Goal: Task Accomplishment & Management: Use online tool/utility

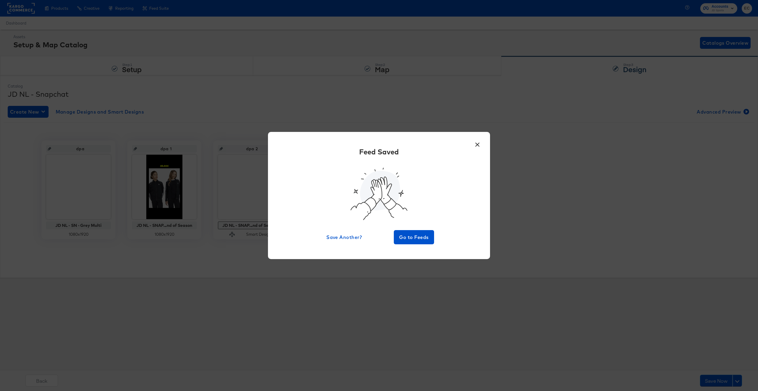
click at [468, 111] on div "× Feed Saved Save Another? Go to Feeds" at bounding box center [379, 195] width 758 height 391
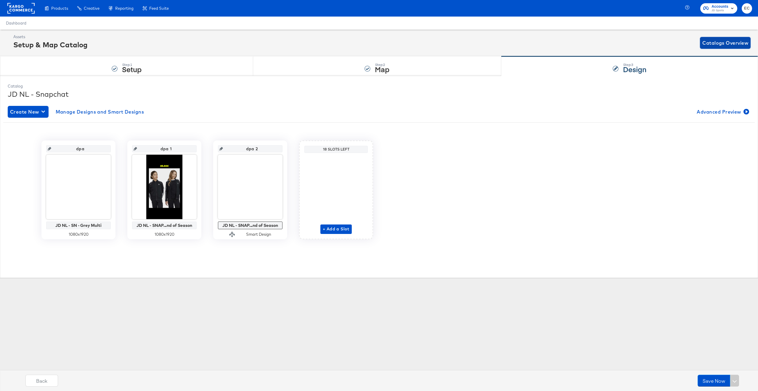
click at [714, 44] on span "Catalogs Overview" at bounding box center [725, 43] width 46 height 8
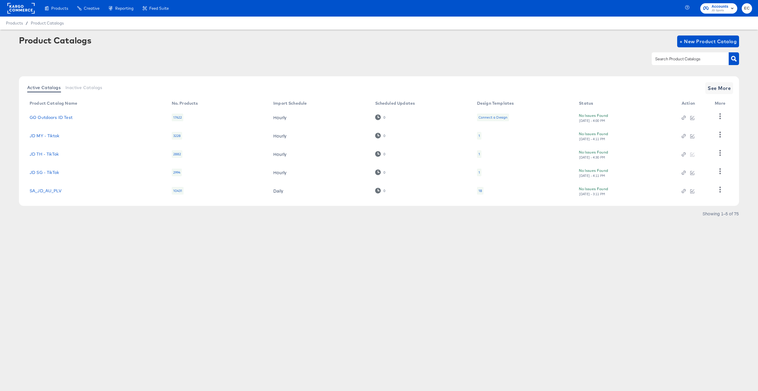
click at [679, 62] on input "text" at bounding box center [685, 59] width 63 height 7
click at [30, 12] on rect at bounding box center [20, 8] width 27 height 11
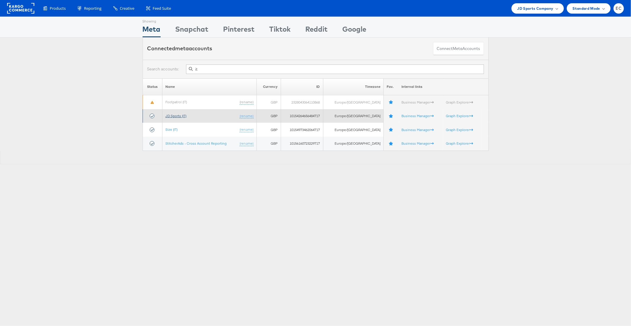
type input "it"
click at [177, 116] on link "JD Sports (IT)" at bounding box center [175, 116] width 21 height 4
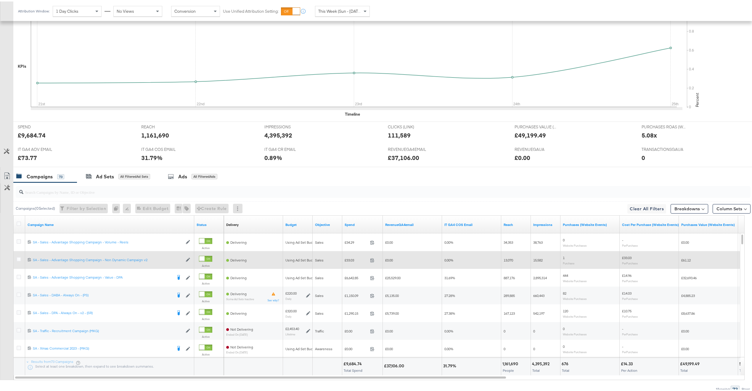
scroll to position [145, 0]
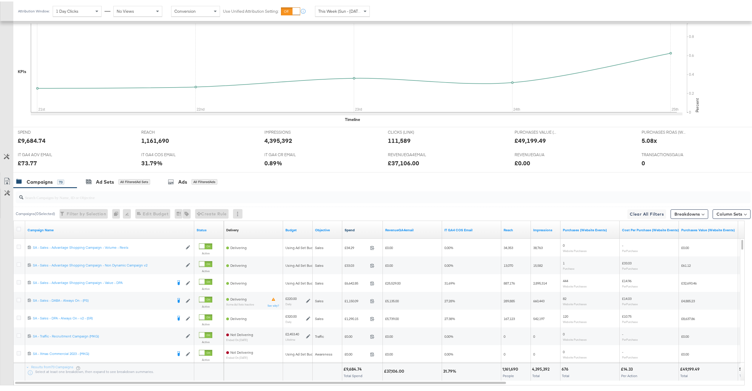
click at [361, 231] on link "Spend" at bounding box center [363, 228] width 36 height 5
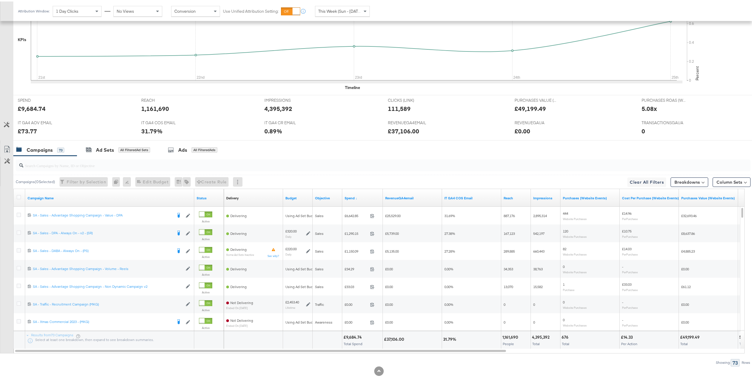
scroll to position [0, 0]
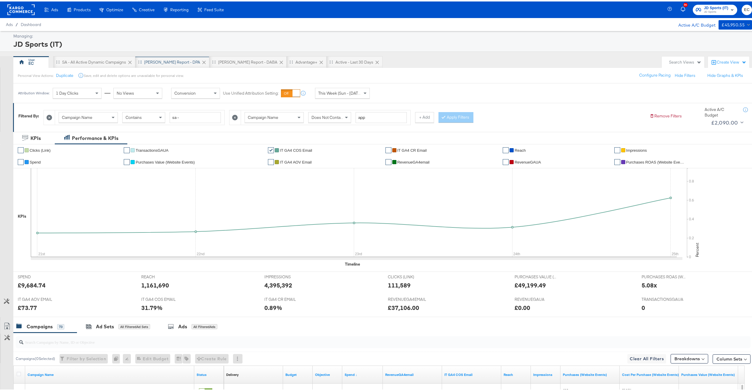
click at [168, 59] on div "[PERSON_NAME] Report - DPA" at bounding box center [172, 61] width 56 height 6
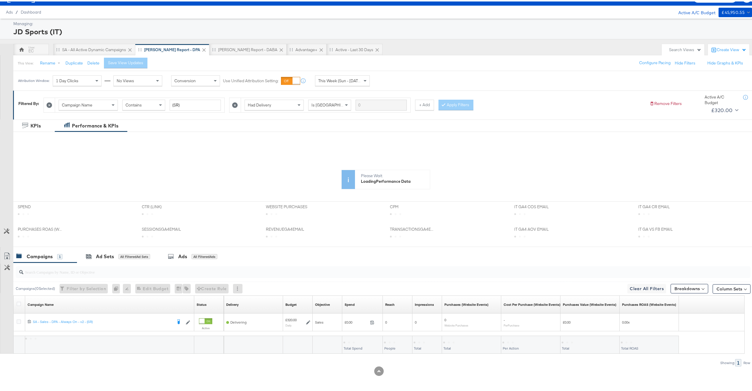
scroll to position [13, 0]
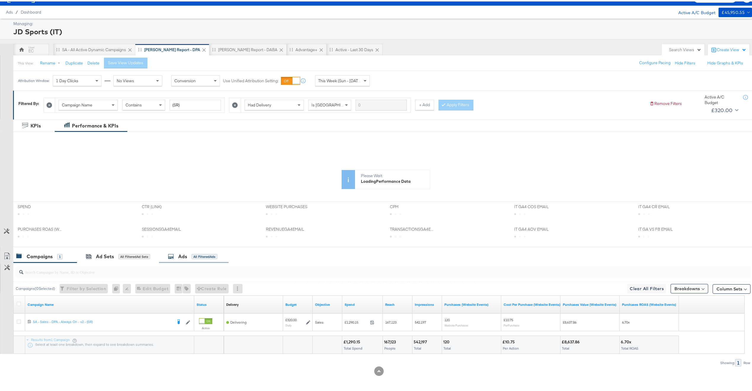
click at [189, 256] on div "Ads All Filtered Ads" at bounding box center [192, 255] width 49 height 7
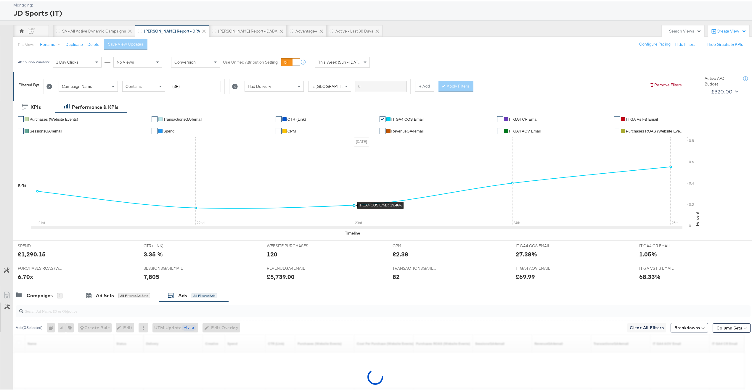
scroll to position [89, 0]
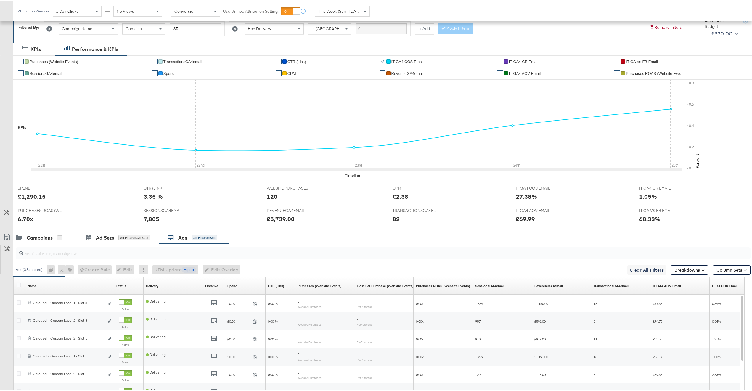
click at [155, 255] on input "search" at bounding box center [352, 250] width 658 height 12
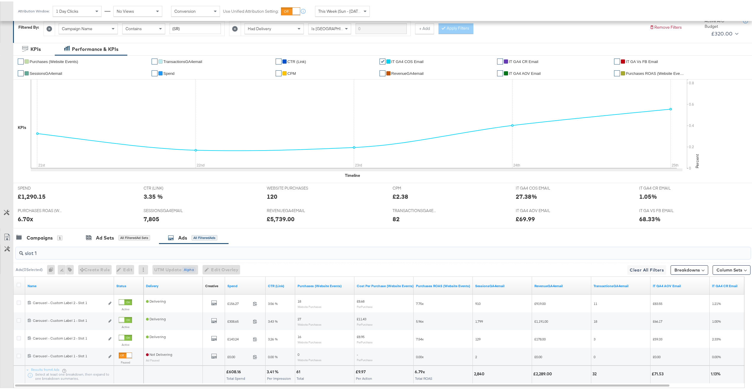
click at [17, 282] on div at bounding box center [19, 284] width 11 height 11
click at [18, 283] on icon at bounding box center [19, 284] width 4 height 4
click at [0, 0] on input "checkbox" at bounding box center [0, 0] width 0 height 0
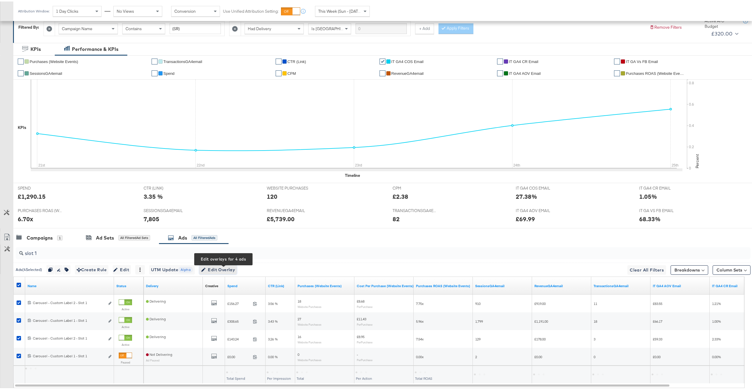
click at [215, 266] on span "Edit Overlay Edit overlays for 4 ads" at bounding box center [218, 268] width 34 height 7
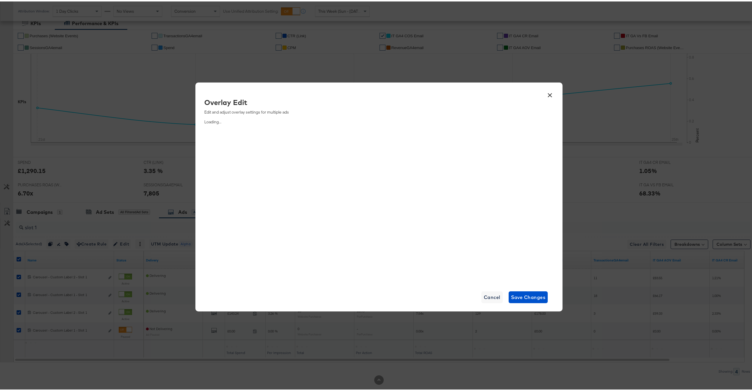
scroll to position [125, 0]
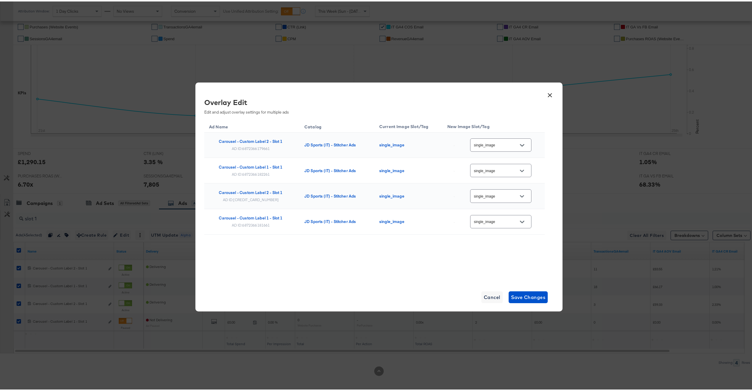
click at [503, 148] on div "single_image" at bounding box center [500, 143] width 61 height 13
click at [504, 143] on input "single_image" at bounding box center [496, 144] width 47 height 7
click at [549, 94] on button "×" at bounding box center [549, 92] width 11 height 11
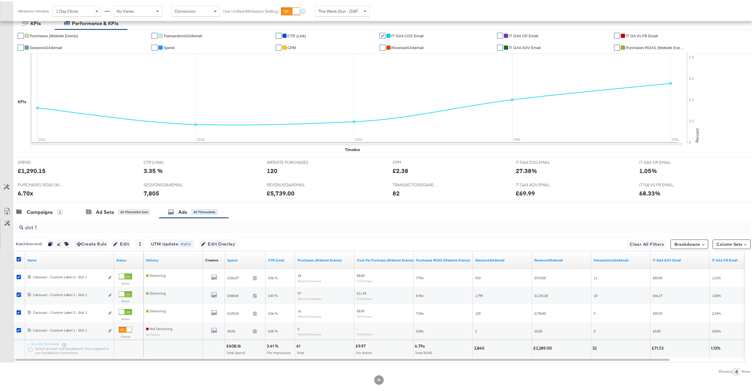
click at [156, 224] on input "slot 1" at bounding box center [352, 224] width 658 height 12
click at [19, 260] on icon at bounding box center [19, 258] width 4 height 4
click at [0, 0] on input "checkbox" at bounding box center [0, 0] width 0 height 0
click at [19, 260] on icon at bounding box center [19, 258] width 4 height 4
click at [0, 0] on input "checkbox" at bounding box center [0, 0] width 0 height 0
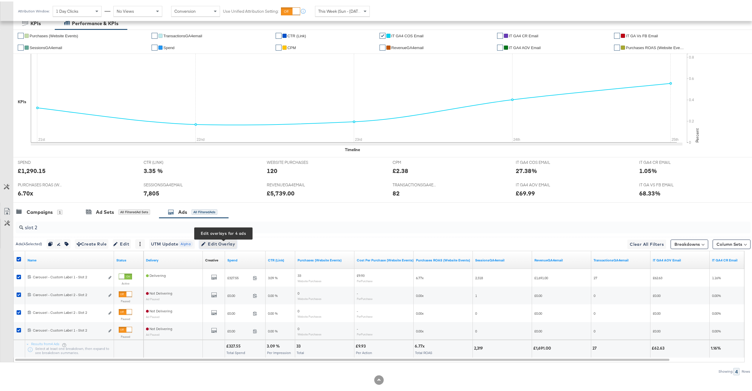
click at [221, 245] on span "Edit Overlay Edit overlays for 4 ads" at bounding box center [218, 242] width 34 height 7
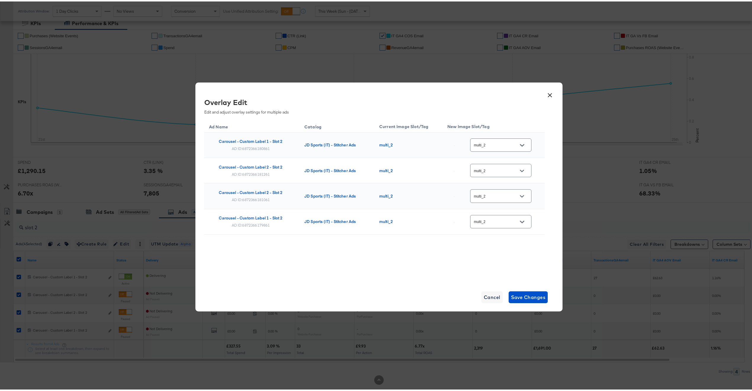
click at [545, 96] on button "×" at bounding box center [549, 92] width 11 height 11
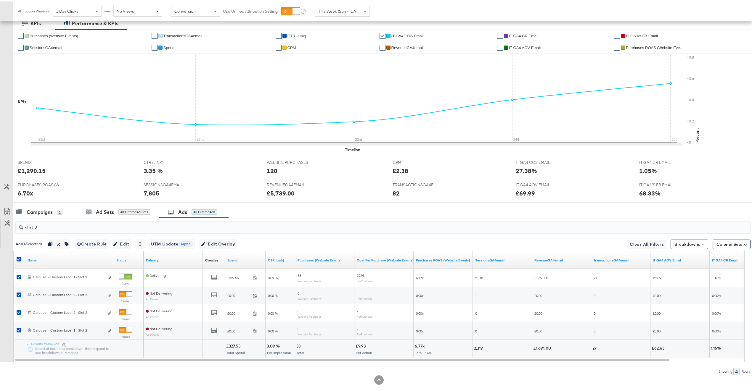
click at [81, 224] on input "slot 2" at bounding box center [352, 224] width 658 height 12
type input "slot 3"
click at [19, 259] on icon at bounding box center [19, 258] width 4 height 4
click at [0, 0] on input "checkbox" at bounding box center [0, 0] width 0 height 0
click at [19, 257] on icon at bounding box center [19, 258] width 4 height 4
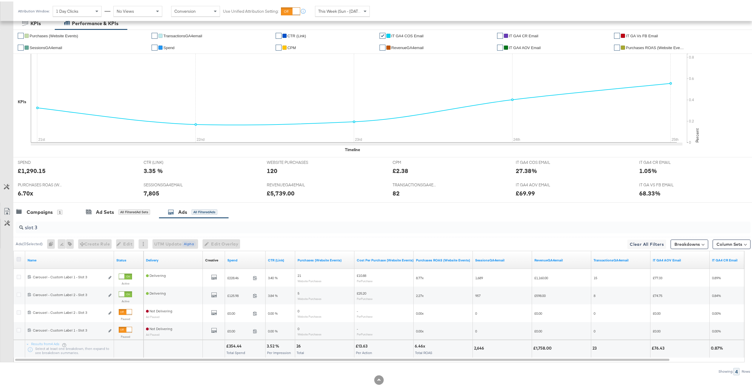
click at [0, 0] on input "checkbox" at bounding box center [0, 0] width 0 height 0
click at [222, 245] on span "Edit Overlay Edit overlays for 4 ads" at bounding box center [218, 242] width 34 height 7
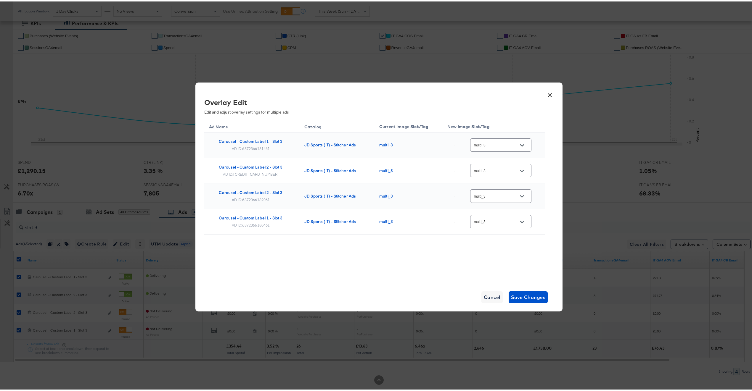
click at [520, 142] on icon "Open" at bounding box center [522, 144] width 4 height 4
click at [550, 90] on button "×" at bounding box center [549, 92] width 11 height 11
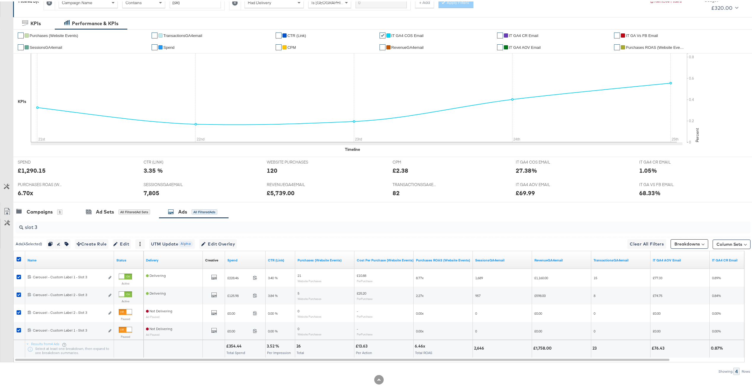
scroll to position [0, 0]
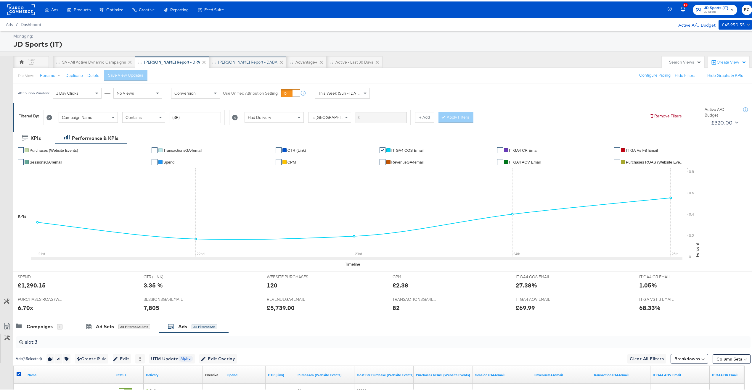
click at [224, 60] on div "[PERSON_NAME] Report - DABA" at bounding box center [247, 61] width 59 height 6
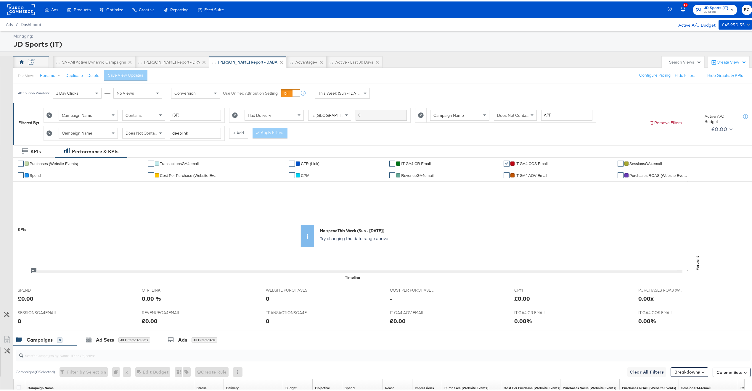
click at [31, 64] on div "EC" at bounding box center [30, 62] width 5 height 6
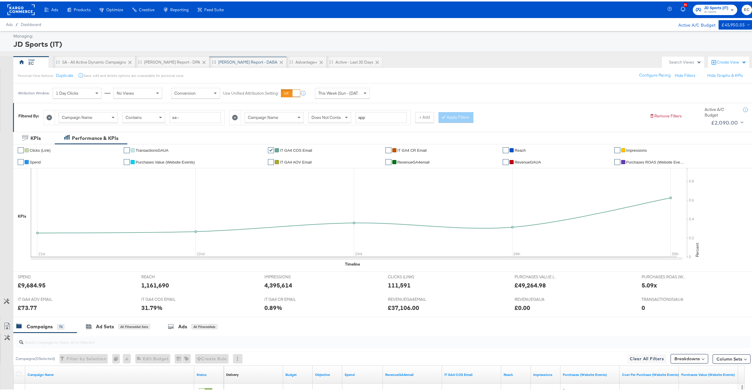
click at [218, 58] on div "[PERSON_NAME] Report - DABA" at bounding box center [247, 61] width 59 height 6
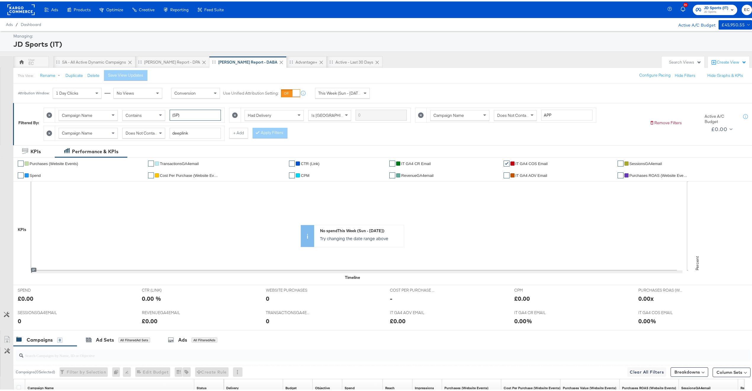
click at [180, 115] on input "(SP)" at bounding box center [195, 113] width 51 height 11
type input "(PS)"
click at [273, 137] on button "Apply Filters" at bounding box center [270, 131] width 35 height 11
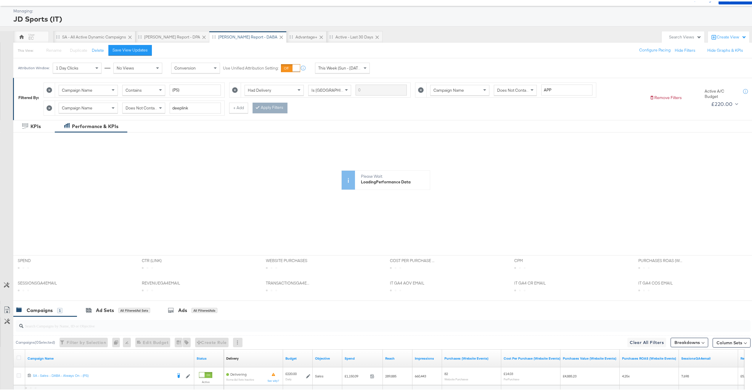
scroll to position [81, 0]
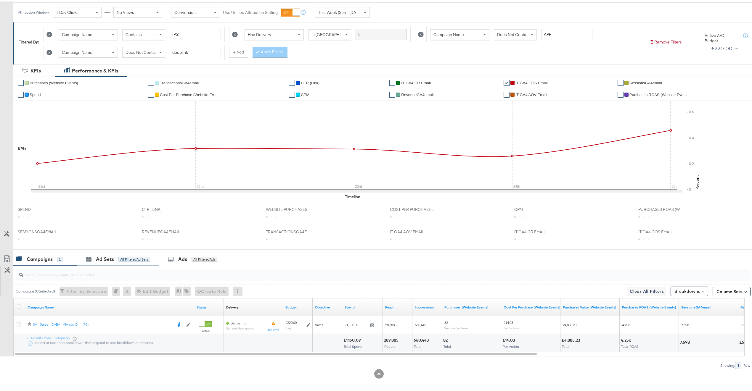
click at [119, 256] on div "Ad Sets All Filtered Ad Sets" at bounding box center [118, 258] width 82 height 13
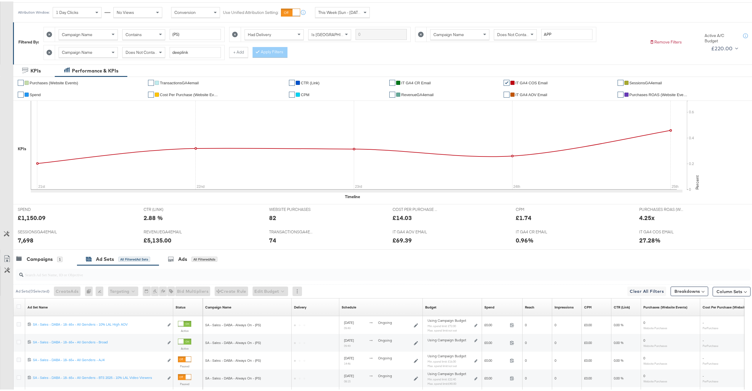
scroll to position [25, 0]
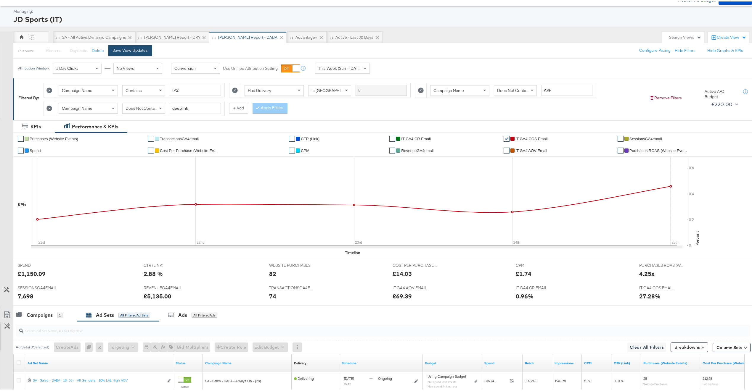
click at [127, 51] on div "Save View Updates" at bounding box center [129, 49] width 35 height 6
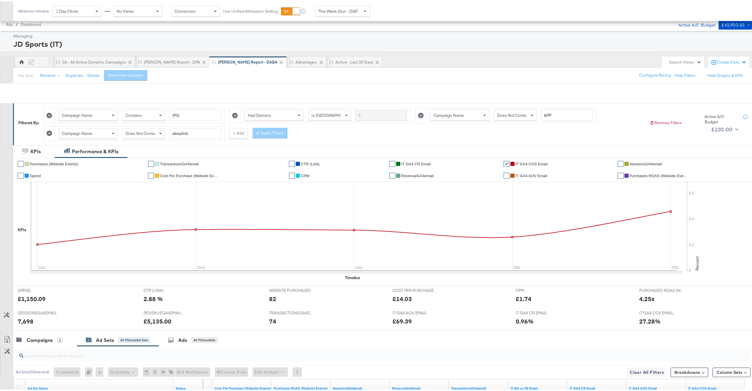
scroll to position [174, 0]
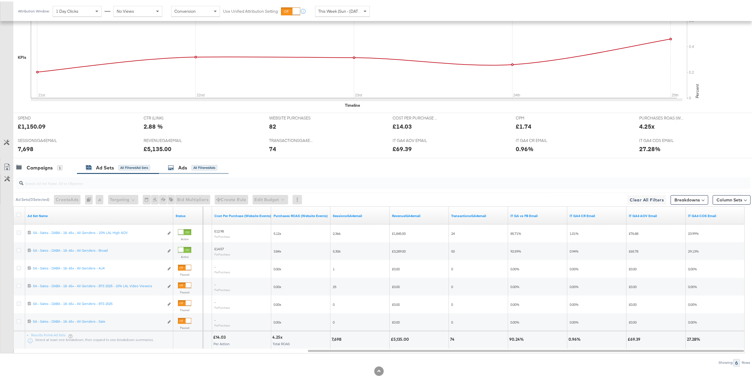
click at [195, 167] on div "All Filtered Ads" at bounding box center [205, 166] width 26 height 5
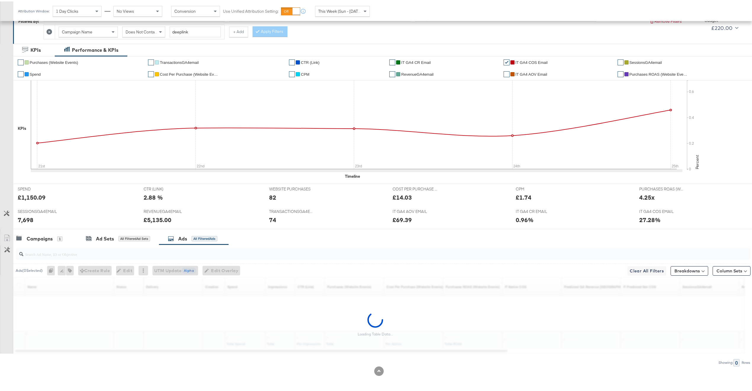
click at [78, 255] on input "search" at bounding box center [352, 251] width 658 height 12
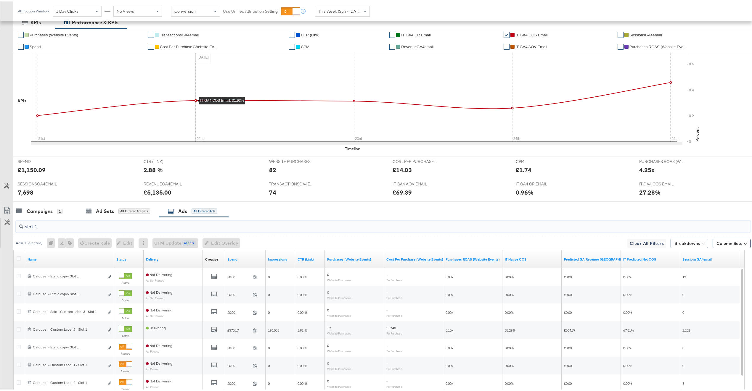
scroll to position [192, 0]
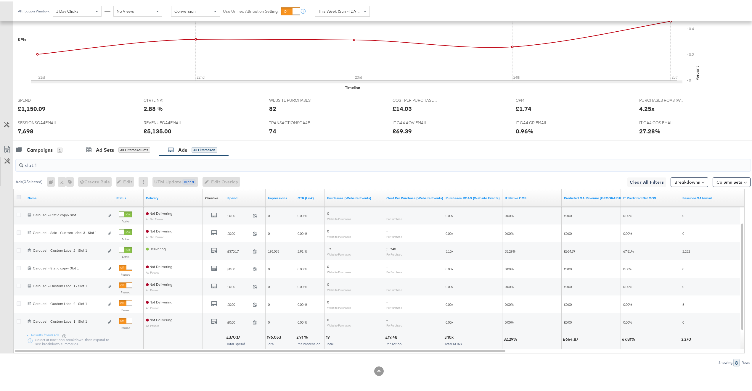
type input "slot 1"
click at [19, 195] on icon at bounding box center [19, 196] width 4 height 4
click at [0, 0] on input "checkbox" at bounding box center [0, 0] width 0 height 0
click at [215, 180] on span "Edit Overlay Edit overlays for 8 ads" at bounding box center [218, 180] width 34 height 7
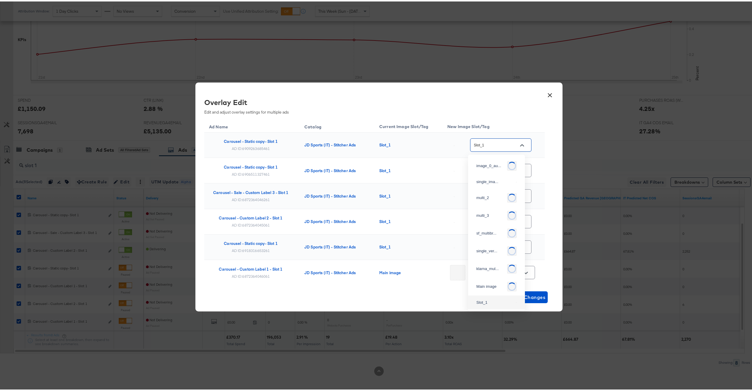
click at [494, 141] on input "Slot_1" at bounding box center [496, 144] width 47 height 7
click at [495, 180] on div "single_ima..." at bounding box center [494, 177] width 37 height 6
type input "single_image"
click at [499, 172] on input "Slot_1" at bounding box center [496, 169] width 47 height 7
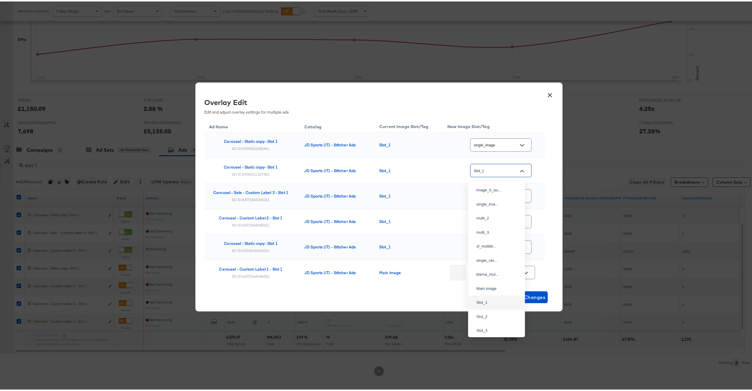
scroll to position [7, 0]
click at [488, 193] on div "single_ima..." at bounding box center [496, 196] width 47 height 11
type input "single_image"
click at [488, 193] on input "Slot_1" at bounding box center [496, 195] width 47 height 7
click at [485, 232] on div "single_ima..." at bounding box center [494, 229] width 37 height 6
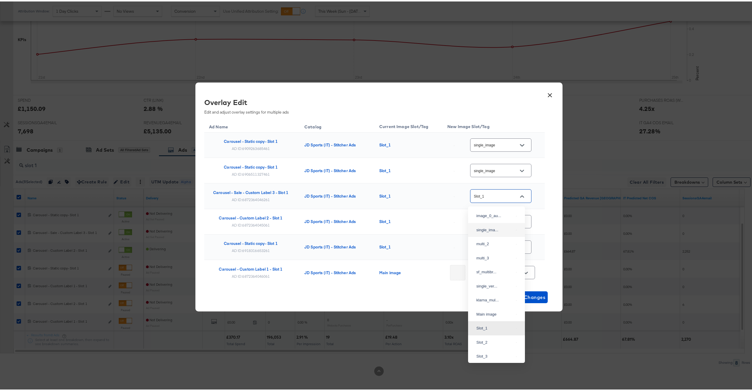
type input "single_image"
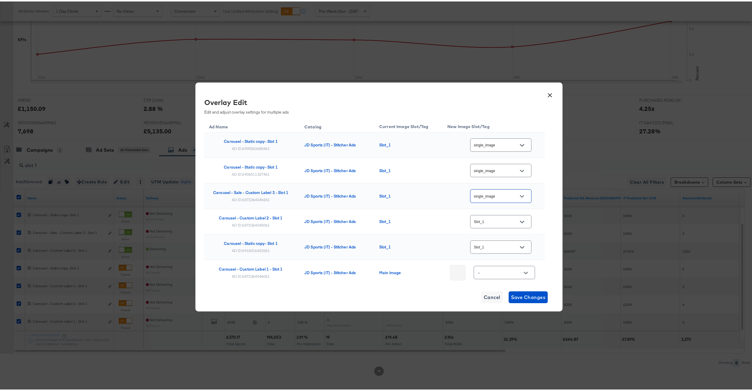
click at [489, 224] on input "Slot_1" at bounding box center [496, 220] width 47 height 7
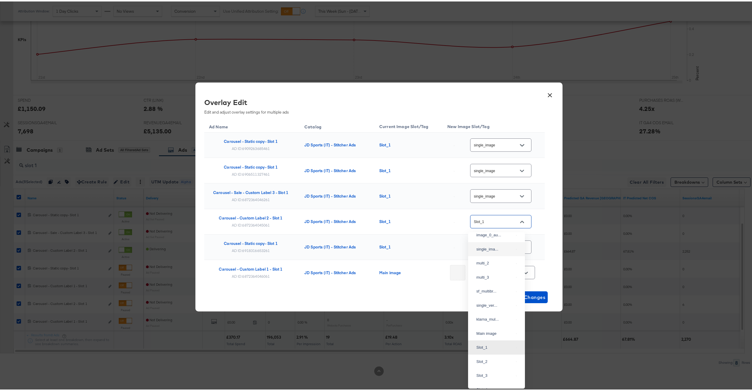
click at [491, 253] on div "single_ima..." at bounding box center [496, 248] width 47 height 11
type input "single_image"
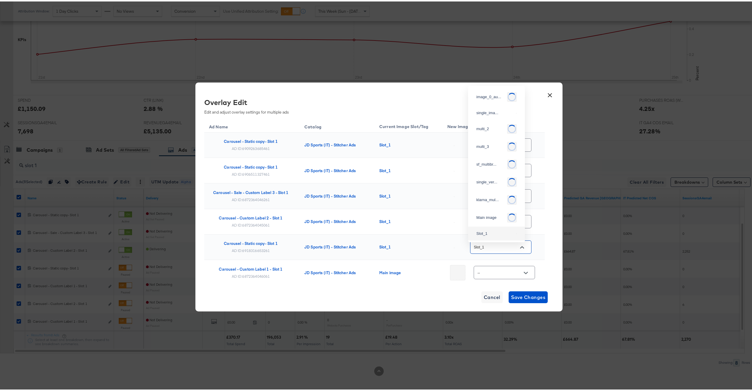
click at [492, 246] on input "Slot_1" at bounding box center [496, 246] width 47 height 7
click at [516, 102] on img at bounding box center [516, 101] width 1 height 1
type input "single_image"
click at [491, 275] on input "--" at bounding box center [499, 271] width 47 height 7
click at [495, 137] on div "single_ima..." at bounding box center [494, 134] width 37 height 6
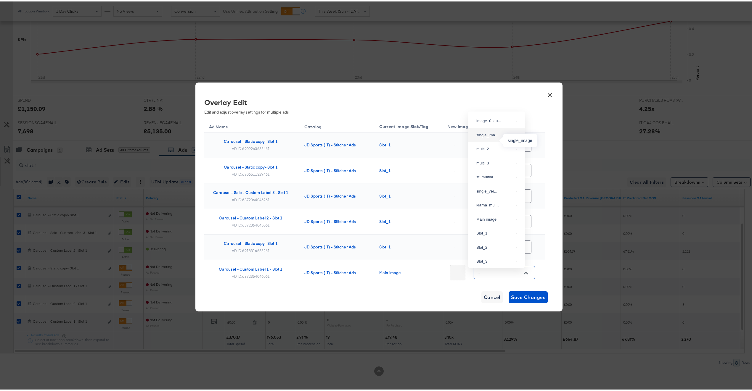
type input "single_image"
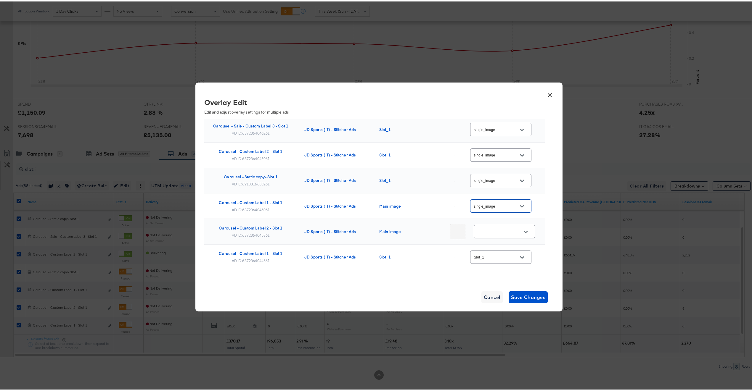
scroll to position [72, 0]
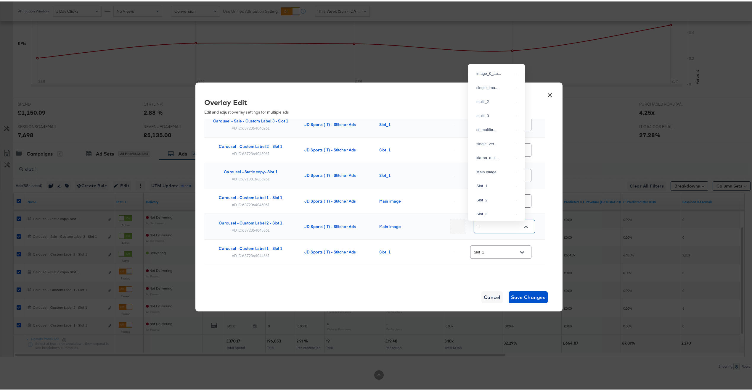
click at [492, 228] on input "--" at bounding box center [499, 225] width 47 height 7
click at [516, 87] on img at bounding box center [516, 86] width 1 height 1
type input "single_image"
click at [494, 246] on div "Slot_1" at bounding box center [500, 250] width 61 height 13
click at [491, 250] on input "Slot_1" at bounding box center [496, 251] width 47 height 7
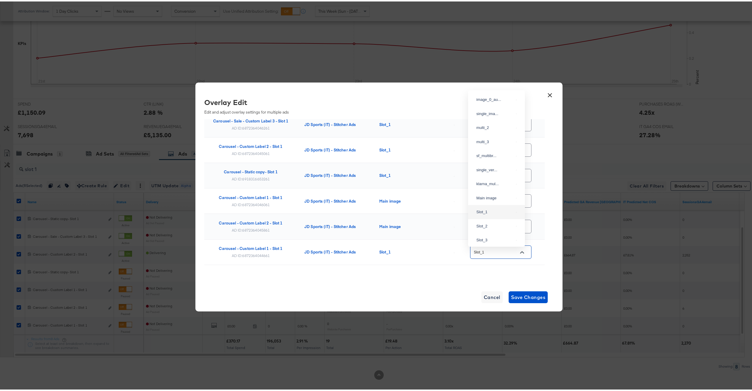
scroll to position [7, 0]
click at [499, 109] on div "single_ima..." at bounding box center [496, 106] width 47 height 11
type input "single_image"
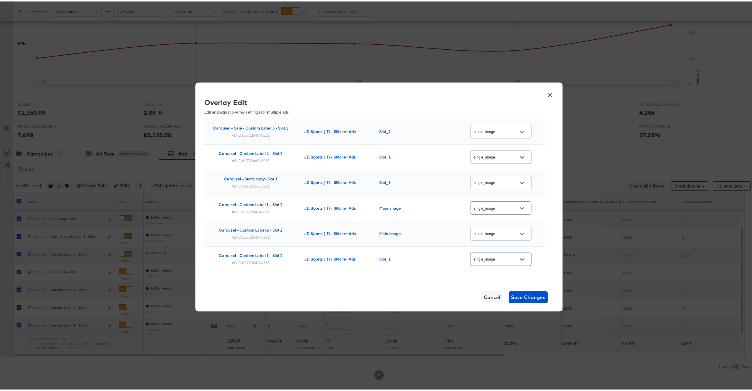
scroll to position [0, 0]
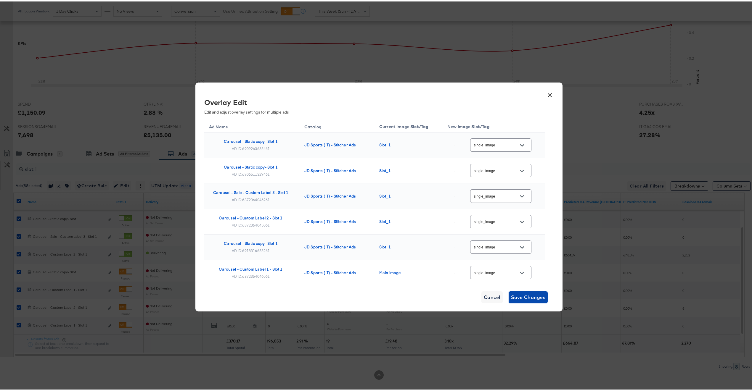
click at [533, 298] on span "Save Changes" at bounding box center [528, 296] width 35 height 8
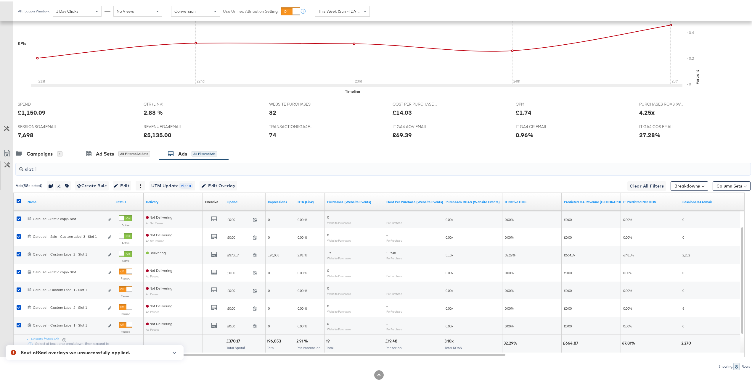
click at [106, 171] on input "slot 1" at bounding box center [352, 166] width 658 height 12
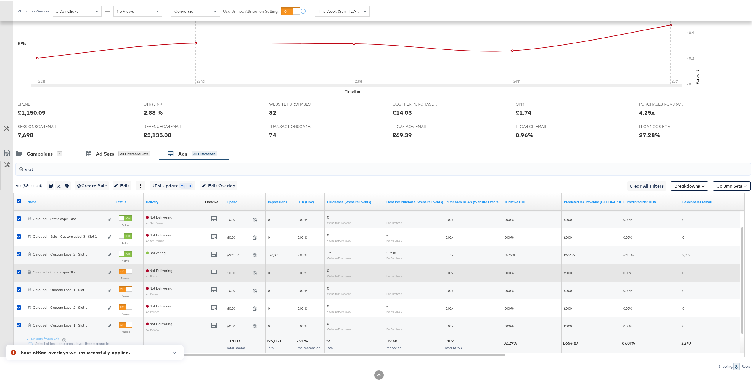
scroll to position [192, 0]
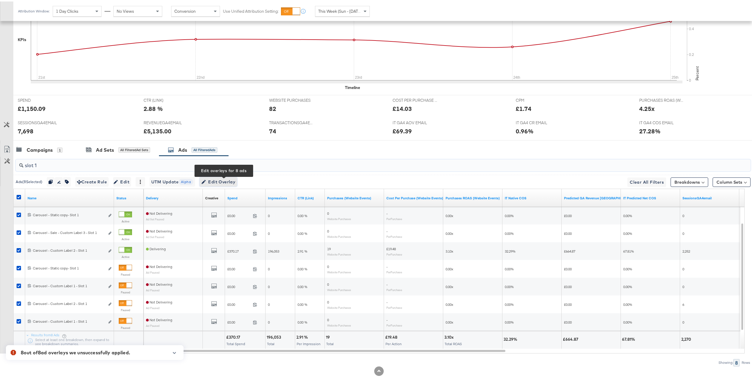
click at [225, 182] on span "Edit Overlay Edit overlays for 8 ads" at bounding box center [218, 180] width 34 height 7
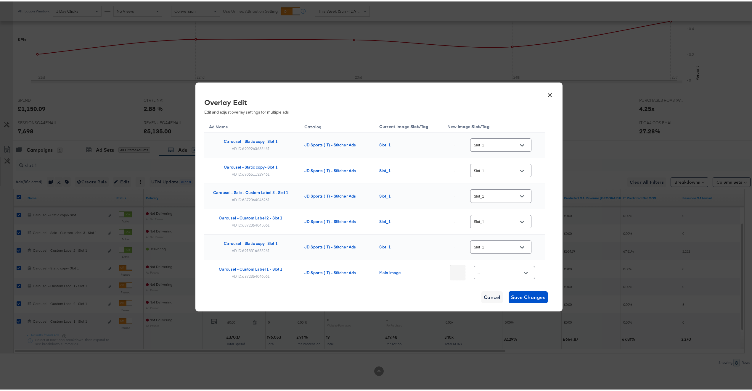
click at [498, 145] on input "Slot_1" at bounding box center [496, 144] width 47 height 7
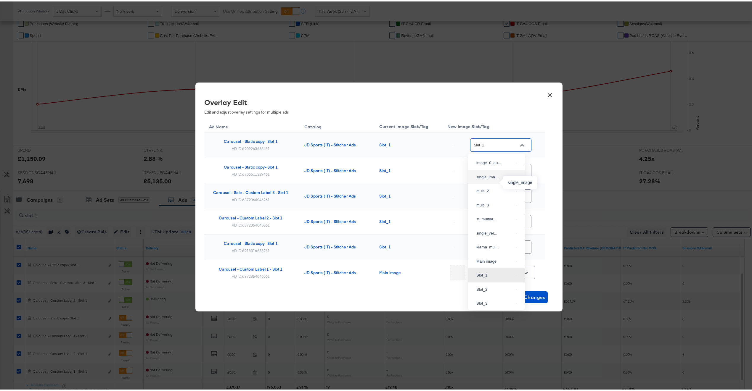
click at [493, 179] on div "single_ima..." at bounding box center [494, 176] width 37 height 6
type input "single_image"
click at [504, 167] on input "Slot_1" at bounding box center [496, 169] width 47 height 7
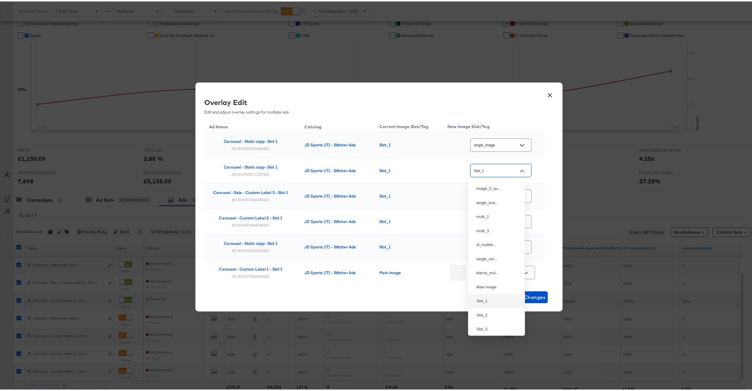
scroll to position [7, 0]
click at [496, 197] on div "single_ima..." at bounding box center [494, 195] width 37 height 6
type input "single_image"
click at [496, 196] on input "Slot_1" at bounding box center [496, 195] width 47 height 7
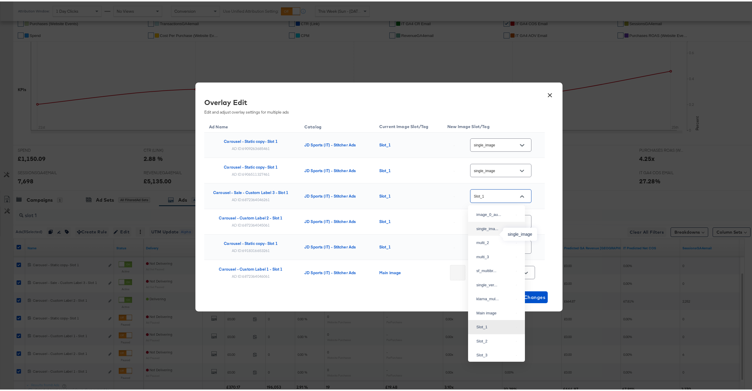
click at [494, 231] on div "single_ima..." at bounding box center [494, 228] width 37 height 6
type input "single_image"
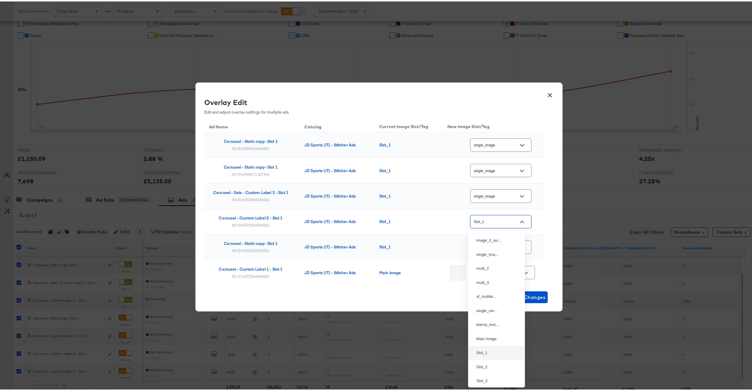
click at [492, 221] on input "Slot_1" at bounding box center [496, 220] width 47 height 7
click at [489, 246] on div "single_ima..." at bounding box center [496, 247] width 47 height 11
type input "single_image"
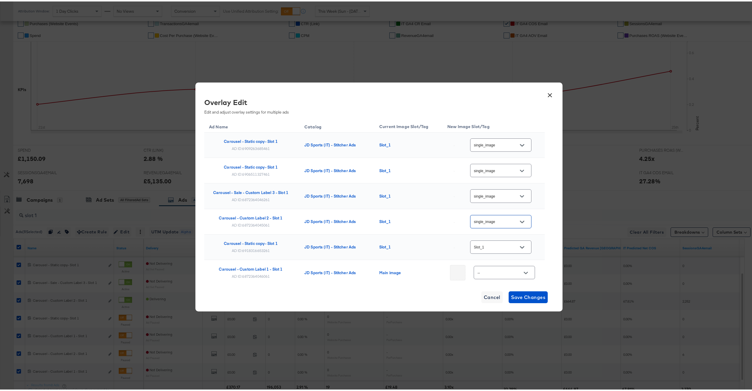
click at [488, 249] on input "Slot_1" at bounding box center [496, 246] width 47 height 7
click at [501, 112] on div "single_ima..." at bounding box center [496, 106] width 47 height 11
type input "single_image"
click at [481, 270] on input "--" at bounding box center [499, 271] width 47 height 7
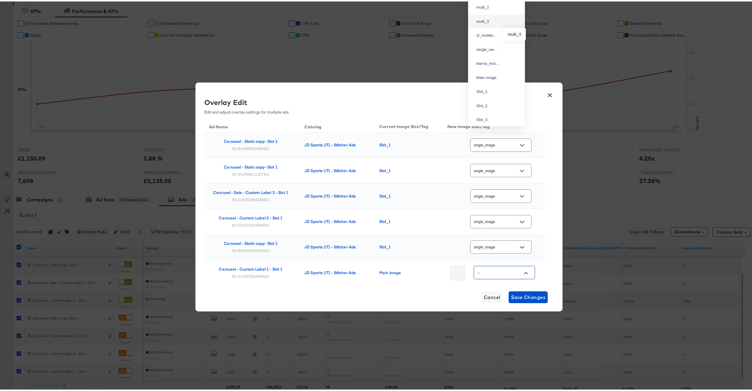
scroll to position [0, 0]
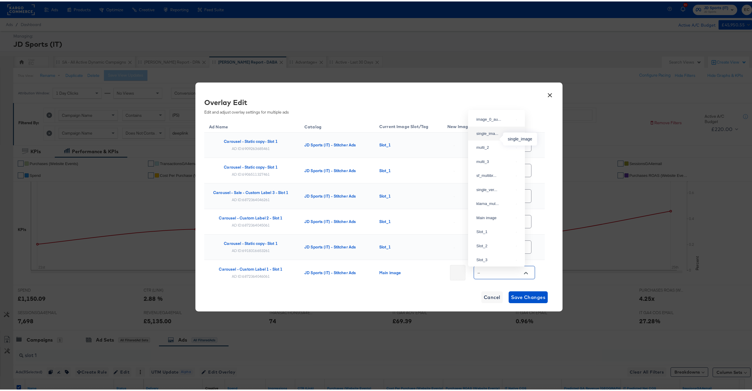
click at [495, 135] on div "single_ima..." at bounding box center [494, 132] width 37 height 6
type input "single_image"
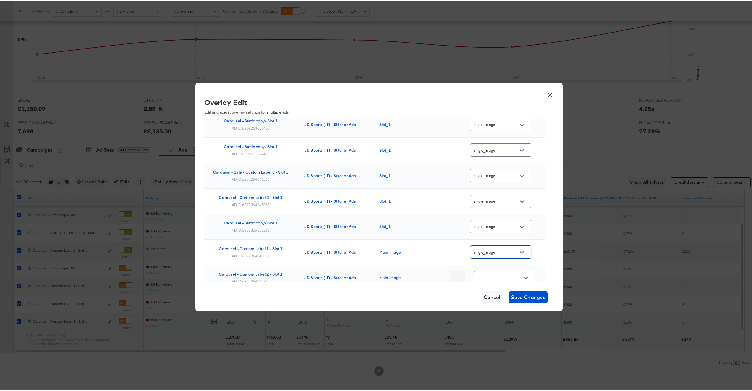
scroll to position [86, 0]
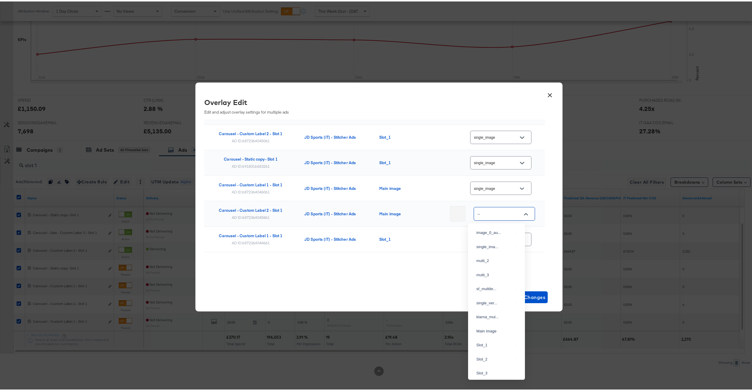
click at [488, 212] on input "--" at bounding box center [499, 212] width 47 height 7
click at [494, 246] on div "single_ima..." at bounding box center [494, 246] width 37 height 6
type input "single_image"
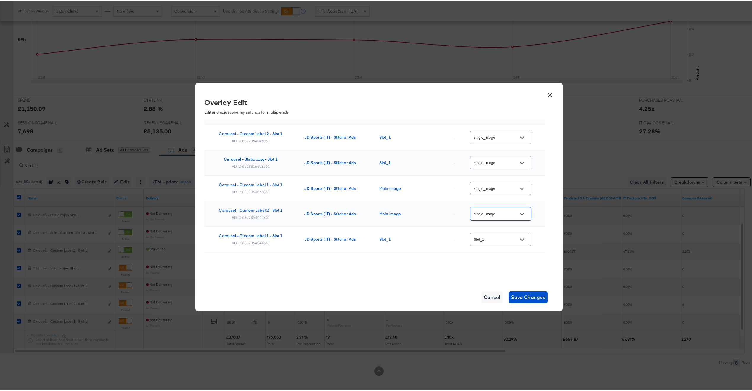
click at [494, 240] on input "Slot_1" at bounding box center [496, 238] width 47 height 7
click at [502, 98] on div "single_ima..." at bounding box center [496, 92] width 47 height 11
type input "single_image"
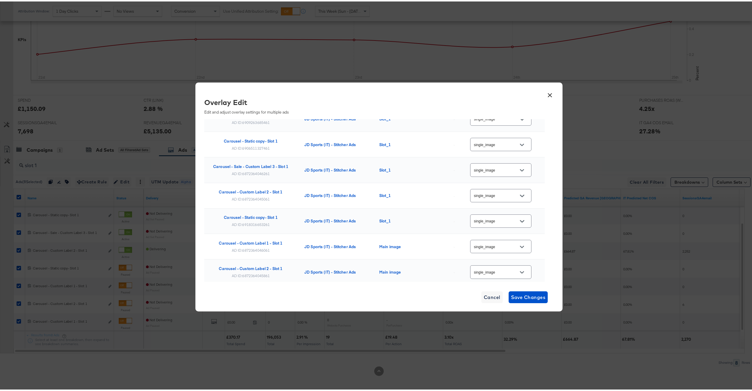
scroll to position [0, 0]
click at [529, 298] on span "Save Changes" at bounding box center [528, 296] width 35 height 8
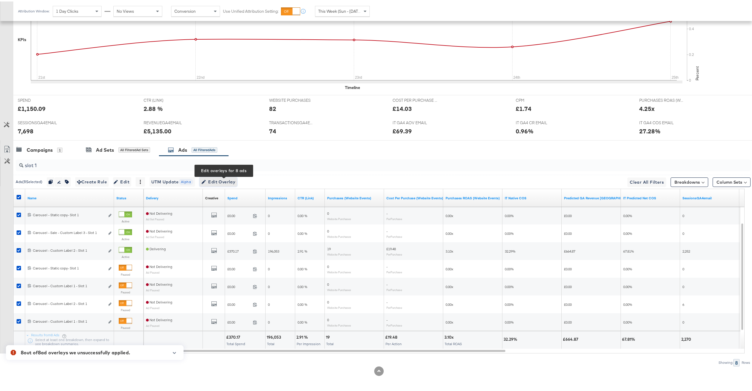
click at [222, 179] on span "Edit Overlay Edit overlays for 8 ads" at bounding box center [218, 180] width 34 height 7
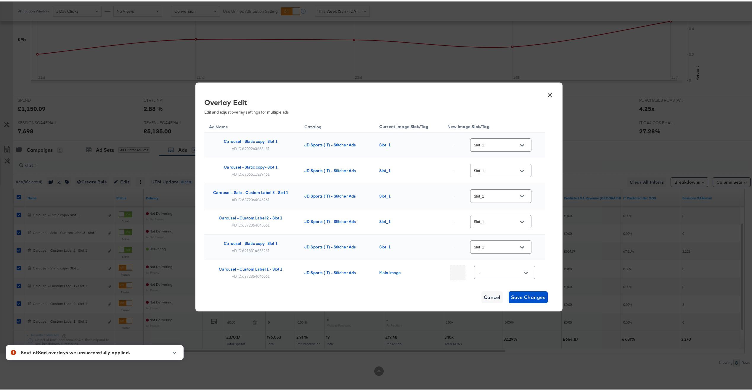
scroll to position [86, 0]
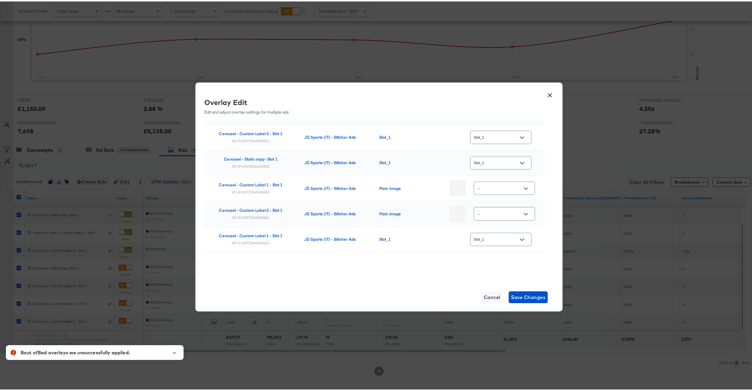
drag, startPoint x: 544, startPoint y: 94, endPoint x: 533, endPoint y: 97, distance: 11.6
click at [544, 94] on button "×" at bounding box center [549, 92] width 11 height 11
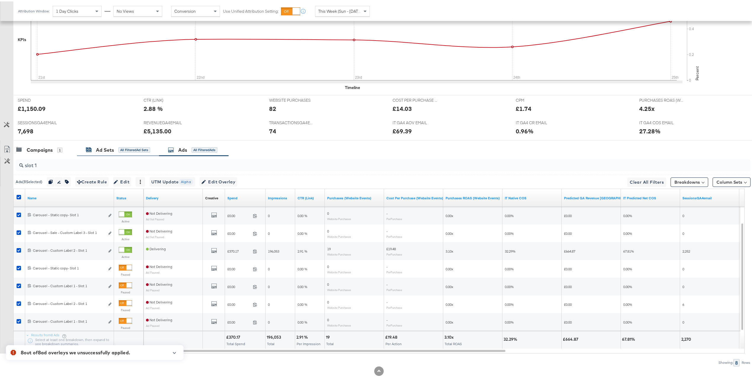
click at [97, 148] on div "Ad Sets" at bounding box center [105, 148] width 18 height 7
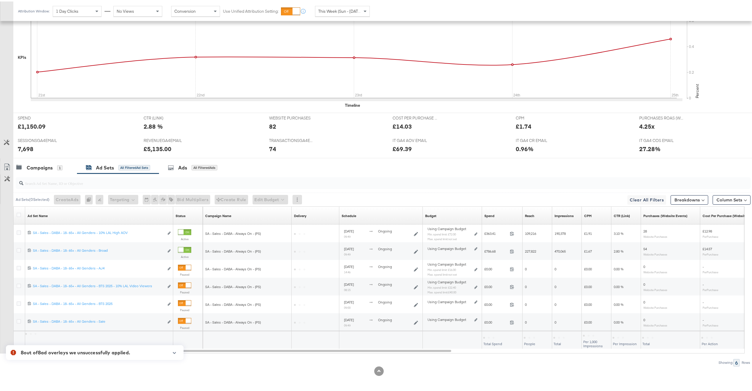
scroll to position [174, 0]
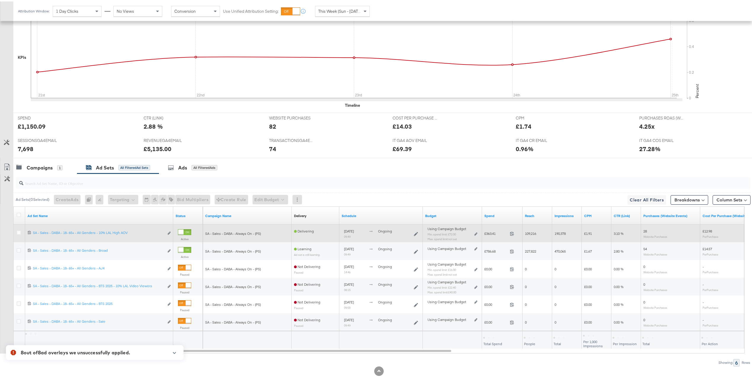
click at [18, 232] on icon at bounding box center [19, 231] width 4 height 4
click at [0, 0] on input "checkbox" at bounding box center [0, 0] width 0 height 0
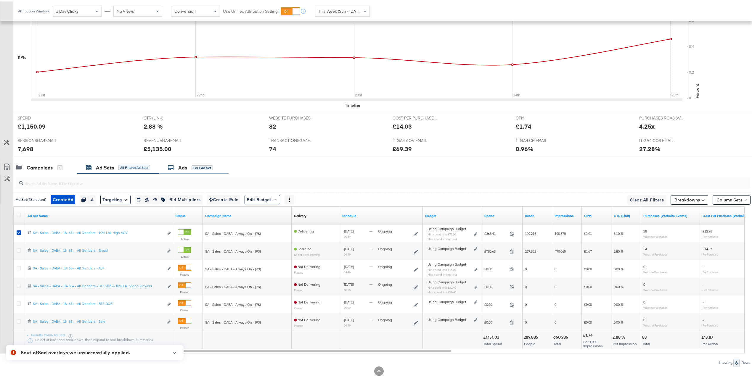
click at [216, 170] on div "Ads for 1 Ad Set" at bounding box center [194, 166] width 52 height 7
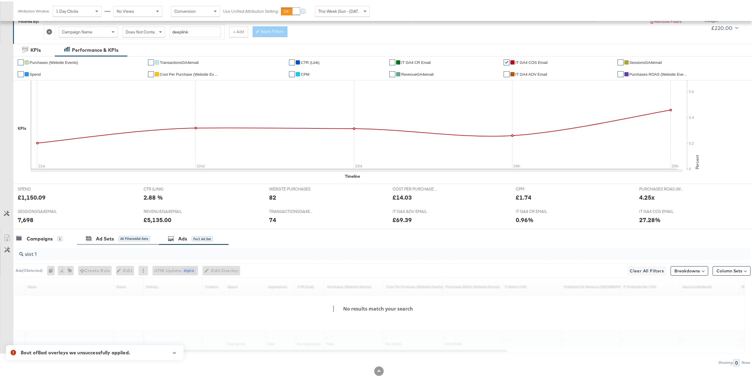
scroll to position [103, 0]
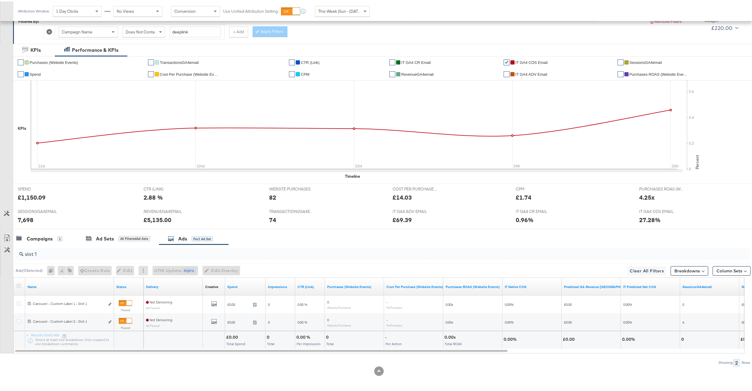
click at [19, 285] on icon at bounding box center [19, 284] width 4 height 4
click at [0, 0] on input "checkbox" at bounding box center [0, 0] width 0 height 0
click at [217, 268] on span "Edit Overlay Edit overlays for 2 ads" at bounding box center [218, 269] width 34 height 7
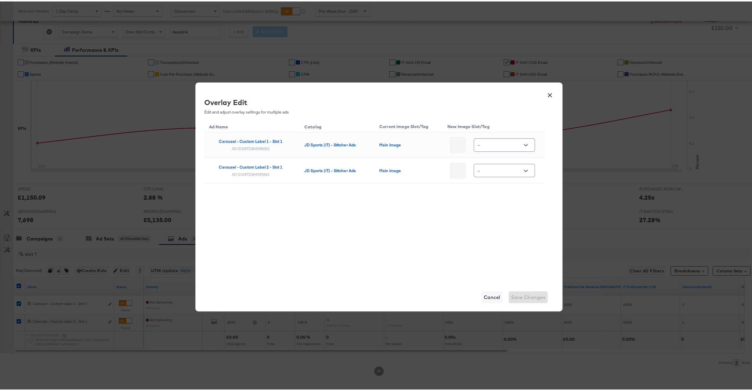
click at [488, 147] on input "--" at bounding box center [499, 144] width 47 height 7
click at [497, 179] on div "single_ima..." at bounding box center [500, 177] width 37 height 6
type input "single_image"
click at [496, 169] on input "--" at bounding box center [499, 169] width 47 height 7
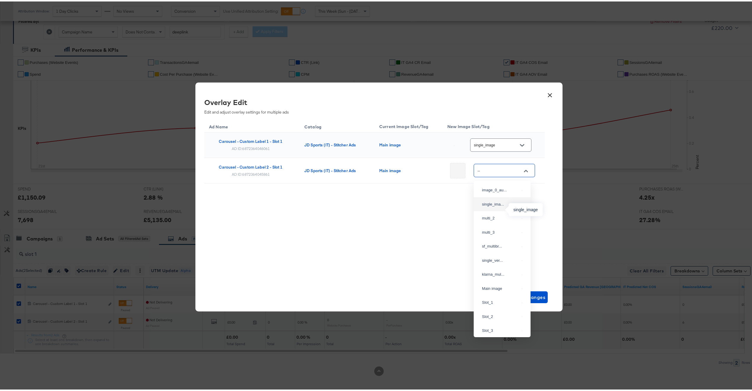
click at [500, 204] on div "single_ima..." at bounding box center [500, 203] width 37 height 6
type input "single_image"
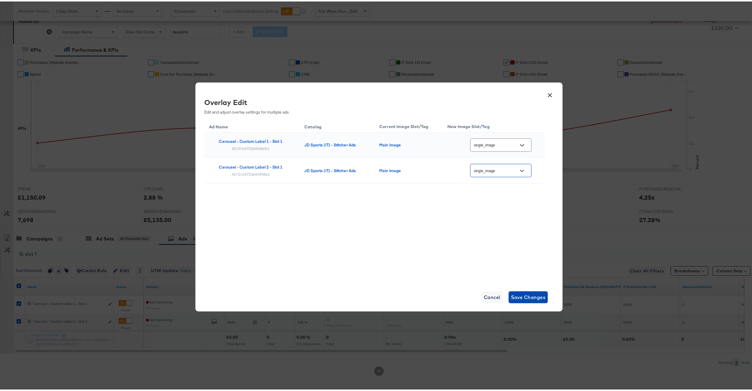
click at [534, 298] on span "Save Changes" at bounding box center [528, 296] width 35 height 8
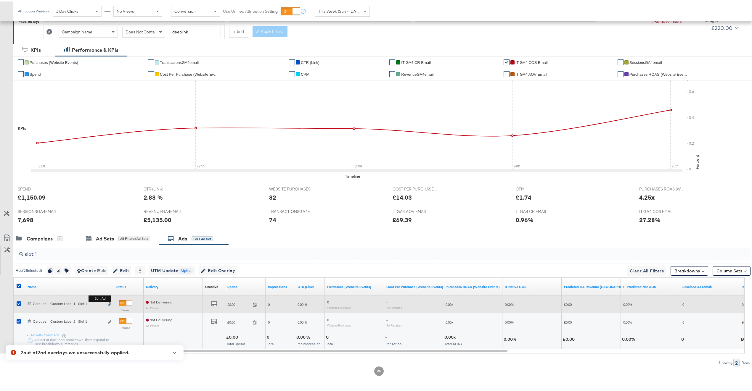
click at [109, 303] on icon "link" at bounding box center [109, 302] width 3 height 3
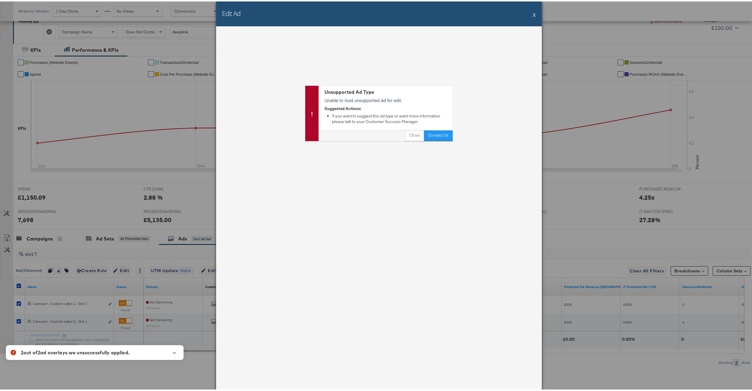
click at [534, 13] on div "Edit Ad X" at bounding box center [379, 12] width 326 height 25
click at [533, 14] on button "X" at bounding box center [534, 13] width 3 height 12
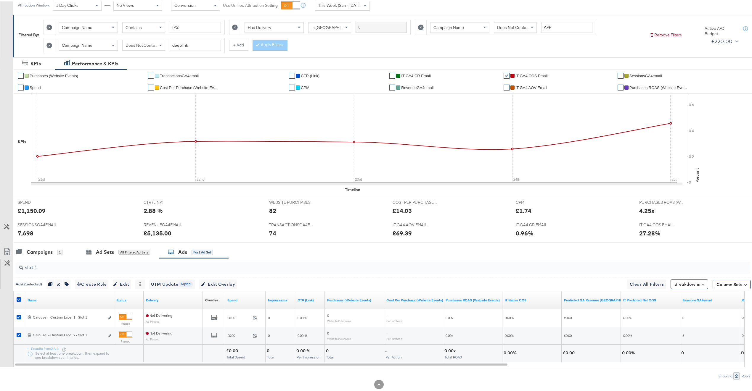
scroll to position [30, 0]
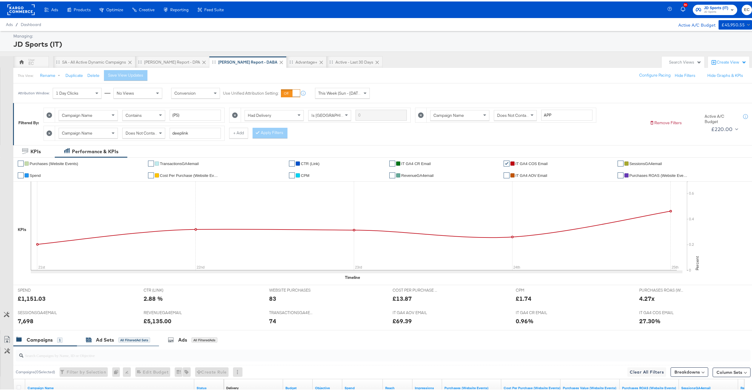
click at [140, 282] on div "✔ Purchases (Website Events) ✔ TransactionsGA4email ✔ CTR (Link) ✔ IT GA4 CR Em…" at bounding box center [385, 220] width 745 height 128
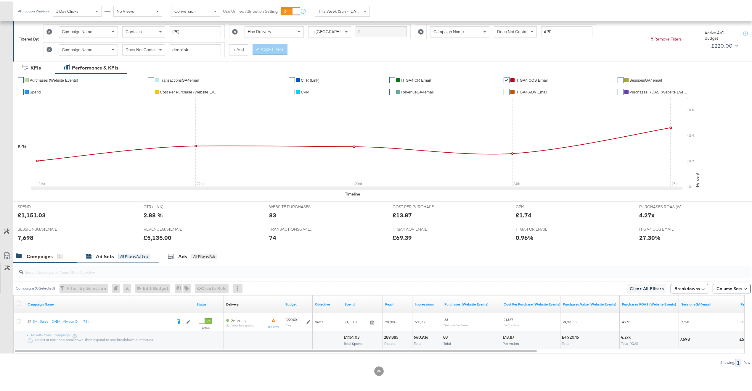
click at [98, 257] on div "Ad Sets" at bounding box center [105, 255] width 18 height 7
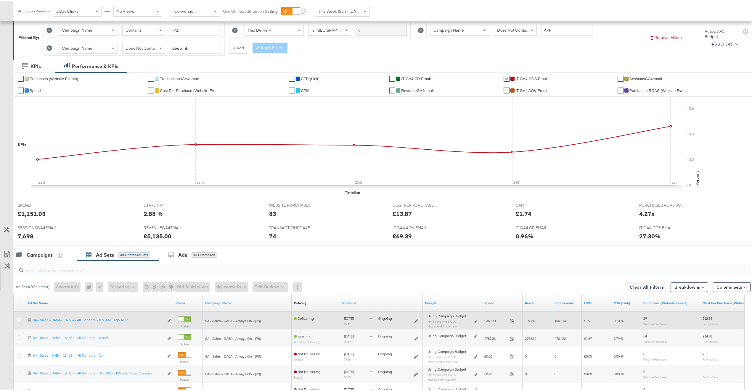
click at [16, 318] on div at bounding box center [19, 319] width 11 height 11
click at [17, 320] on icon at bounding box center [19, 318] width 4 height 4
click at [0, 0] on input "checkbox" at bounding box center [0, 0] width 0 height 0
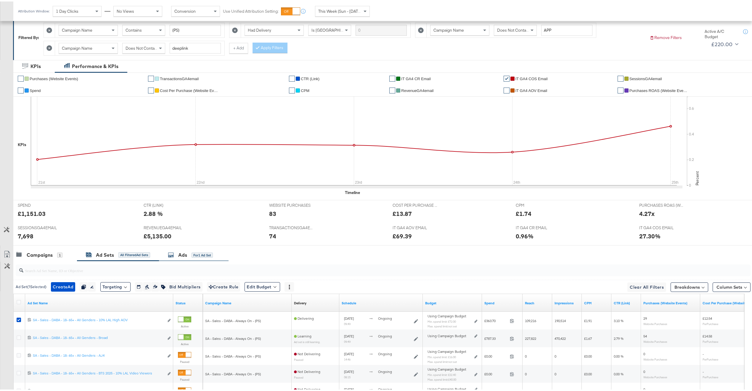
click at [187, 257] on div "Ads" at bounding box center [182, 253] width 9 height 7
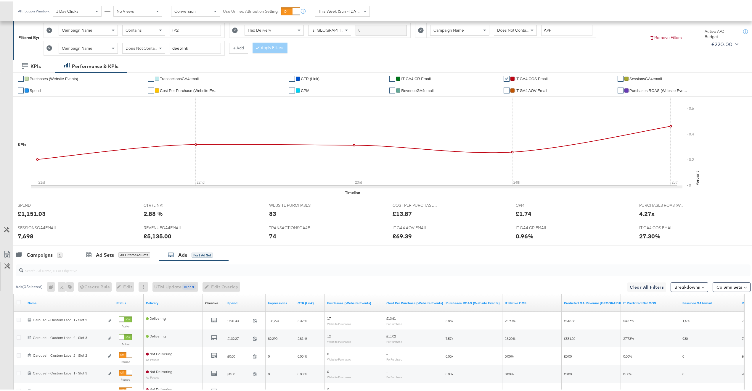
scroll to position [174, 0]
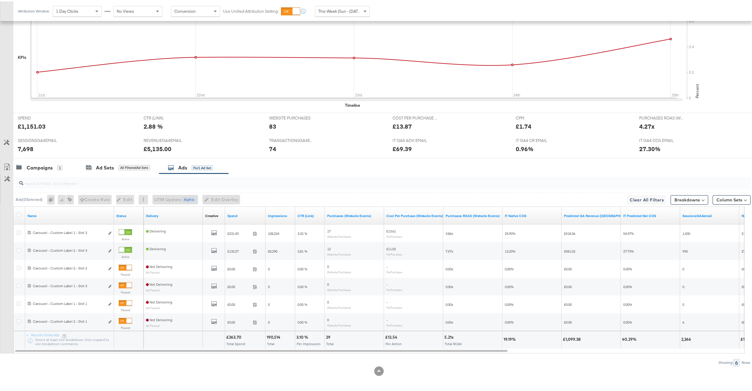
click at [103, 180] on input "search" at bounding box center [352, 180] width 658 height 12
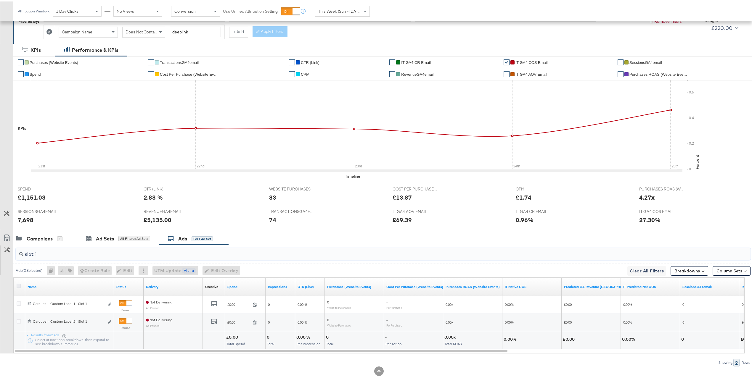
type input "slot 1"
click at [18, 286] on icon at bounding box center [19, 284] width 4 height 4
click at [0, 0] on input "checkbox" at bounding box center [0, 0] width 0 height 0
click at [227, 272] on span "Edit Overlay Edit overlays for 2 ads" at bounding box center [218, 269] width 34 height 7
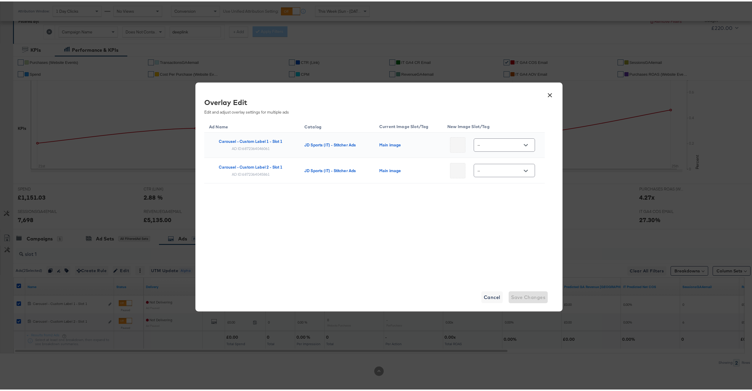
click at [512, 144] on input "--" at bounding box center [499, 144] width 47 height 7
click at [505, 178] on div "single_ima..." at bounding box center [501, 177] width 47 height 11
type input "single_image"
click at [504, 174] on div "--" at bounding box center [504, 169] width 61 height 13
click at [501, 167] on input "--" at bounding box center [499, 169] width 47 height 7
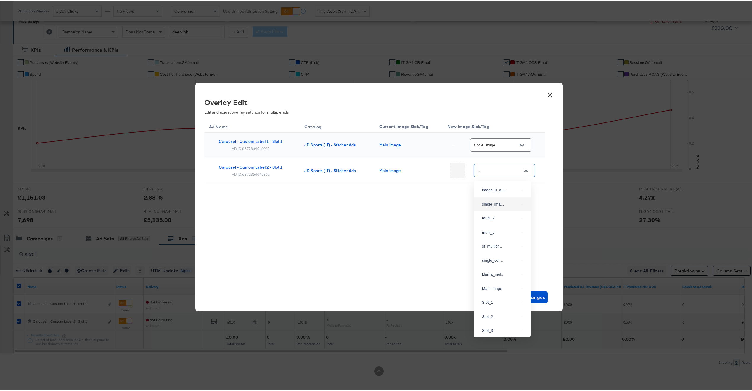
click at [501, 200] on div "single_ima..." at bounding box center [501, 203] width 47 height 11
type input "single_image"
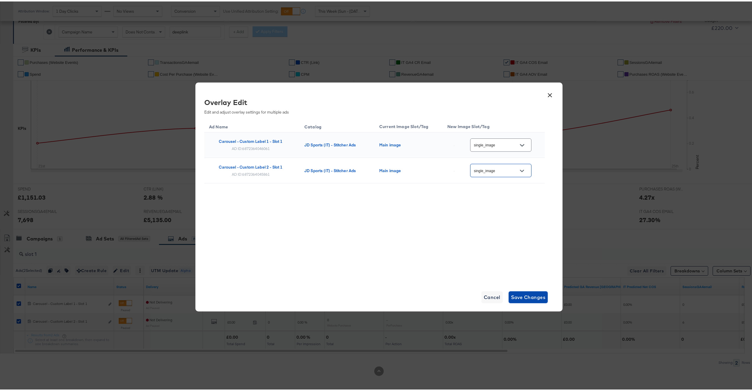
click at [537, 293] on span "Save Changes" at bounding box center [528, 296] width 35 height 8
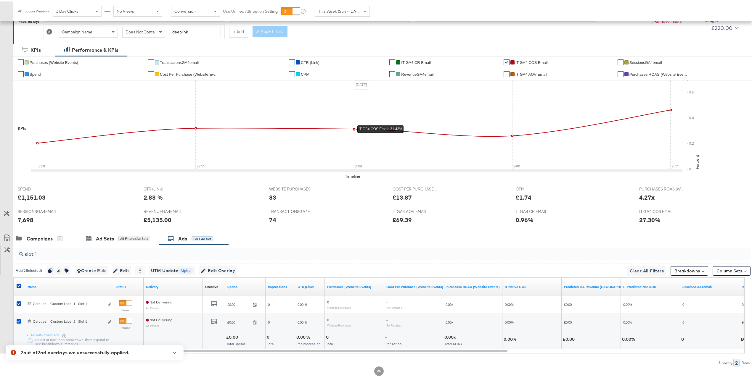
scroll to position [0, 0]
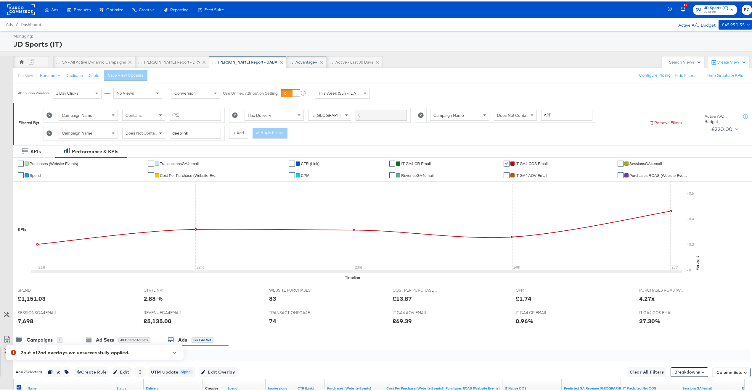
click at [287, 57] on div "Advantage+" at bounding box center [307, 61] width 40 height 12
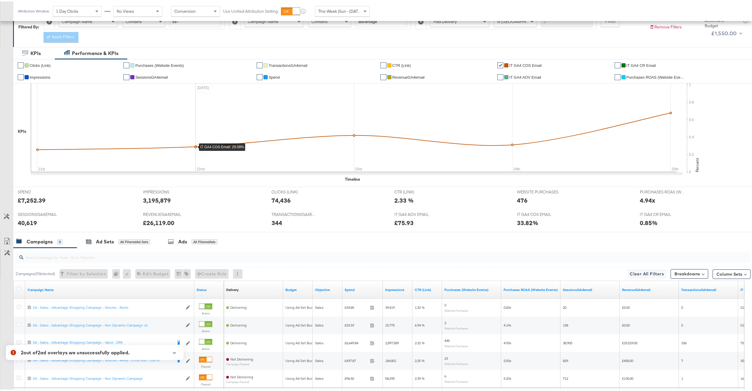
scroll to position [152, 0]
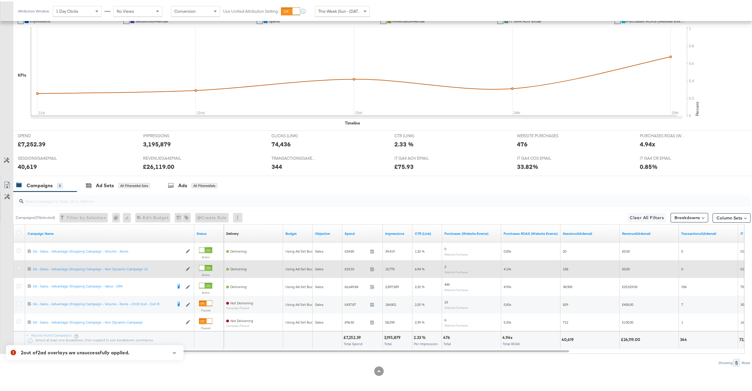
click at [20, 266] on icon at bounding box center [19, 267] width 4 height 4
click at [0, 0] on input "checkbox" at bounding box center [0, 0] width 0 height 0
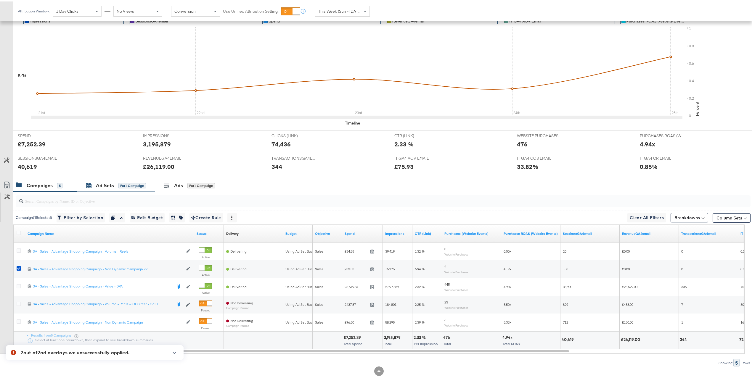
click at [128, 186] on div "for 1 Campaign" at bounding box center [132, 184] width 28 height 5
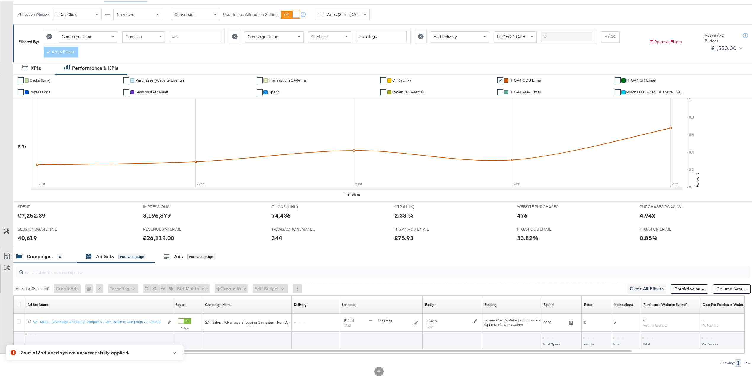
scroll to position [81, 0]
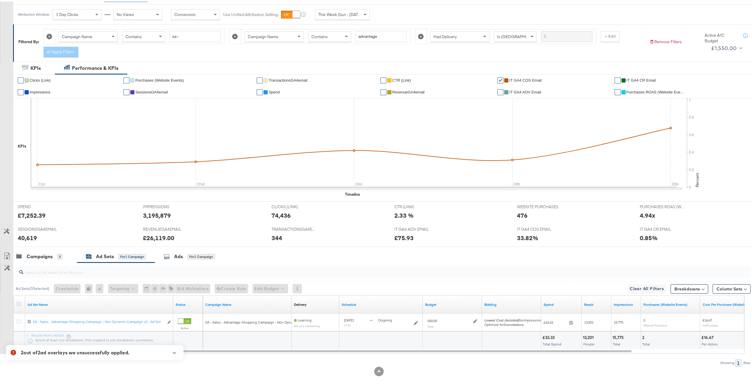
click at [17, 303] on icon at bounding box center [19, 302] width 4 height 4
click at [0, 0] on input "checkbox" at bounding box center [0, 0] width 0 height 0
click at [192, 250] on div "Ads for 1 Ad Set" at bounding box center [190, 255] width 70 height 13
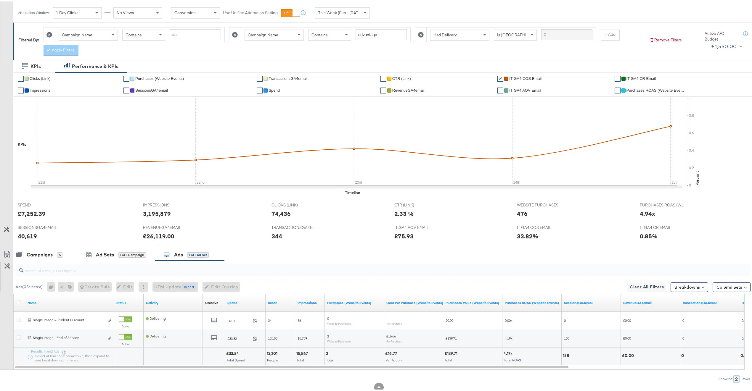
scroll to position [98, 0]
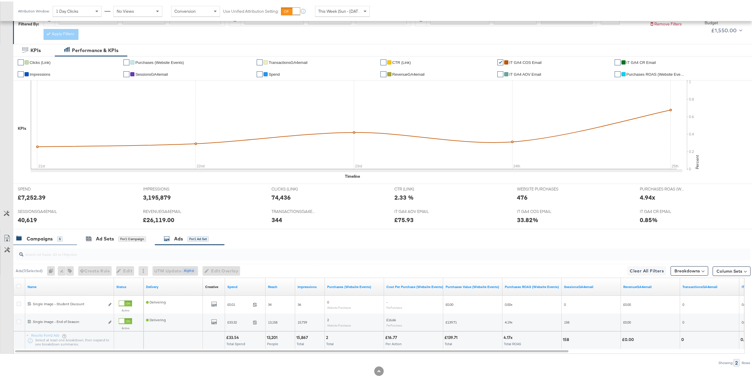
click at [47, 236] on div "Campaigns" at bounding box center [40, 237] width 26 height 7
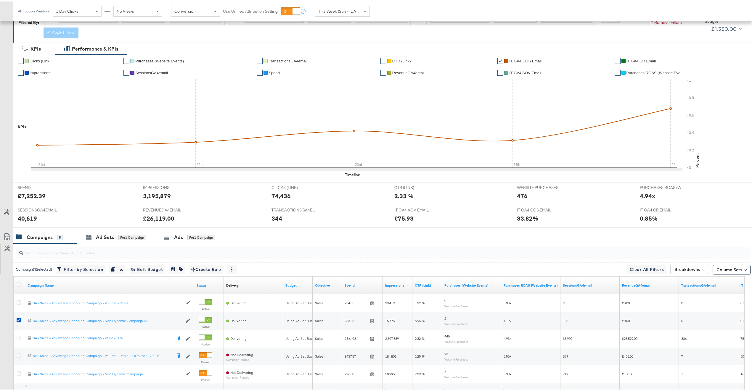
scroll to position [108, 0]
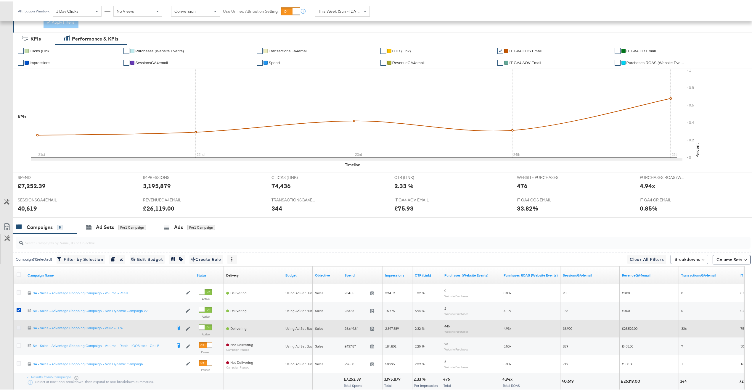
click at [19, 329] on icon at bounding box center [19, 326] width 4 height 4
click at [0, 0] on input "checkbox" at bounding box center [0, 0] width 0 height 0
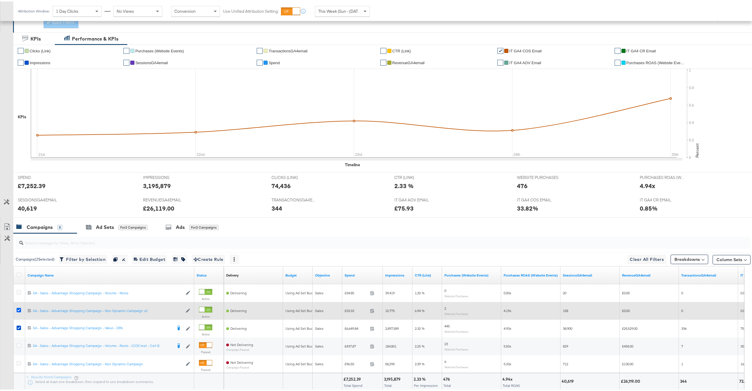
click at [17, 311] on icon at bounding box center [19, 309] width 4 height 4
click at [0, 0] on input "checkbox" at bounding box center [0, 0] width 0 height 0
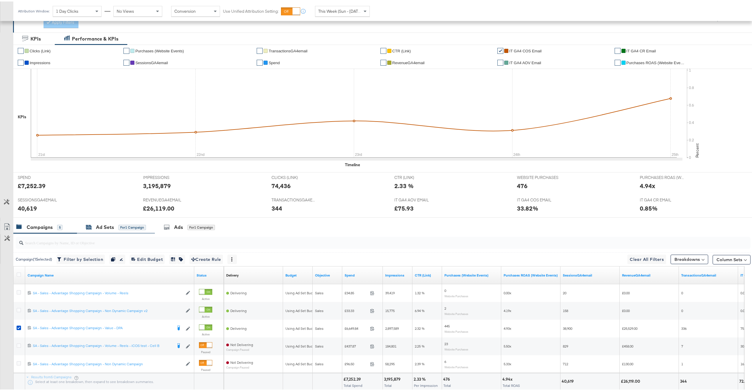
click at [125, 227] on div "for 1 Campaign" at bounding box center [132, 226] width 28 height 5
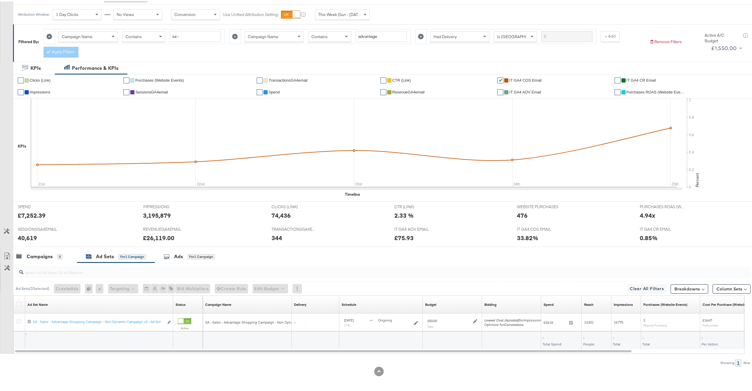
scroll to position [81, 0]
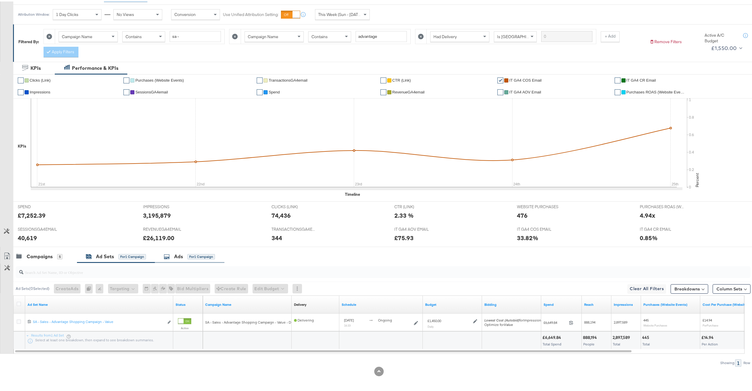
click at [174, 251] on div "Ads for 1 Campaign" at bounding box center [190, 255] width 70 height 13
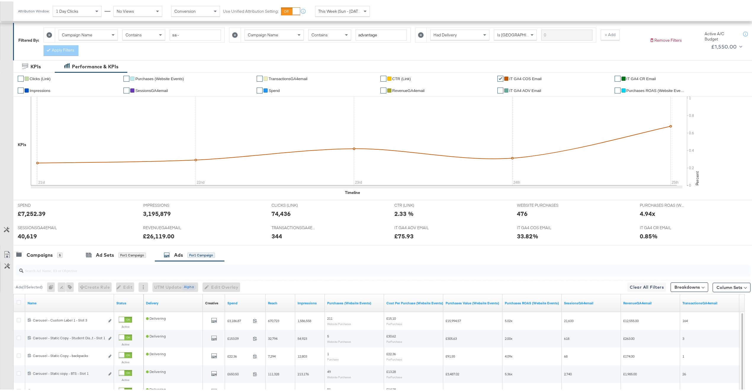
scroll to position [187, 0]
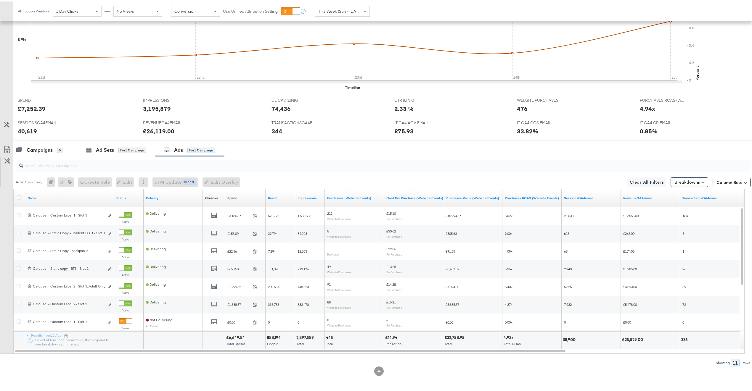
click at [247, 197] on link "Spend" at bounding box center [245, 197] width 36 height 5
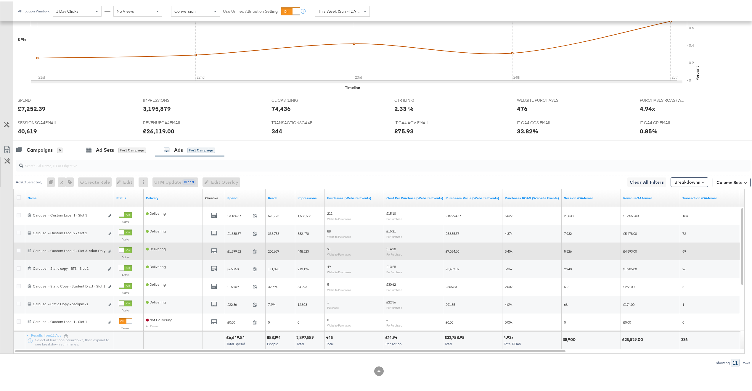
scroll to position [183, 0]
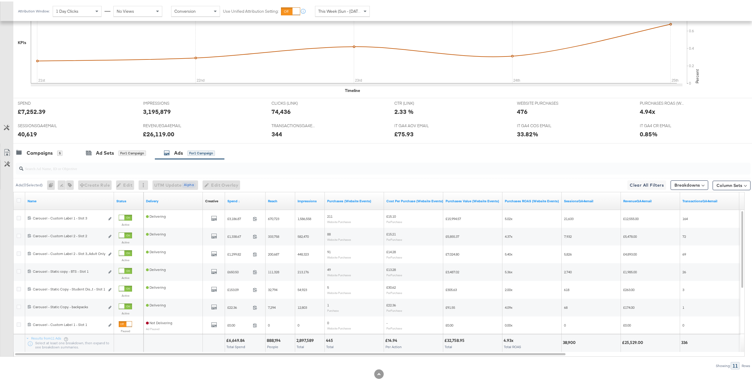
click at [84, 172] on div at bounding box center [383, 167] width 735 height 12
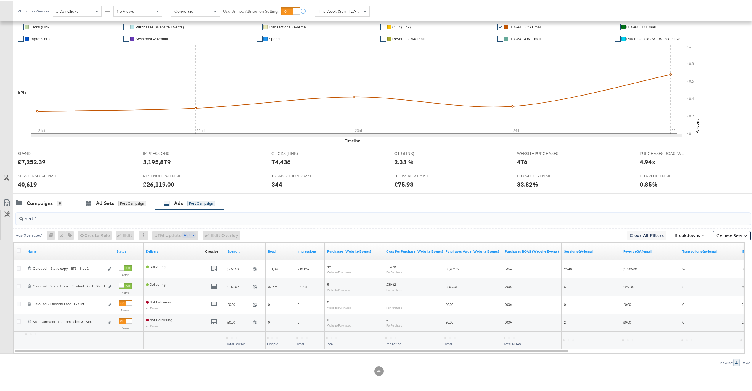
scroll to position [134, 0]
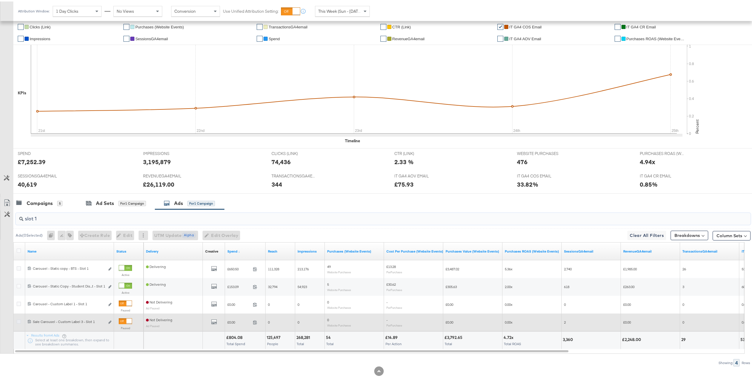
type input "slot 1"
click at [17, 320] on icon at bounding box center [19, 320] width 4 height 4
click at [0, 0] on input "checkbox" at bounding box center [0, 0] width 0 height 0
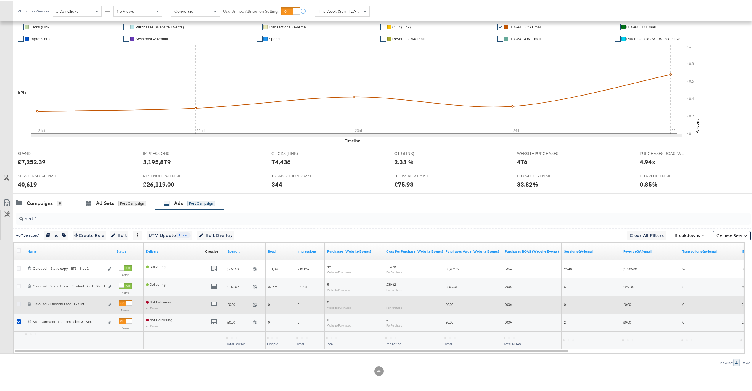
click at [19, 302] on icon at bounding box center [19, 302] width 4 height 4
click at [0, 0] on input "checkbox" at bounding box center [0, 0] width 0 height 0
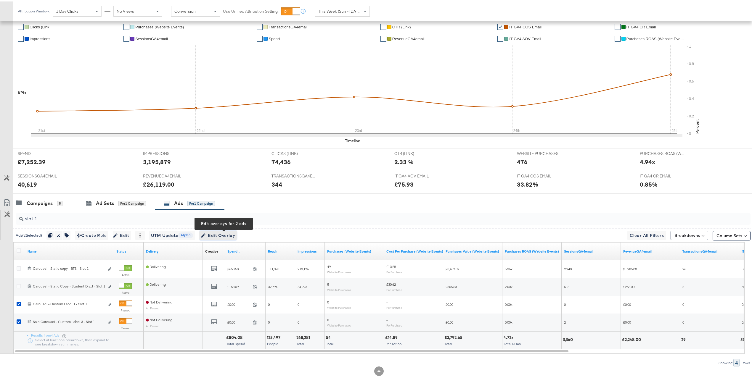
click at [226, 236] on span "Edit Overlay Edit overlays for 2 ads" at bounding box center [218, 234] width 34 height 7
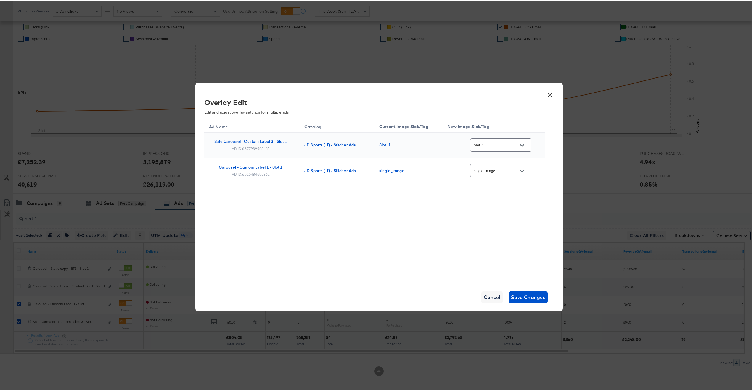
click at [521, 143] on icon "Open" at bounding box center [522, 144] width 4 height 4
click at [494, 180] on div "single_ima..." at bounding box center [500, 177] width 37 height 6
type input "single_image"
click at [499, 168] on input "single_image" at bounding box center [496, 169] width 47 height 7
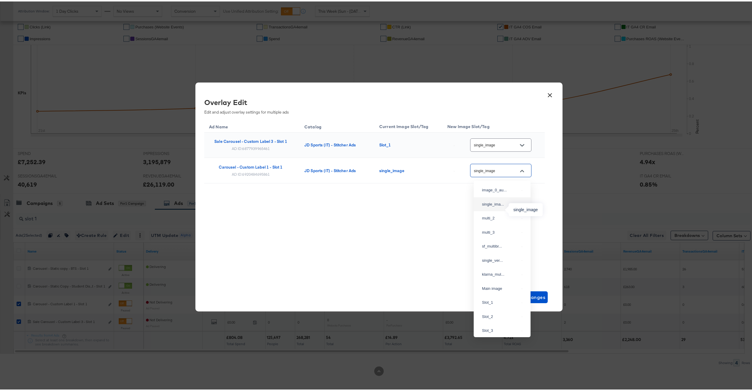
click at [495, 206] on div "single_ima..." at bounding box center [500, 203] width 37 height 6
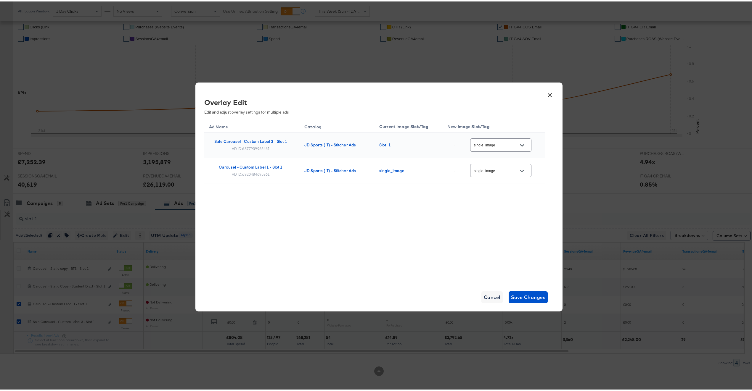
click at [436, 195] on div "Ad Name Catalog Current Image Slot/Tag New Image Slot/Tag Sale Carousel - Custo…" at bounding box center [374, 165] width 340 height 94
click at [530, 294] on span "Save Changes" at bounding box center [528, 296] width 35 height 8
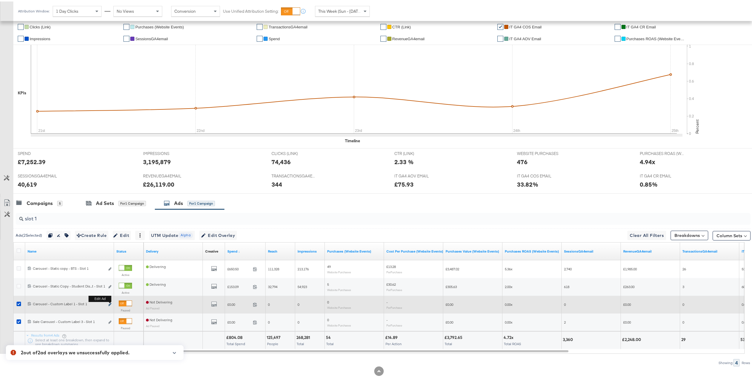
click at [109, 303] on icon "link" at bounding box center [109, 303] width 3 height 3
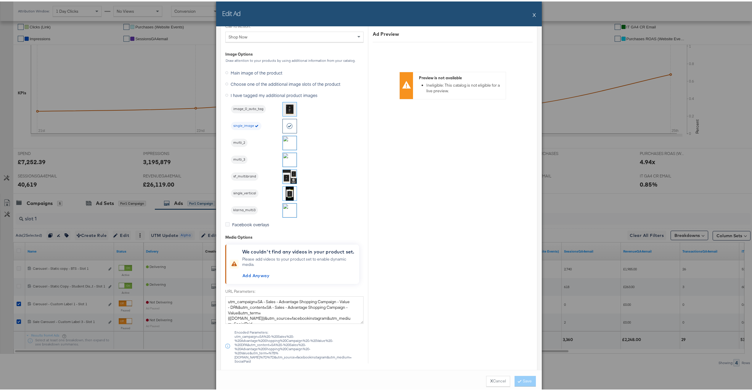
scroll to position [461, 0]
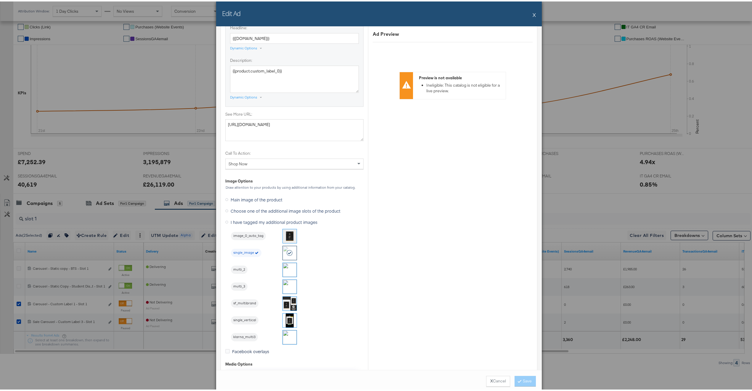
click at [284, 258] on div at bounding box center [290, 252] width 14 height 14
click at [533, 14] on button "X" at bounding box center [534, 13] width 3 height 12
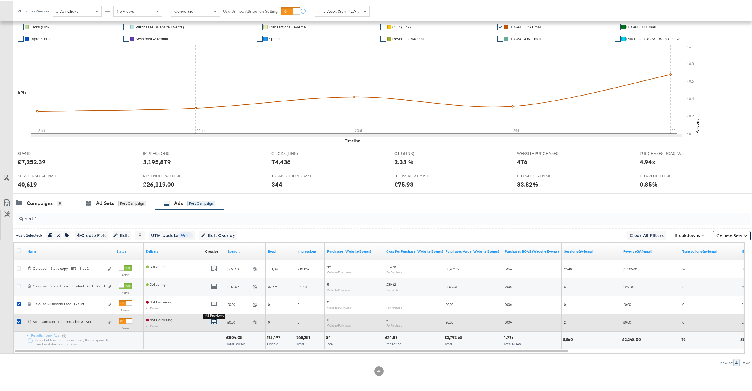
click at [216, 320] on icon "default" at bounding box center [214, 321] width 6 height 6
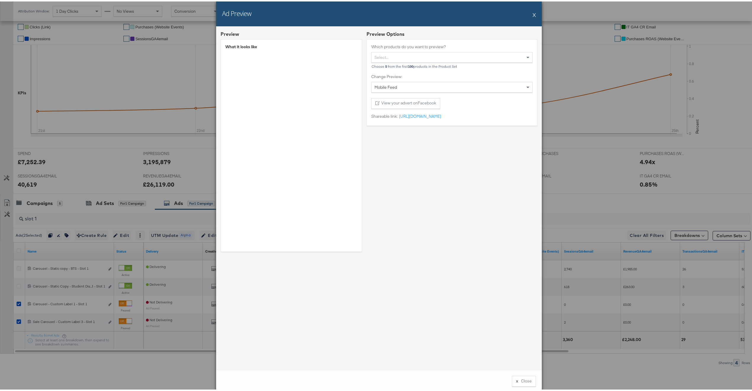
click at [533, 16] on button "X" at bounding box center [534, 13] width 3 height 12
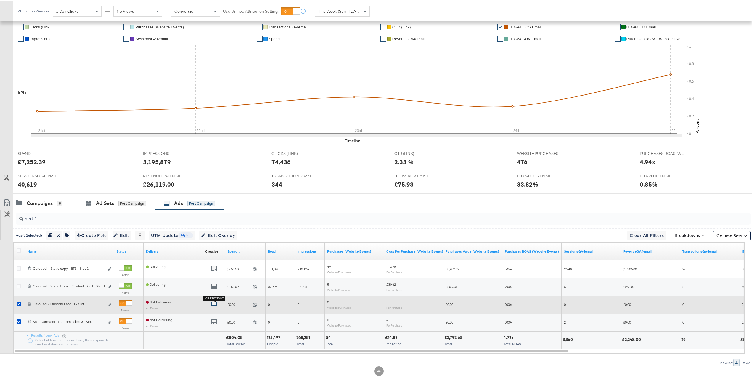
click at [211, 305] on icon "default" at bounding box center [214, 303] width 6 height 6
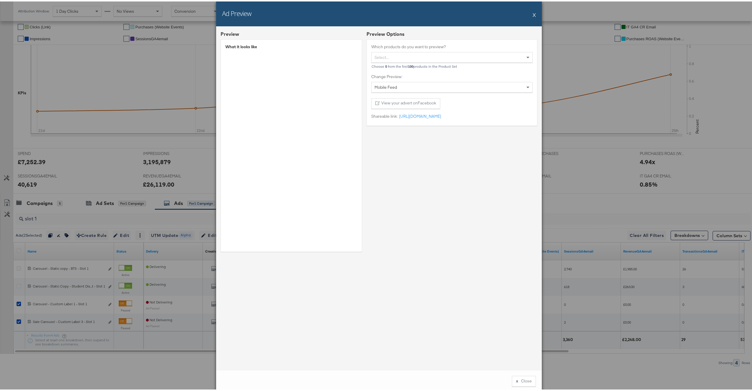
click at [533, 16] on button "X" at bounding box center [534, 13] width 3 height 12
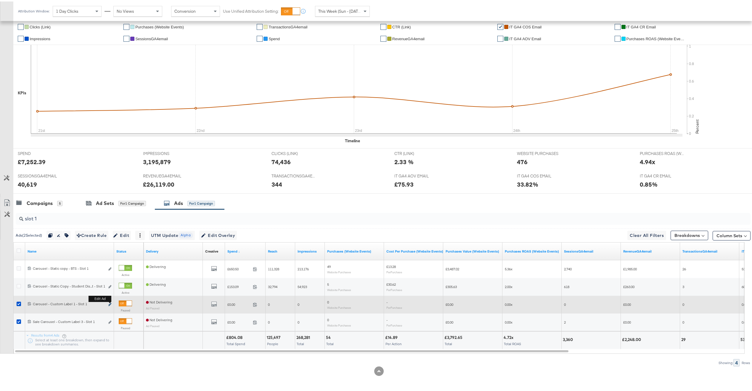
click at [110, 304] on icon "link" at bounding box center [109, 303] width 3 height 3
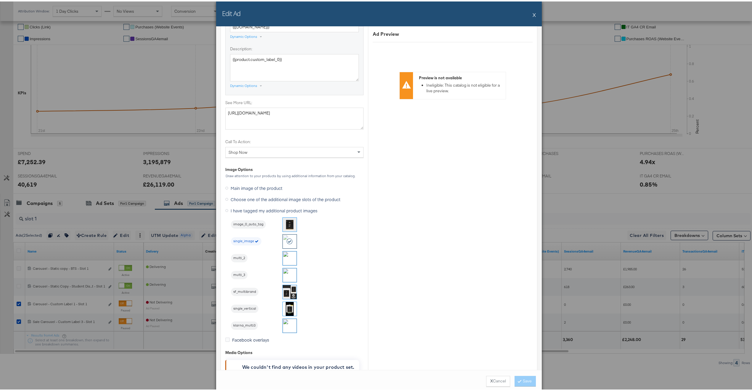
scroll to position [553, 0]
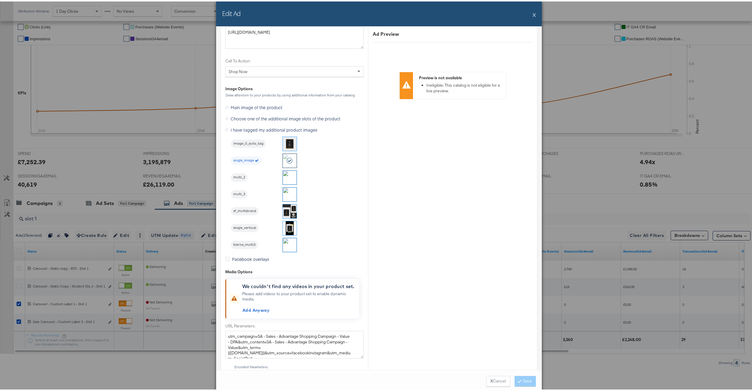
click at [533, 12] on button "X" at bounding box center [534, 13] width 3 height 12
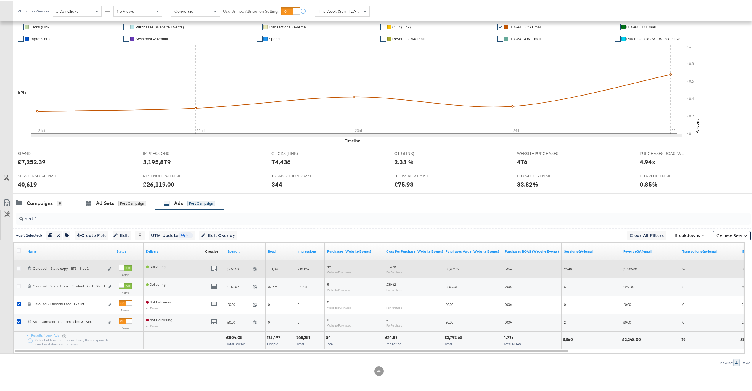
click at [112, 266] on div "6906529078461 Carousel - Static copy - BTS - Slot 1 Carousel - Static copy - BT…" at bounding box center [69, 268] width 89 height 11
click at [110, 266] on icon "link" at bounding box center [109, 267] width 3 height 3
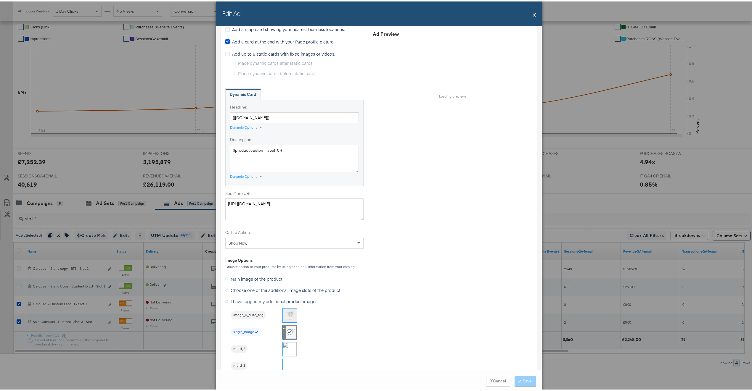
scroll to position [432, 0]
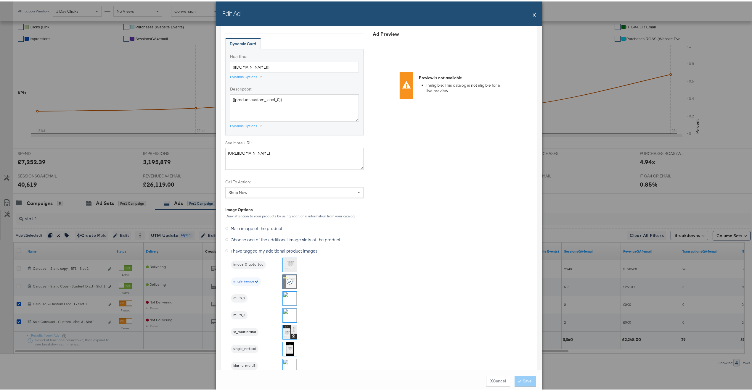
click at [533, 12] on button "X" at bounding box center [534, 13] width 3 height 12
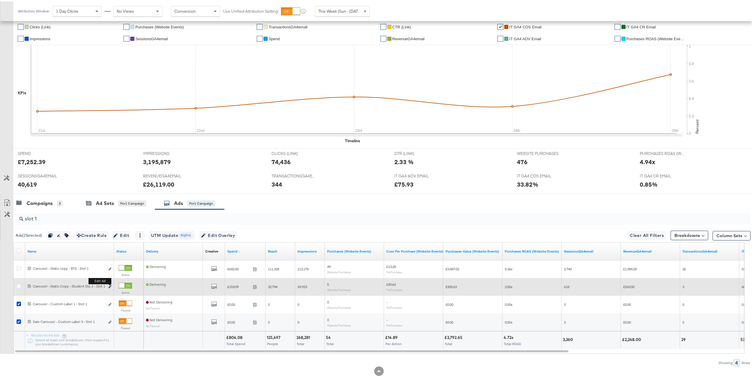
click at [109, 285] on icon "link" at bounding box center [109, 285] width 3 height 3
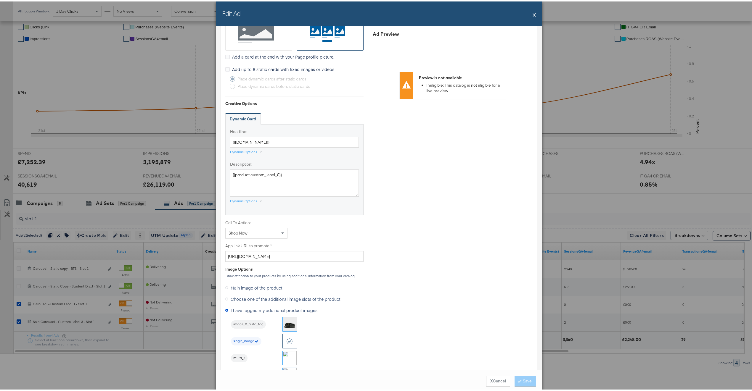
scroll to position [0, 0]
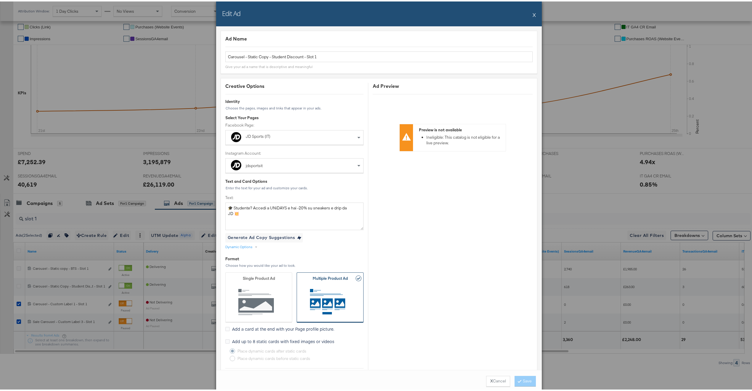
click at [533, 14] on button "X" at bounding box center [534, 13] width 3 height 12
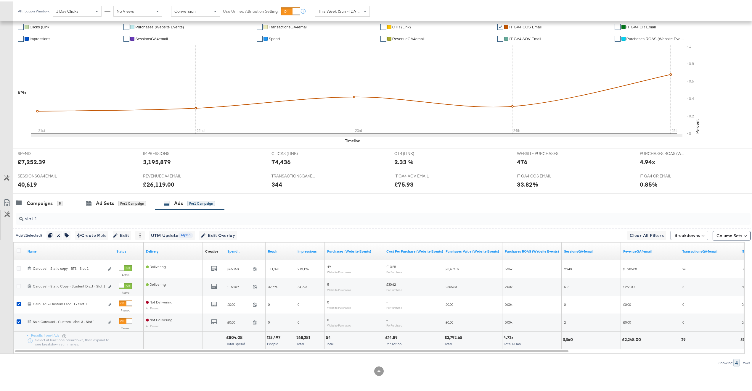
click at [95, 216] on input "slot 1" at bounding box center [352, 215] width 658 height 12
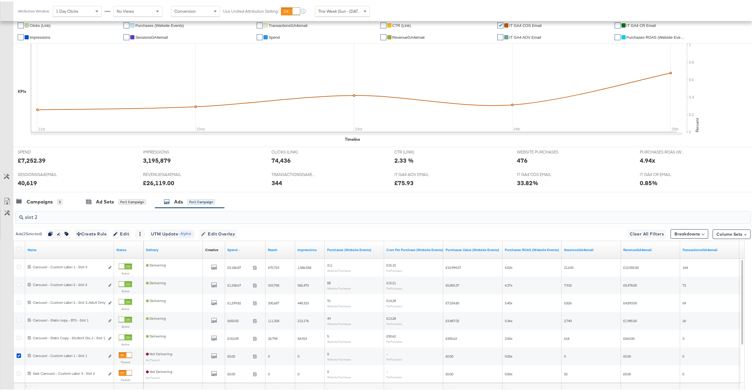
scroll to position [116, 0]
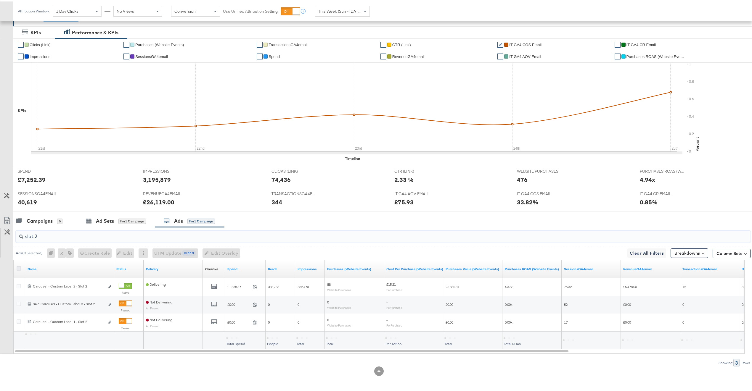
click at [20, 267] on icon at bounding box center [19, 267] width 4 height 4
click at [0, 0] on input "checkbox" at bounding box center [0, 0] width 0 height 0
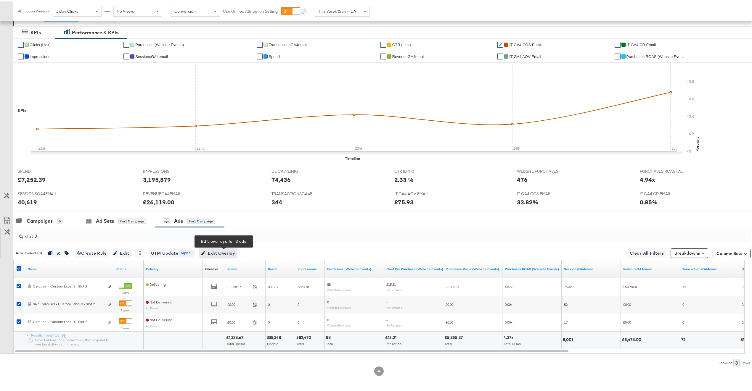
click at [218, 250] on span "Edit Overlay Edit overlays for 3 ads" at bounding box center [218, 251] width 34 height 7
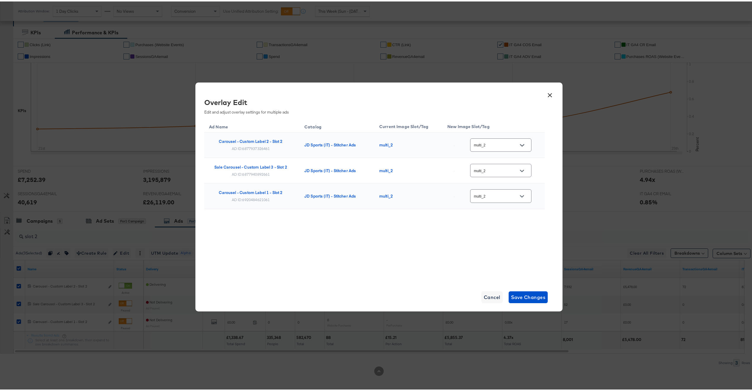
click at [545, 92] on button "×" at bounding box center [549, 92] width 11 height 11
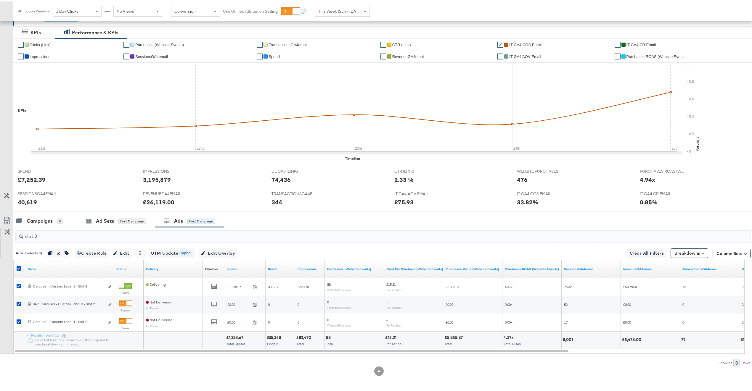
click at [107, 236] on input "slot 2" at bounding box center [352, 233] width 658 height 12
click at [17, 268] on icon at bounding box center [19, 267] width 4 height 4
click at [0, 0] on input "checkbox" at bounding box center [0, 0] width 0 height 0
click at [19, 268] on icon at bounding box center [19, 267] width 4 height 4
click at [0, 0] on input "checkbox" at bounding box center [0, 0] width 0 height 0
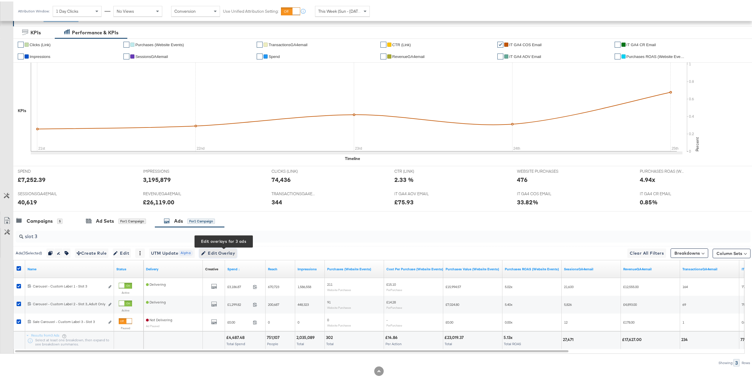
click at [216, 250] on span "Edit Overlay Edit overlays for 3 ads" at bounding box center [218, 251] width 34 height 7
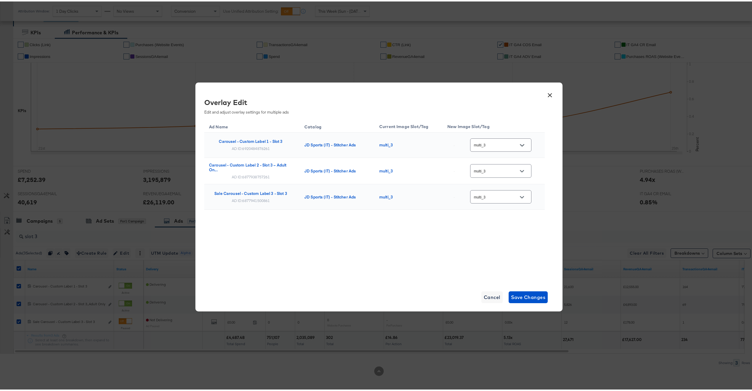
click at [550, 92] on button "×" at bounding box center [549, 92] width 11 height 11
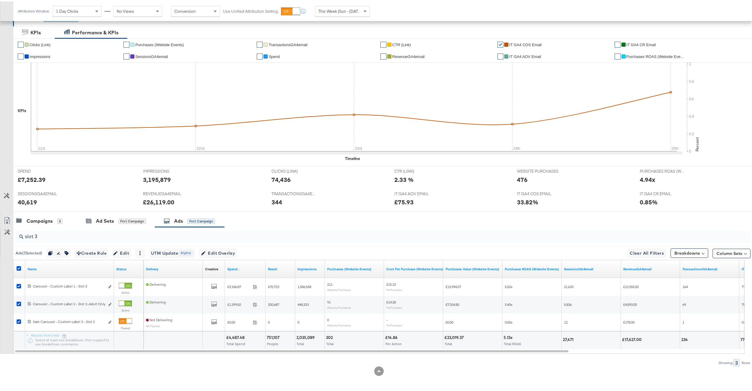
click at [118, 238] on input "slot 3" at bounding box center [352, 233] width 658 height 12
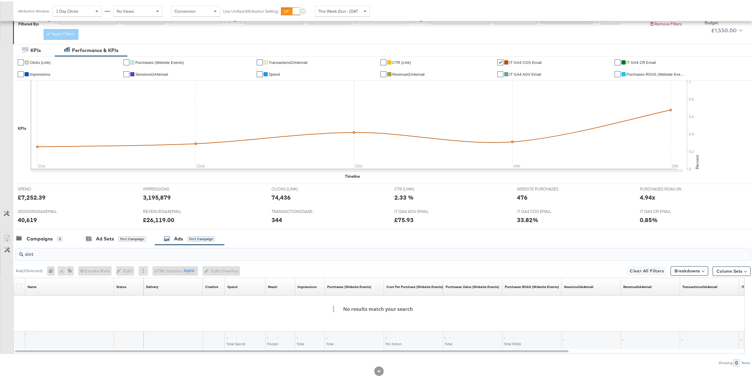
scroll to position [131, 0]
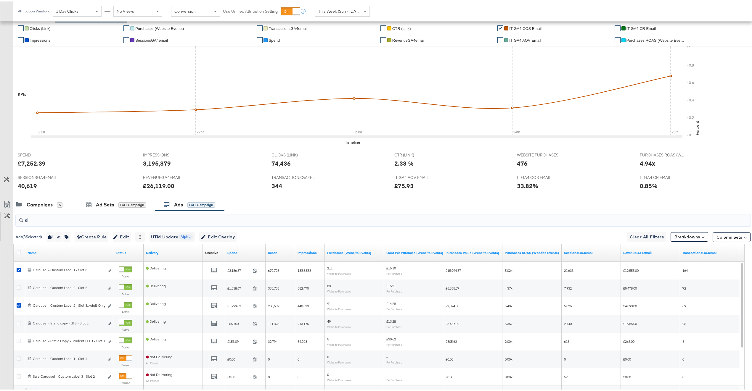
type input "s"
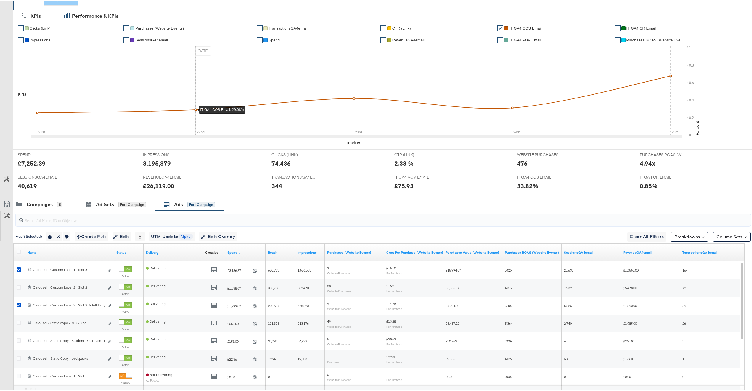
scroll to position [0, 0]
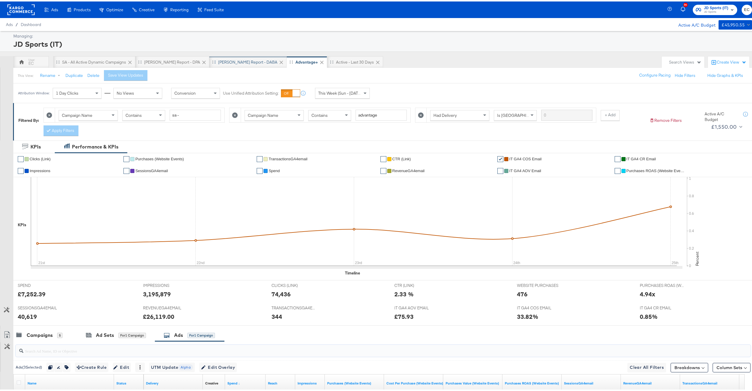
click at [218, 58] on div "[PERSON_NAME] Report - DABA" at bounding box center [247, 61] width 59 height 6
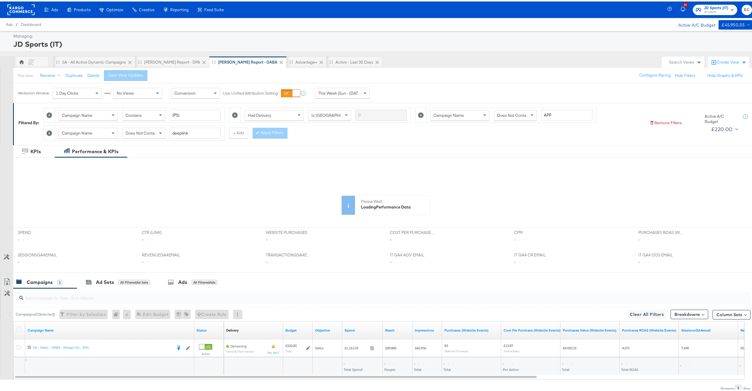
scroll to position [28, 0]
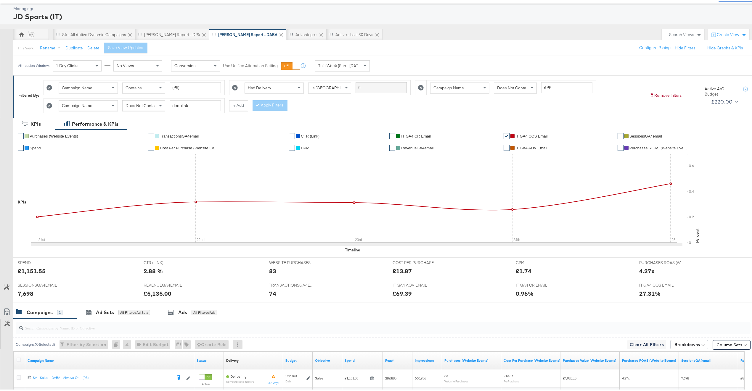
drag, startPoint x: 114, startPoint y: 307, endPoint x: 131, endPoint y: 268, distance: 42.8
click at [114, 307] on div "Ad Sets All Filtered Ad Sets" at bounding box center [118, 311] width 82 height 13
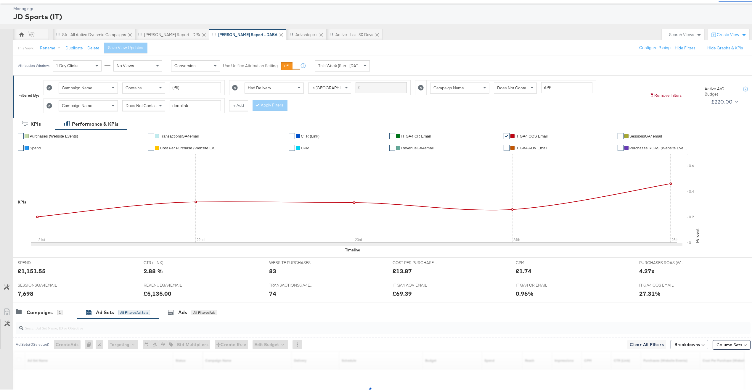
scroll to position [103, 0]
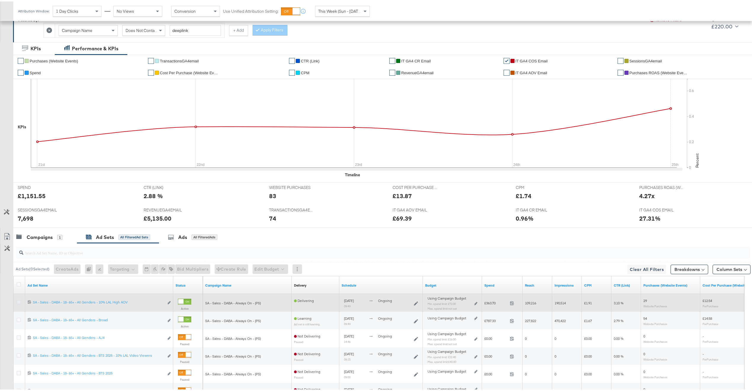
click at [19, 303] on icon at bounding box center [19, 301] width 4 height 4
click at [0, 0] on input "checkbox" at bounding box center [0, 0] width 0 height 0
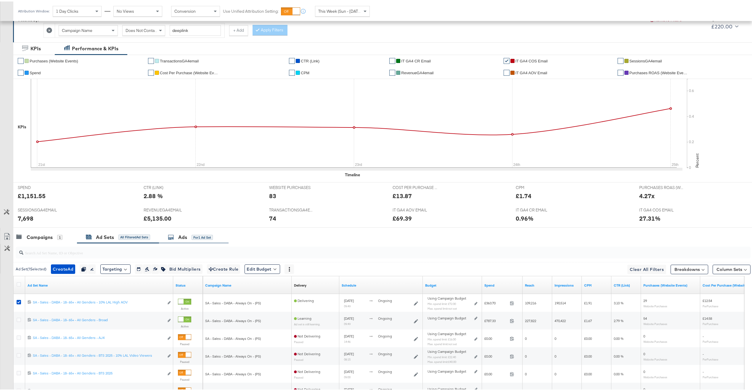
click at [187, 238] on div "Ads" at bounding box center [182, 236] width 9 height 7
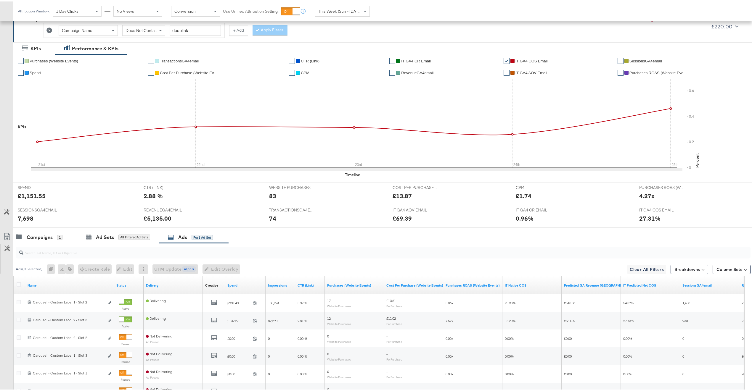
scroll to position [174, 0]
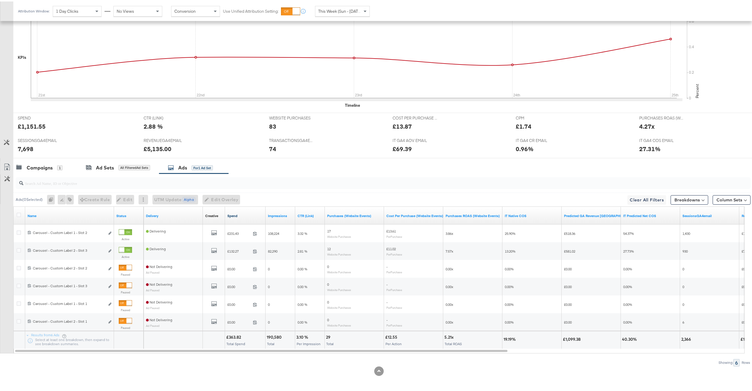
click at [250, 216] on link "Spend" at bounding box center [245, 214] width 36 height 5
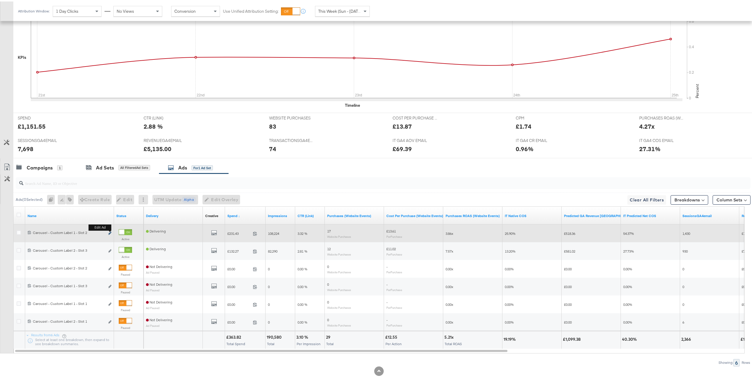
click at [109, 232] on icon "link" at bounding box center [109, 231] width 3 height 3
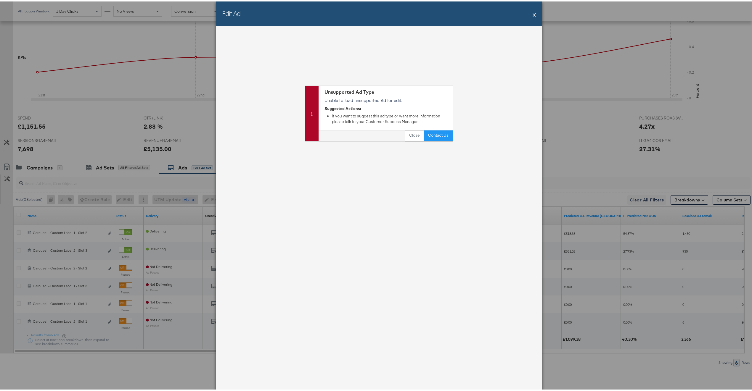
click at [533, 11] on button "X" at bounding box center [534, 13] width 3 height 12
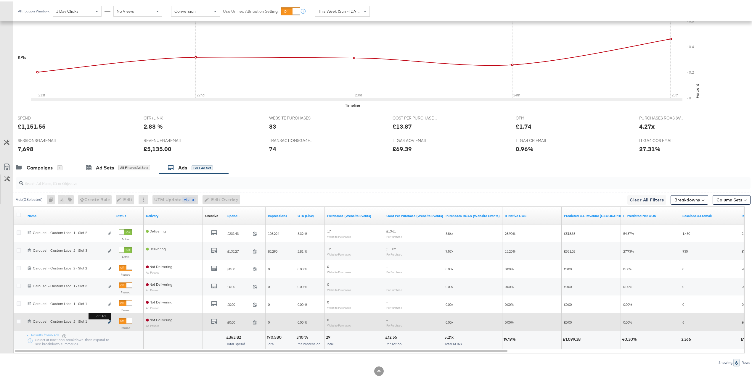
click at [109, 320] on icon "link" at bounding box center [109, 320] width 3 height 3
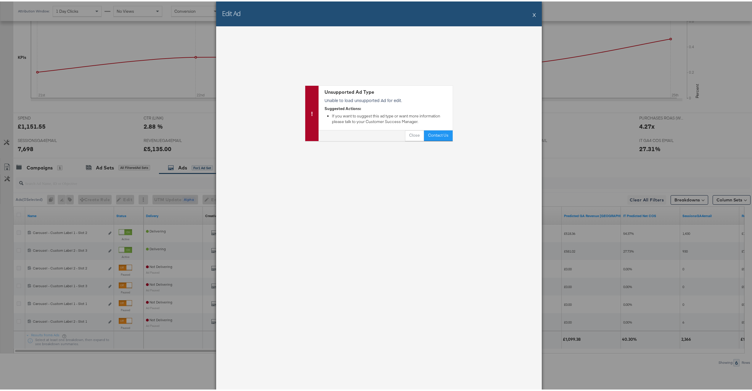
click at [533, 13] on button "X" at bounding box center [534, 13] width 3 height 12
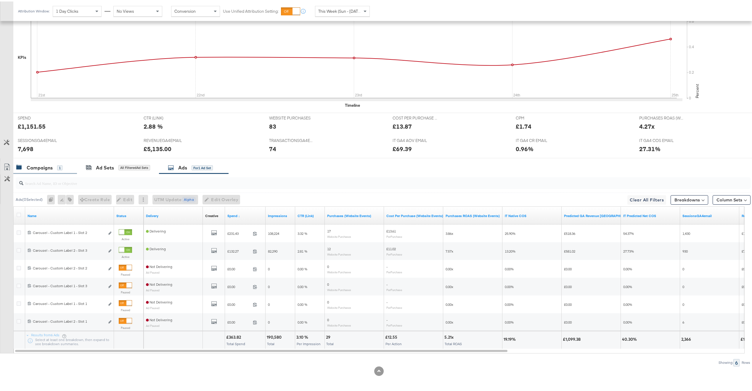
click at [28, 167] on div "Campaigns" at bounding box center [40, 166] width 26 height 7
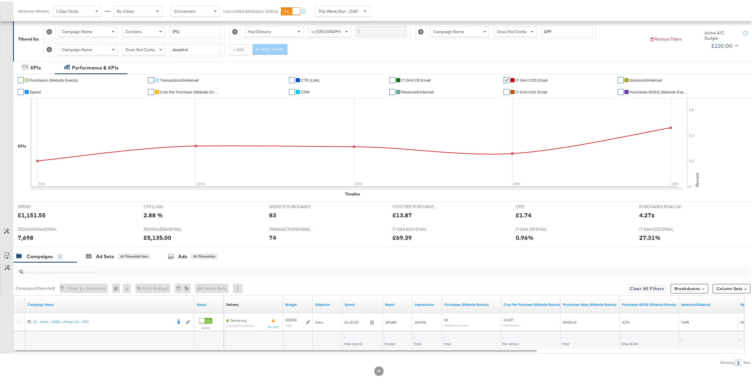
scroll to position [85, 0]
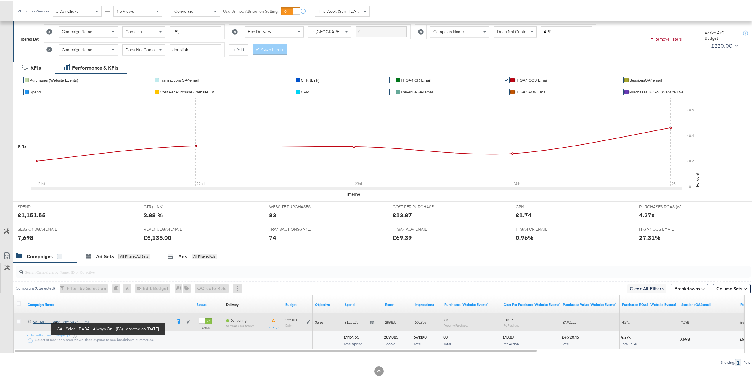
click at [73, 319] on div "SA - Sales - DABA - Always On - (PS) SA - Sales - DABA - Always On - (PS)" at bounding box center [102, 320] width 139 height 5
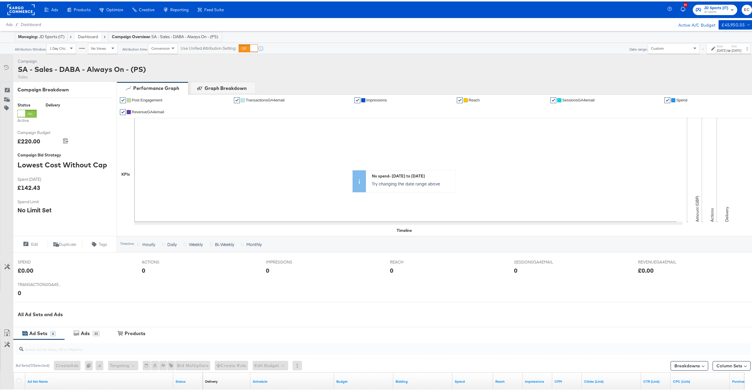
scroll to position [181, 0]
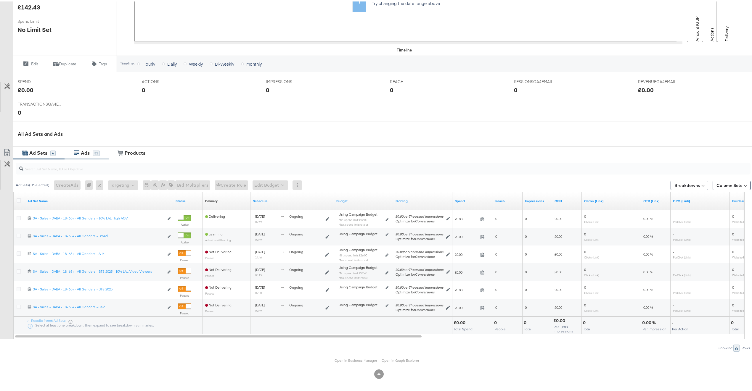
click at [86, 150] on div "Ads" at bounding box center [85, 151] width 9 height 7
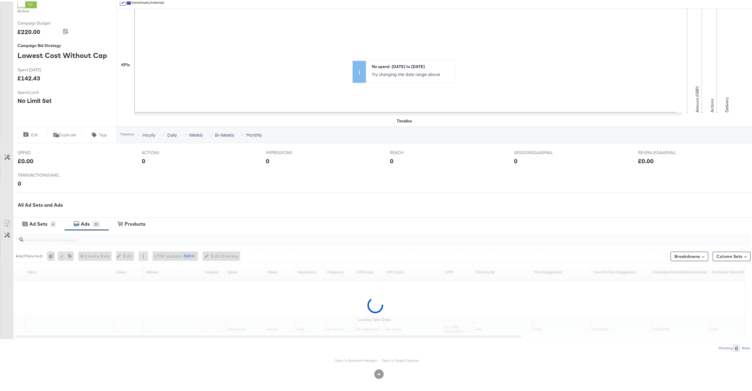
scroll to position [110, 0]
click at [95, 241] on input "search" at bounding box center [352, 236] width 658 height 12
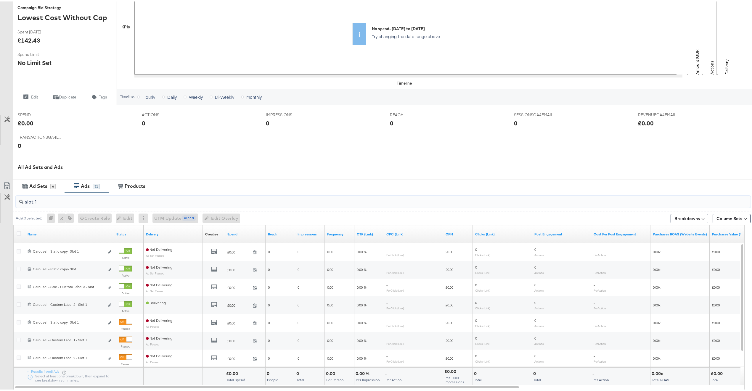
scroll to position [152, 0]
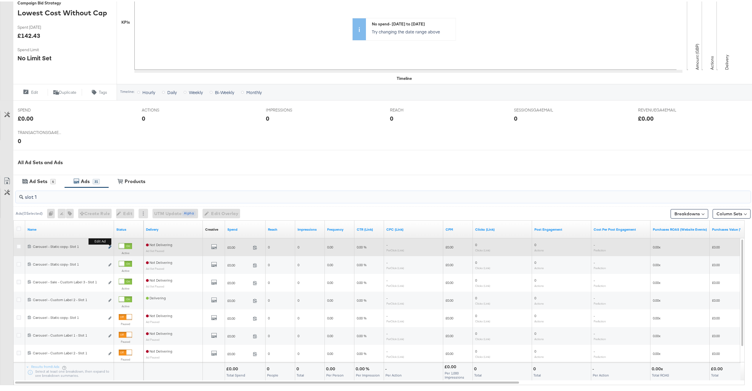
type input "slot 1"
click at [110, 243] on b "Edit ad" at bounding box center [100, 240] width 23 height 6
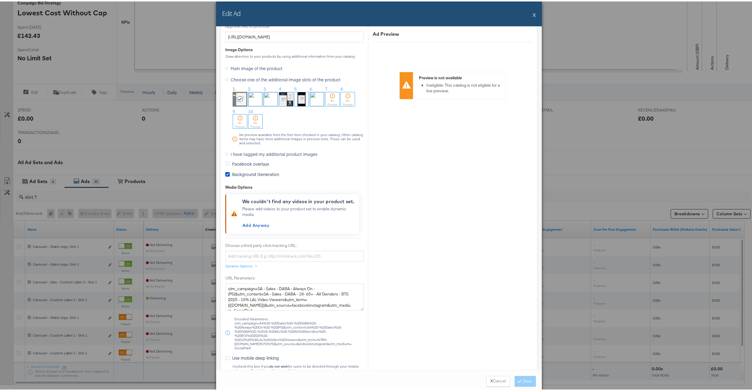
scroll to position [487, 0]
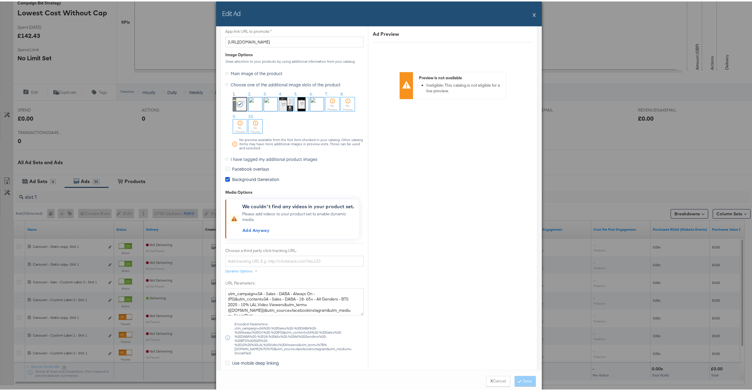
click at [267, 159] on span "I have tagged my additional product images" at bounding box center [274, 158] width 87 height 6
click at [0, 0] on input "I have tagged my additional product images" at bounding box center [0, 0] width 0 height 0
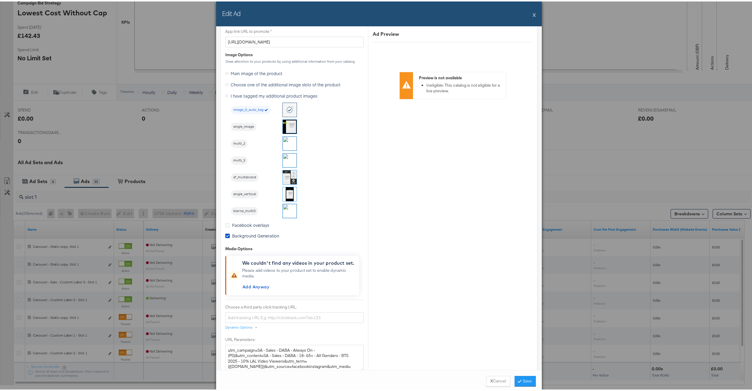
click at [282, 126] on div at bounding box center [289, 125] width 15 height 15
click at [283, 125] on img at bounding box center [290, 125] width 14 height 14
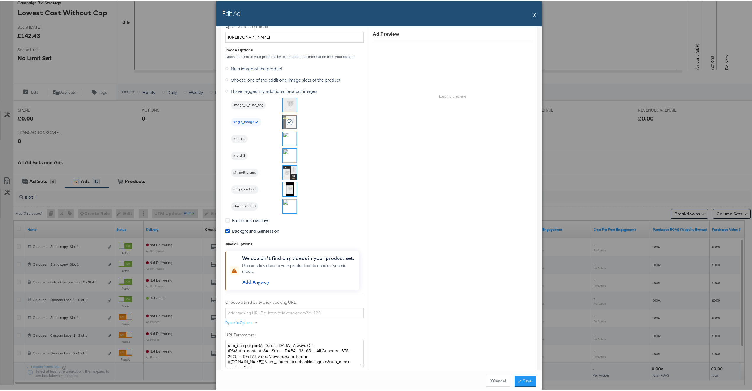
scroll to position [497, 0]
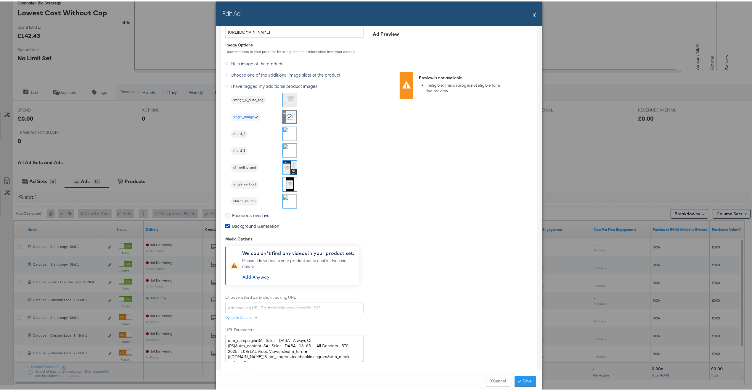
click at [269, 229] on div "Background Generation" at bounding box center [253, 226] width 56 height 9
click at [267, 227] on span "Background Generation" at bounding box center [255, 225] width 47 height 6
click at [0, 0] on input "Background Generation" at bounding box center [0, 0] width 0 height 0
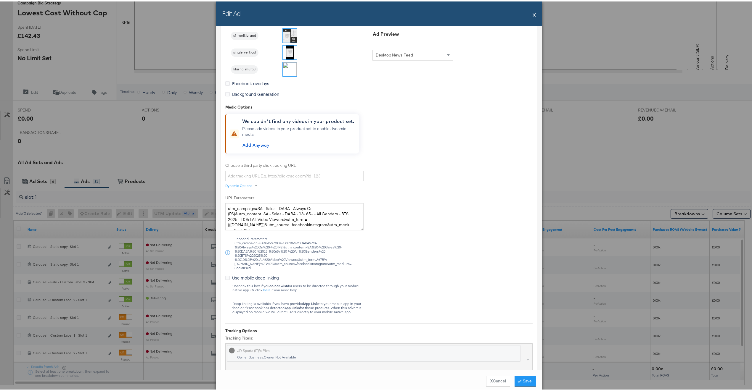
scroll to position [754, 0]
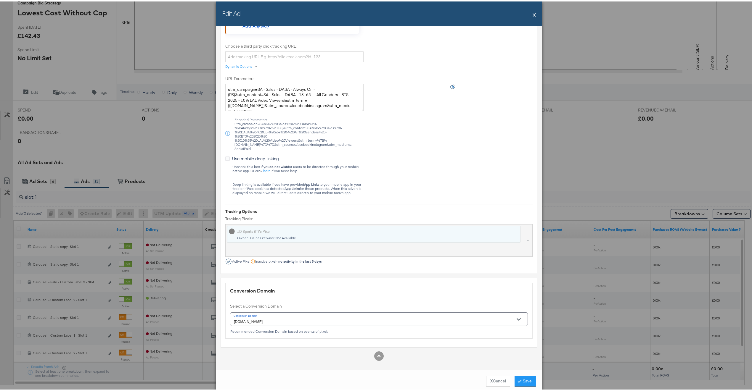
click at [290, 233] on div "JD Sports (IT)'s Pixel Owner Business: Owner Not Available" at bounding box center [325, 233] width 192 height 15
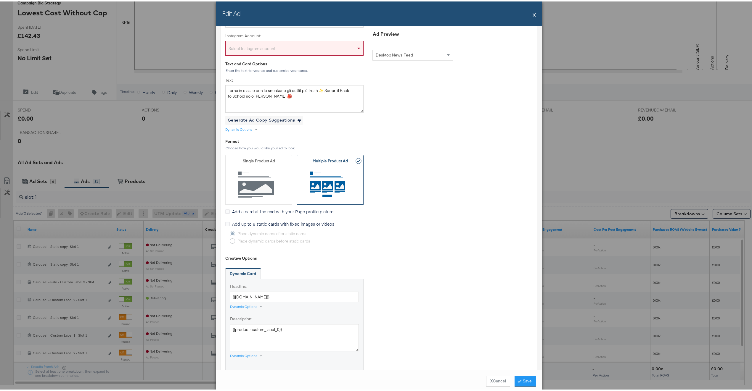
scroll to position [31, 0]
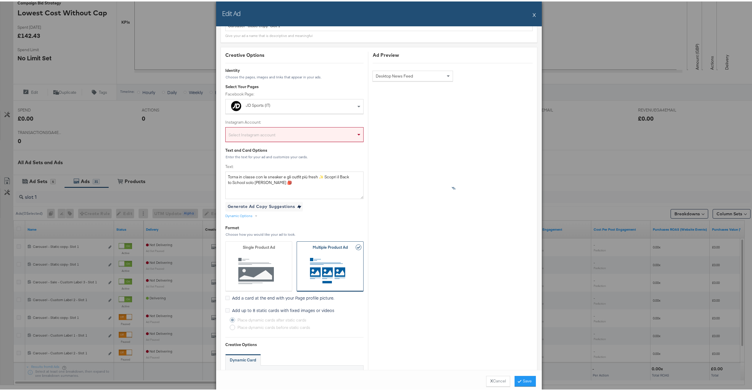
click at [282, 137] on div "Select Instagram account" at bounding box center [295, 134] width 138 height 12
click at [287, 150] on div "Text and Card Options" at bounding box center [294, 149] width 138 height 6
click at [524, 380] on button "Save" at bounding box center [525, 380] width 21 height 11
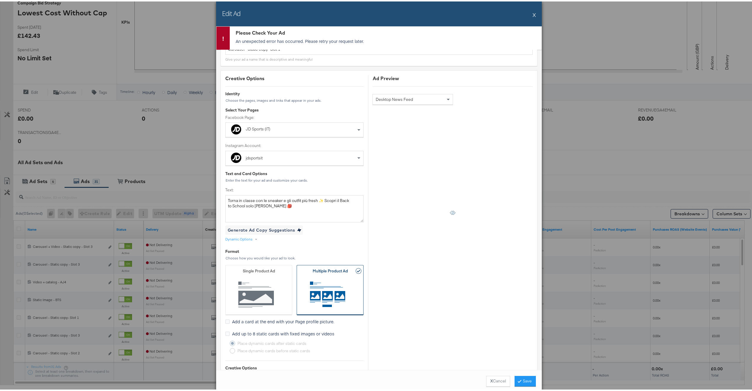
click at [533, 13] on button "X" at bounding box center [534, 13] width 3 height 12
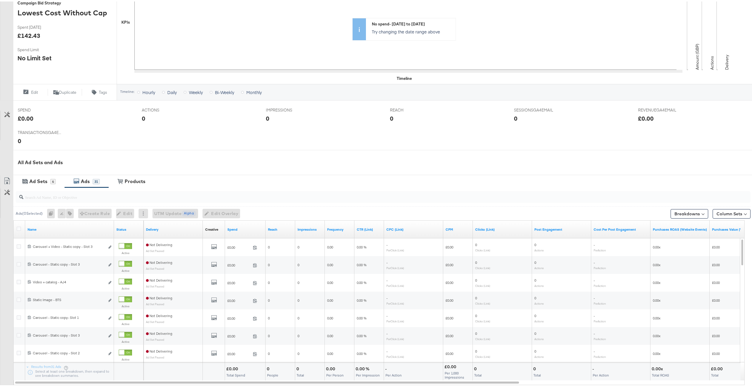
scroll to position [0, 0]
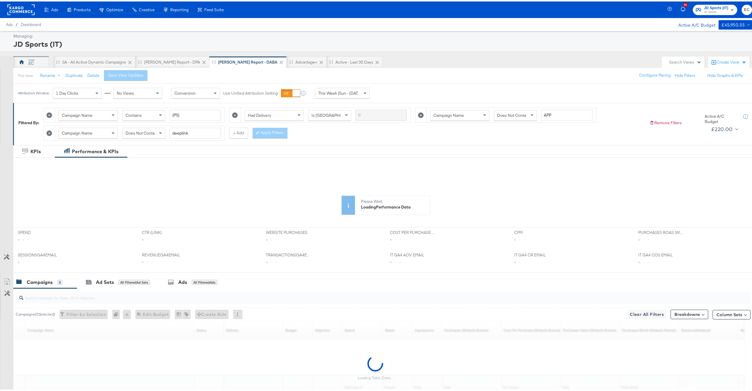
click at [33, 59] on div "EC" at bounding box center [30, 62] width 5 height 6
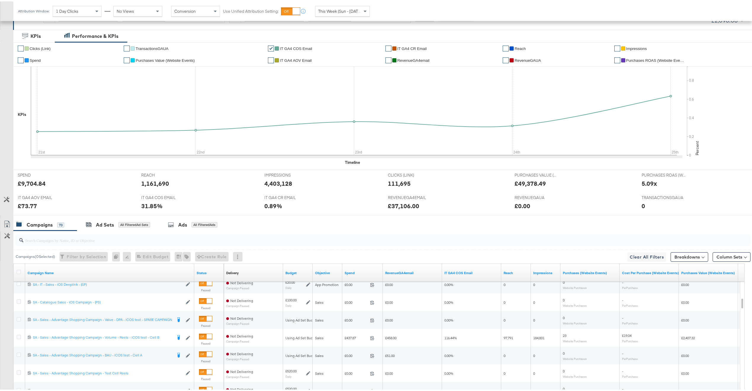
scroll to position [178, 0]
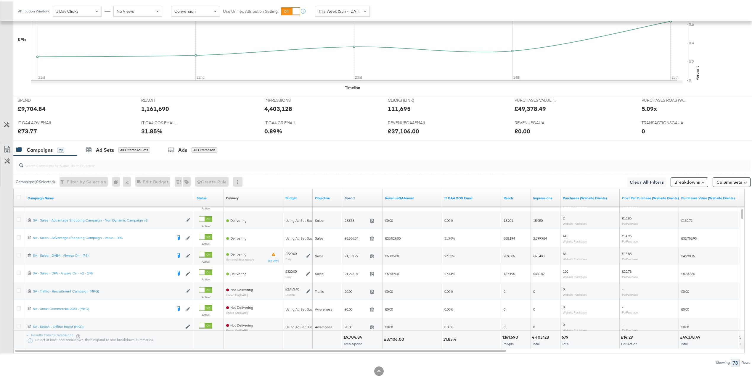
click at [364, 197] on link "Spend" at bounding box center [363, 197] width 36 height 5
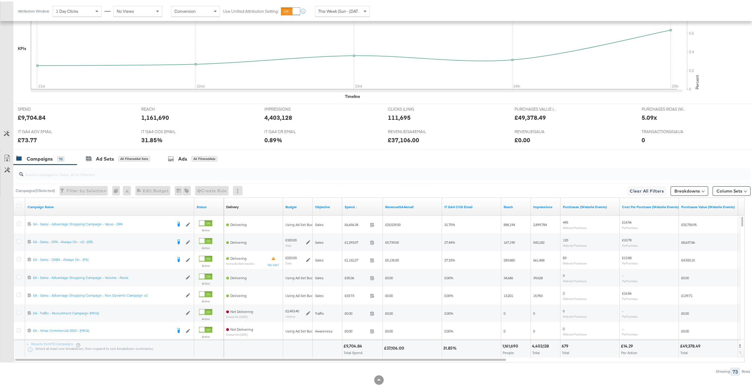
scroll to position [0, 0]
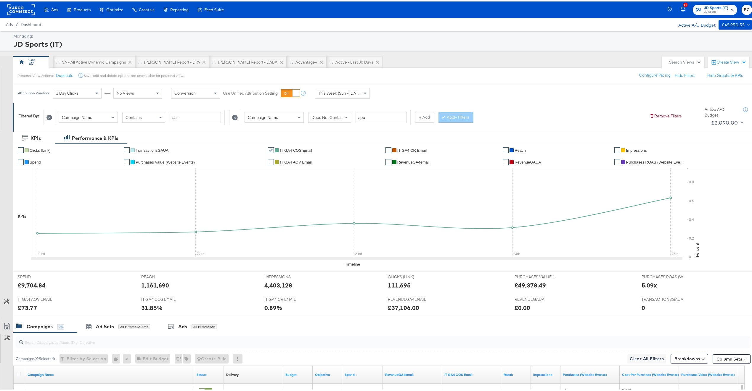
click at [236, 118] on icon at bounding box center [235, 116] width 6 height 6
click at [259, 117] on div at bounding box center [259, 116] width 4 height 6
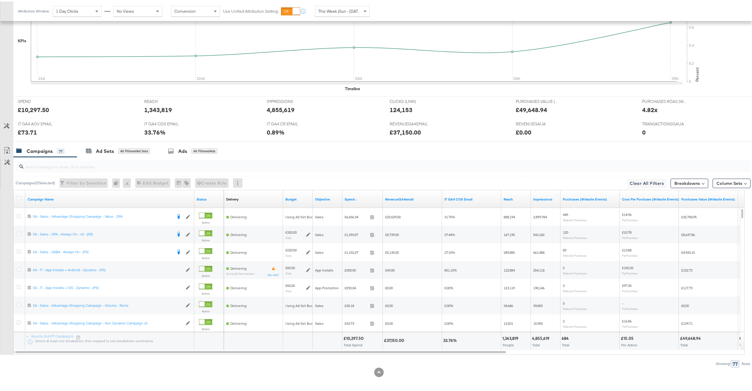
scroll to position [178, 0]
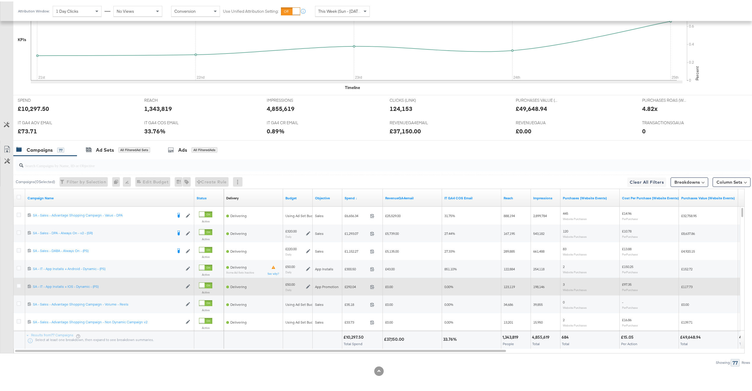
click at [16, 286] on div at bounding box center [19, 285] width 11 height 11
click at [17, 285] on icon at bounding box center [19, 284] width 4 height 4
click at [0, 0] on input "checkbox" at bounding box center [0, 0] width 0 height 0
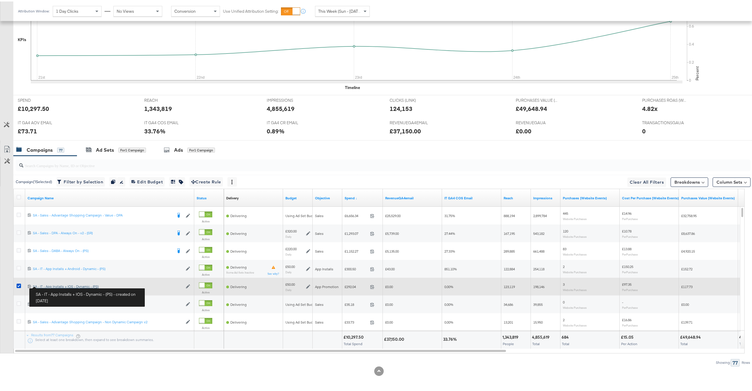
click at [52, 285] on div "SA - IT - App Installs + IOS - Dynamic - (PS) SA - IT - App Installs + IOS - Dy…" at bounding box center [108, 285] width 150 height 5
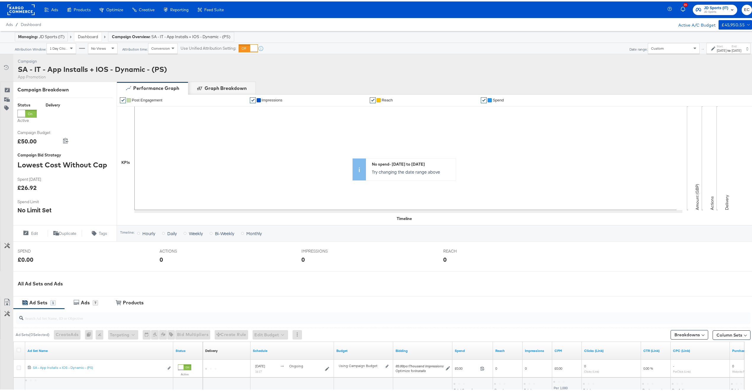
scroll to position [62, 0]
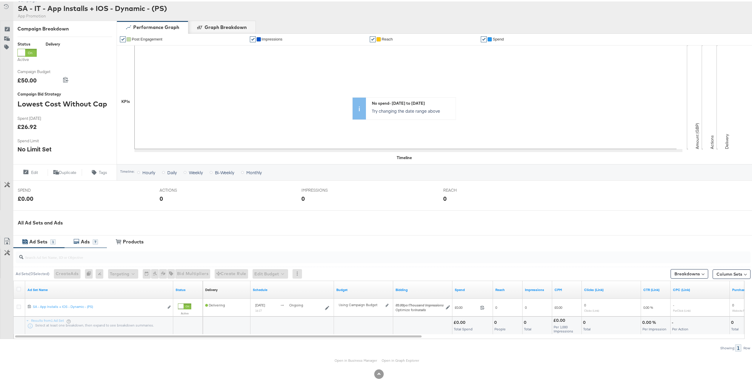
click at [89, 237] on div "Ads" at bounding box center [85, 240] width 9 height 7
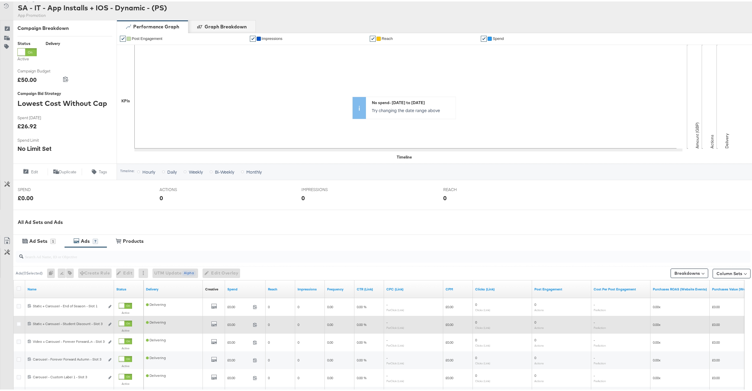
scroll to position [168, 0]
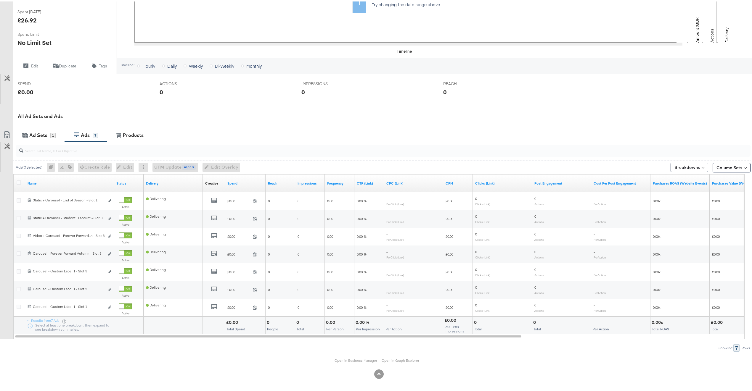
click at [140, 153] on div at bounding box center [383, 150] width 735 height 12
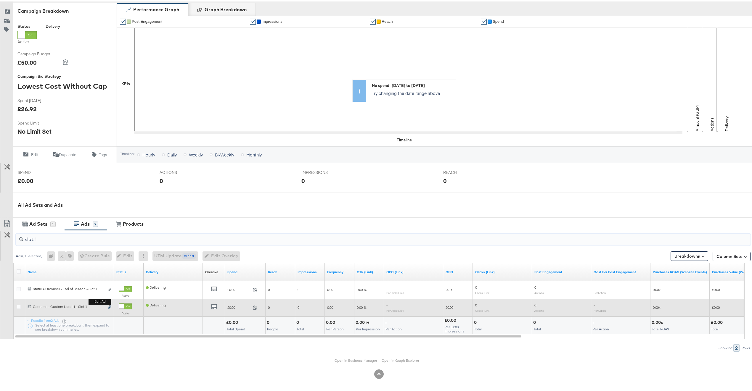
type input "slot 1"
click at [109, 306] on icon "link" at bounding box center [109, 305] width 3 height 3
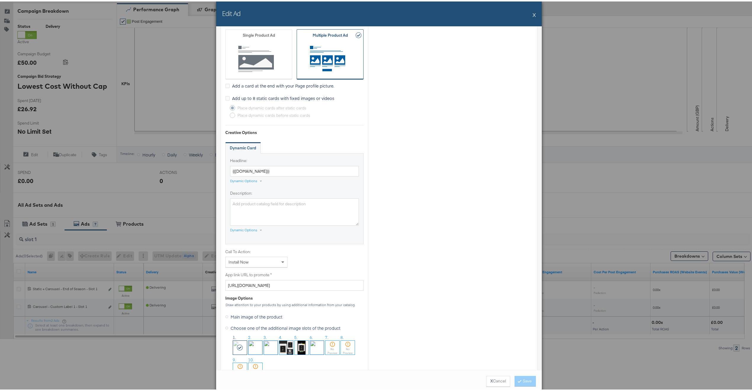
scroll to position [411, 0]
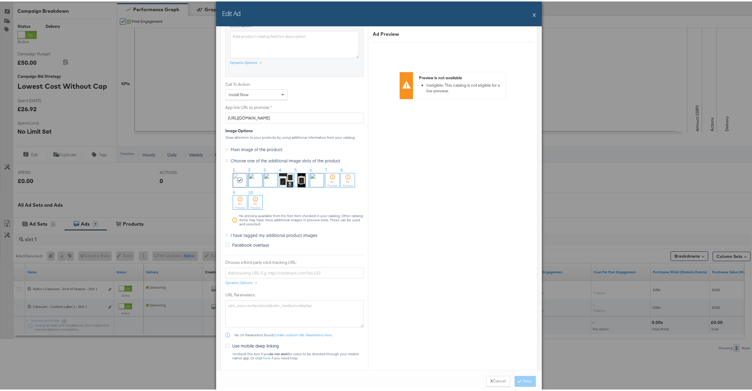
click at [248, 234] on span "I have tagged my additional product images" at bounding box center [274, 234] width 87 height 6
click at [0, 0] on input "I have tagged my additional product images" at bounding box center [0, 0] width 0 height 0
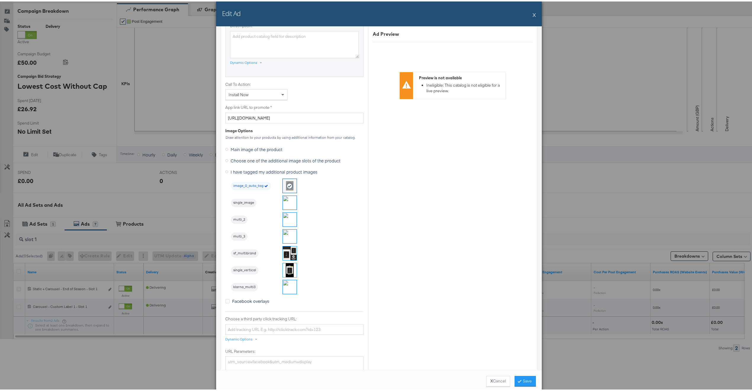
click at [286, 200] on img at bounding box center [290, 202] width 14 height 14
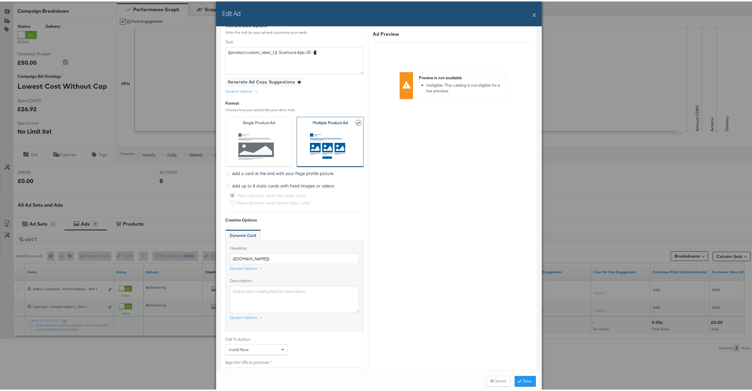
scroll to position [0, 0]
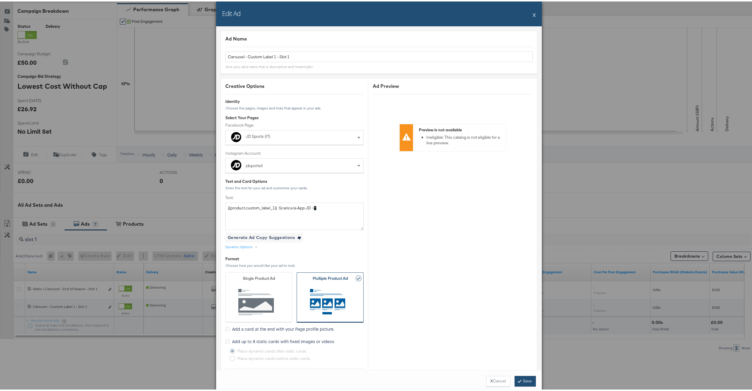
click at [520, 379] on button "Save" at bounding box center [525, 380] width 21 height 11
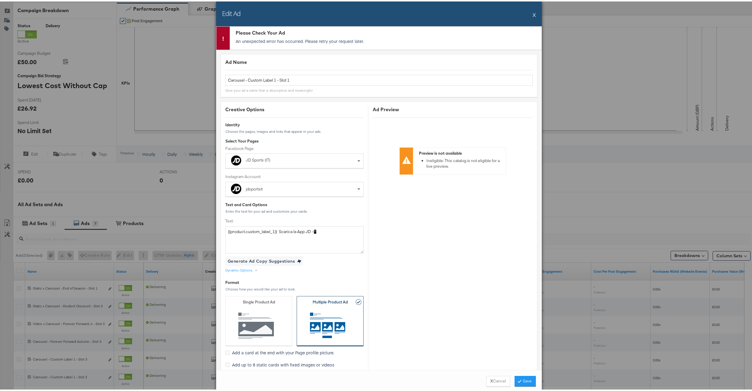
click at [533, 15] on button "X" at bounding box center [534, 13] width 3 height 12
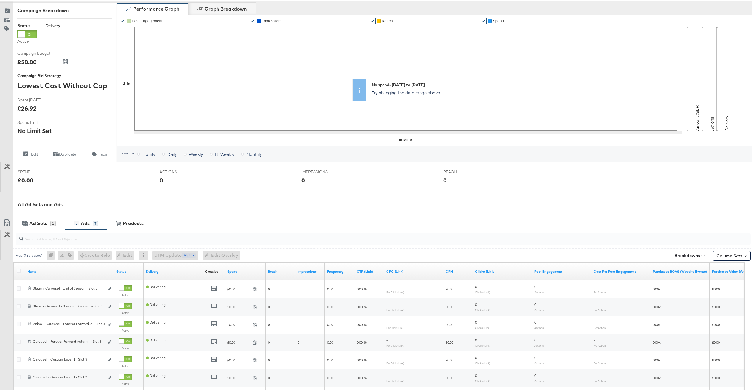
click at [46, 239] on input "search" at bounding box center [352, 235] width 658 height 12
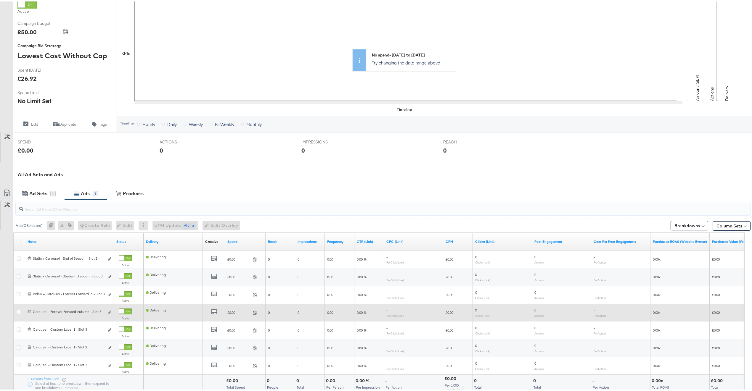
scroll to position [168, 0]
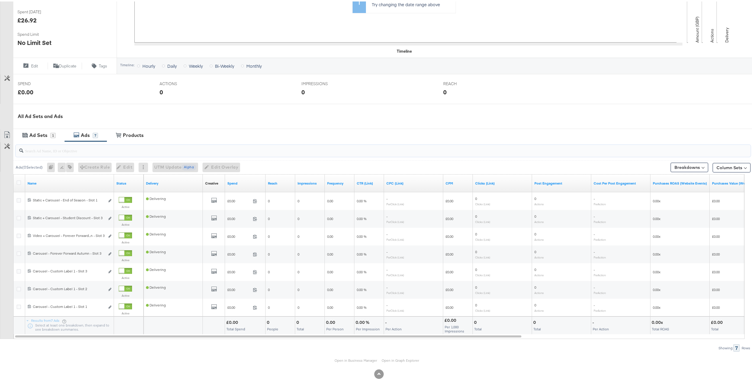
click at [62, 148] on input "search" at bounding box center [352, 147] width 658 height 12
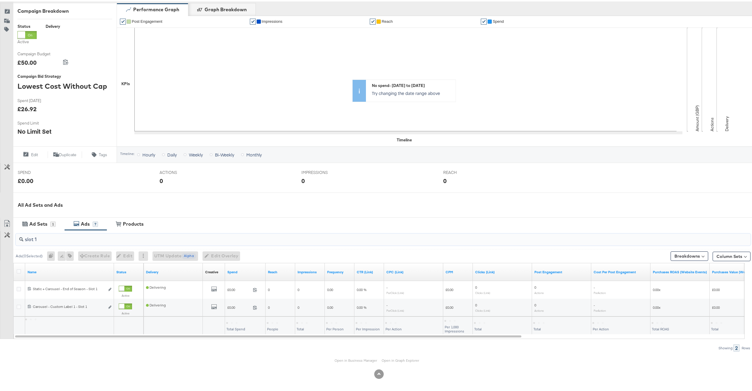
scroll to position [79, 0]
type input "slot 1"
click at [20, 271] on icon at bounding box center [19, 270] width 4 height 4
click at [0, 0] on input "checkbox" at bounding box center [0, 0] width 0 height 0
click at [224, 254] on span "Edit Overlay Edit overlays for 2 ads" at bounding box center [218, 254] width 34 height 7
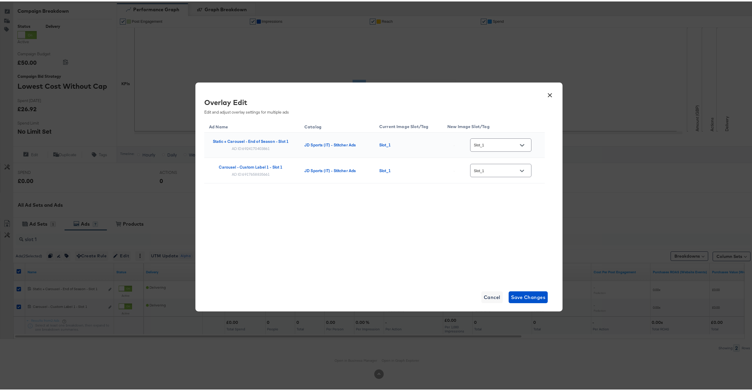
click at [490, 144] on input "Slot_1" at bounding box center [496, 144] width 47 height 7
click at [482, 179] on div "single_ima..." at bounding box center [500, 176] width 37 height 6
type input "single_image"
click at [489, 168] on input "Slot_1" at bounding box center [496, 169] width 47 height 7
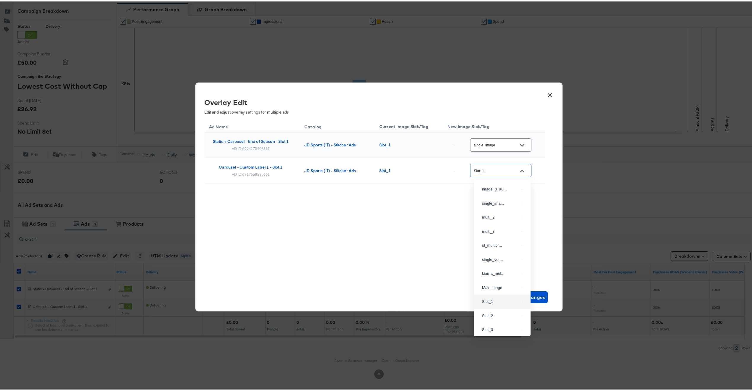
scroll to position [7, 0]
click at [491, 195] on div "single_ima..." at bounding box center [501, 195] width 47 height 11
type input "single_image"
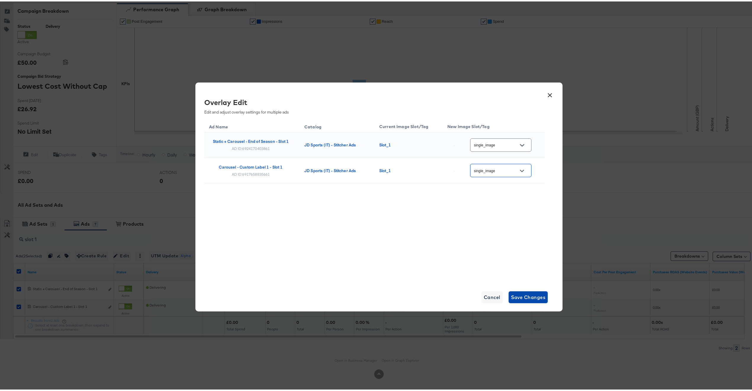
click at [535, 299] on span "Save Changes" at bounding box center [528, 296] width 35 height 8
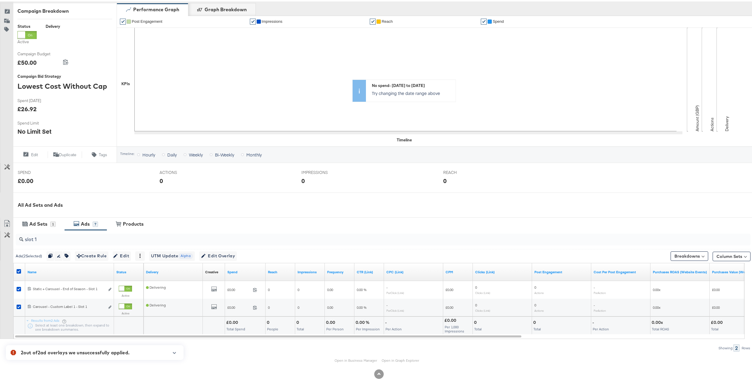
scroll to position [0, 0]
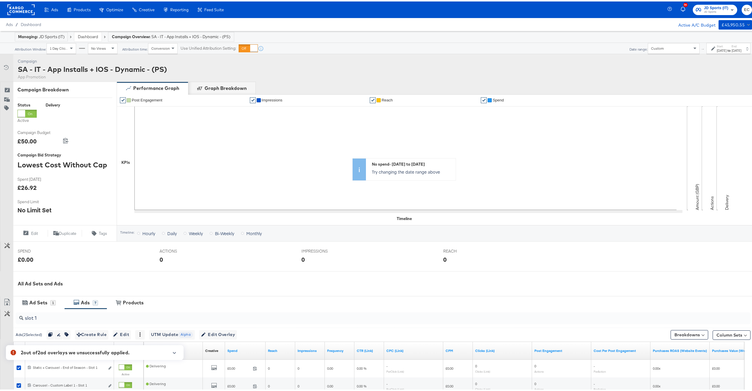
click at [706, 11] on span "JD Sports" at bounding box center [716, 10] width 24 height 5
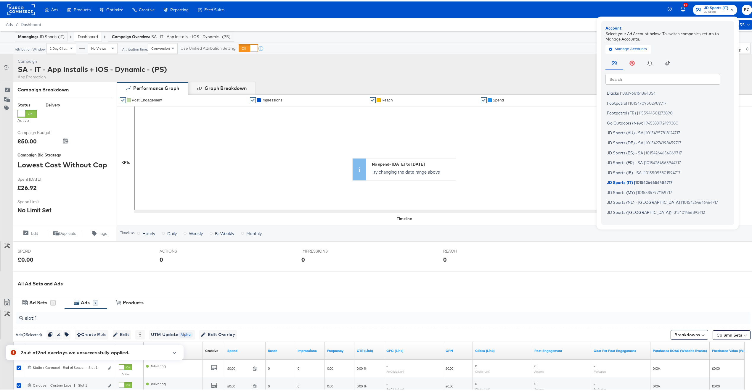
click at [639, 77] on input "text" at bounding box center [662, 77] width 115 height 11
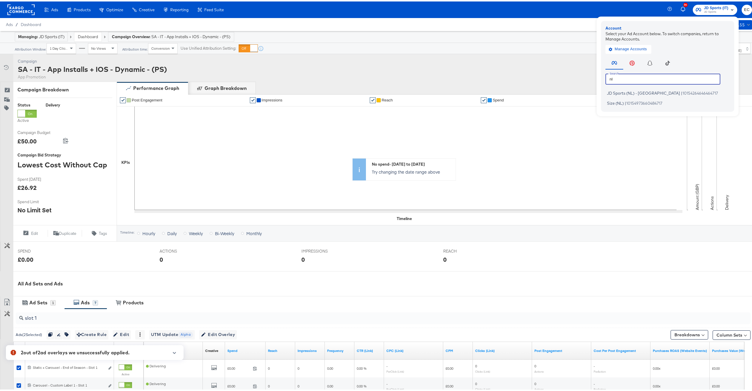
type input "nl"
click at [638, 94] on li "JD Sports (NL) - SA | 10154264646464717" at bounding box center [668, 92] width 127 height 9
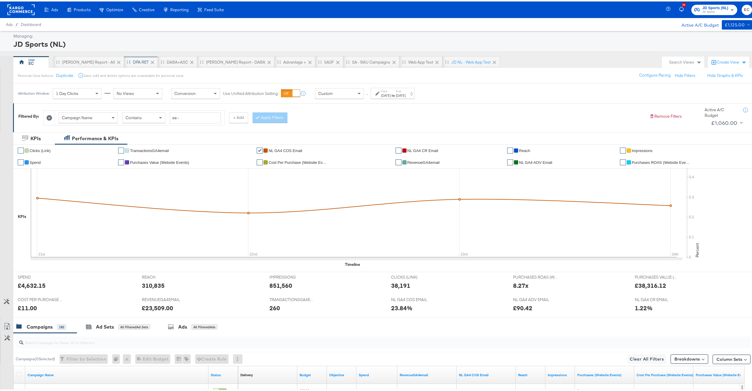
click at [133, 59] on div "DPA RET" at bounding box center [141, 61] width 16 height 6
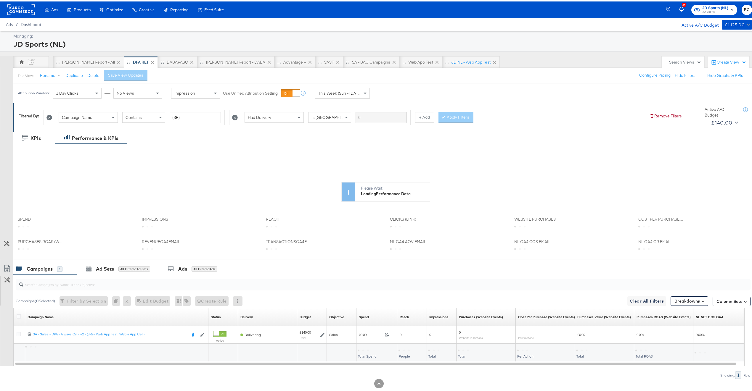
scroll to position [13, 0]
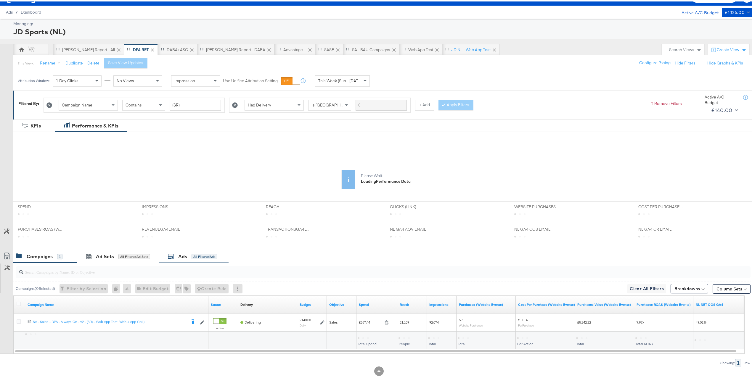
click at [189, 252] on div "Ads All Filtered Ads" at bounding box center [192, 255] width 49 height 7
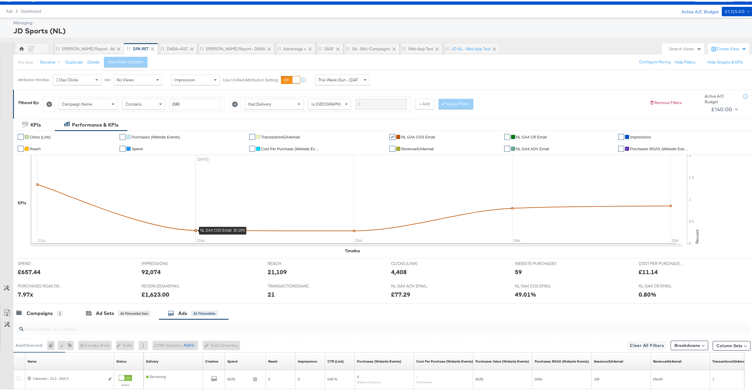
scroll to position [160, 0]
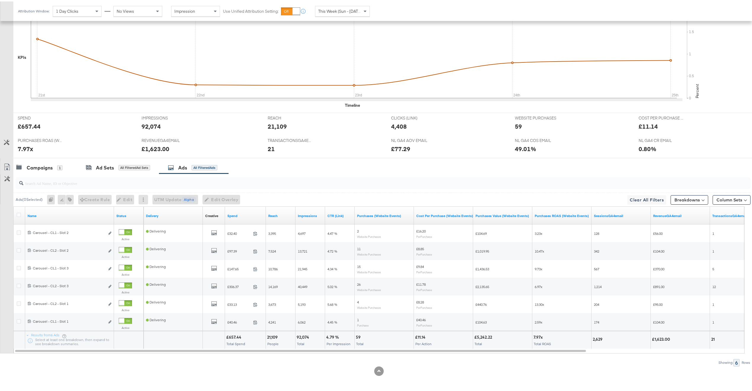
click at [163, 186] on div at bounding box center [383, 182] width 735 height 12
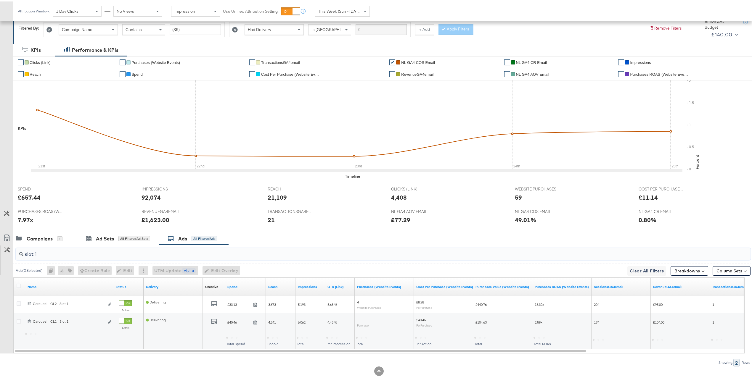
scroll to position [89, 0]
type input "slot 1"
click at [20, 284] on icon at bounding box center [19, 284] width 4 height 4
click at [0, 0] on input "checkbox" at bounding box center [0, 0] width 0 height 0
click at [219, 272] on span "Edit Overlay Edit overlays for 2 ads" at bounding box center [218, 269] width 34 height 7
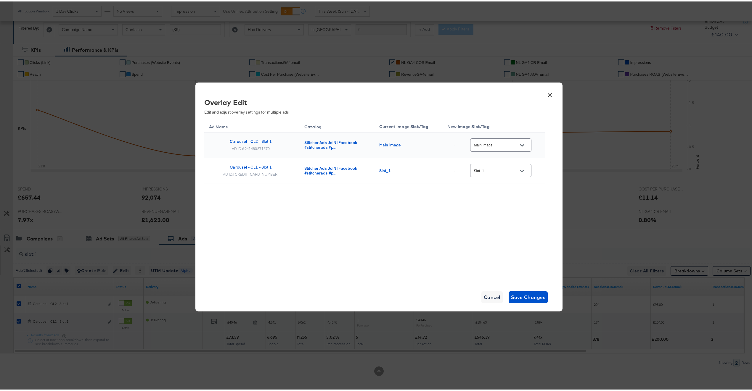
click at [497, 144] on input "Main image" at bounding box center [496, 144] width 47 height 7
click at [500, 180] on div "single_ima..." at bounding box center [500, 177] width 37 height 6
type input "single_image"
click at [502, 169] on input "Slot_1" at bounding box center [496, 169] width 47 height 7
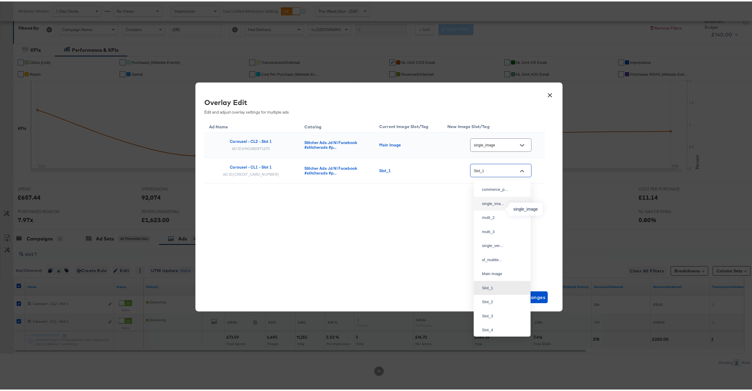
click at [501, 205] on div "single_ima..." at bounding box center [500, 203] width 37 height 6
type input "single_image"
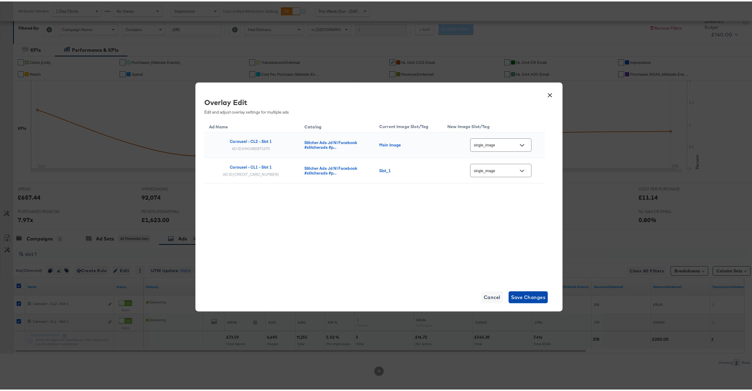
click at [531, 294] on span "Save Changes" at bounding box center [528, 296] width 35 height 8
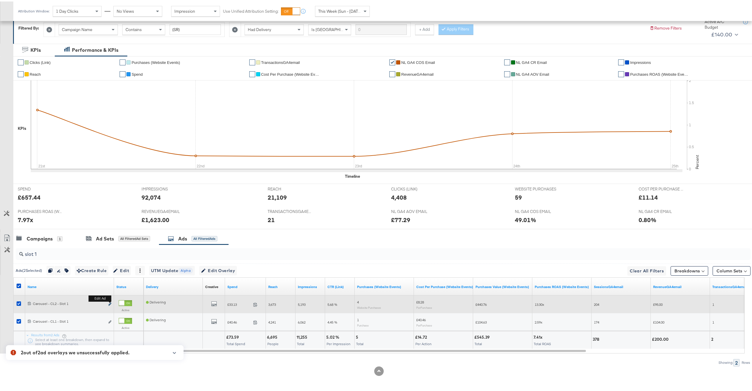
click at [110, 303] on icon "link" at bounding box center [109, 302] width 3 height 3
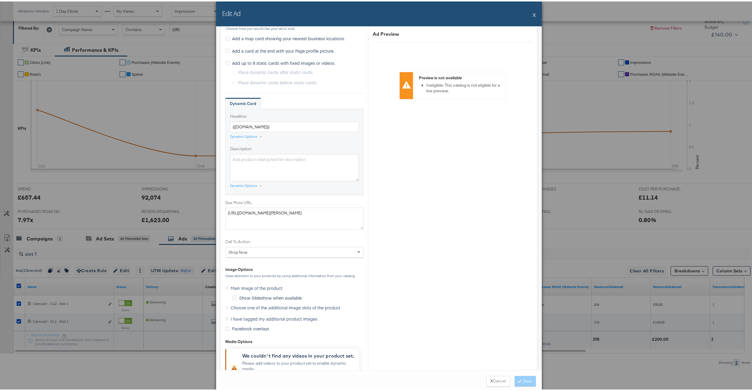
scroll to position [459, 0]
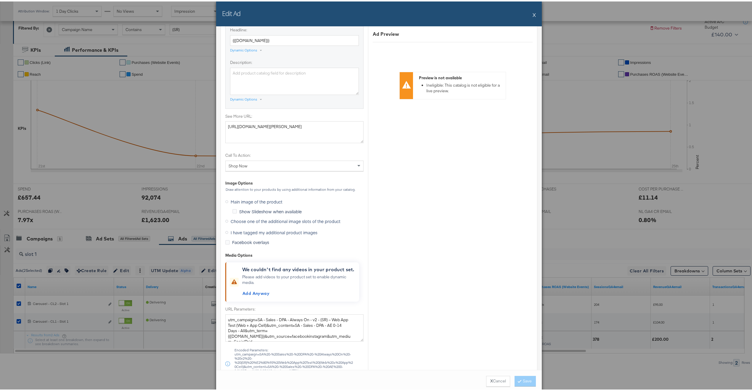
click at [250, 220] on span "Choose one of the additional image slots of the product" at bounding box center [286, 220] width 110 height 6
click at [0, 0] on input "Choose one of the additional image slots of the product" at bounding box center [0, 0] width 0 height 0
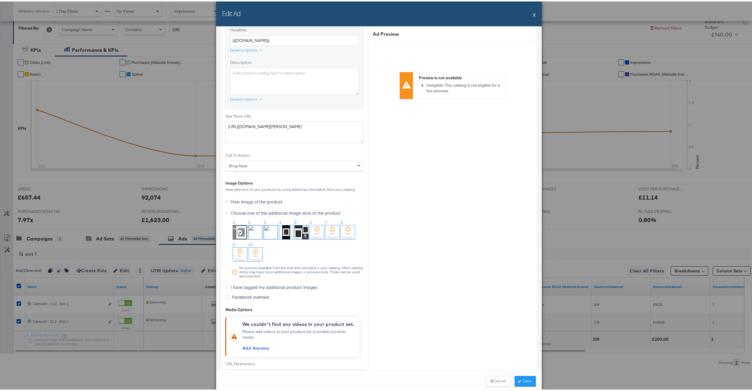
click at [248, 289] on span "I have tagged my additional product images" at bounding box center [274, 286] width 87 height 6
click at [0, 0] on input "I have tagged my additional product images" at bounding box center [0, 0] width 0 height 0
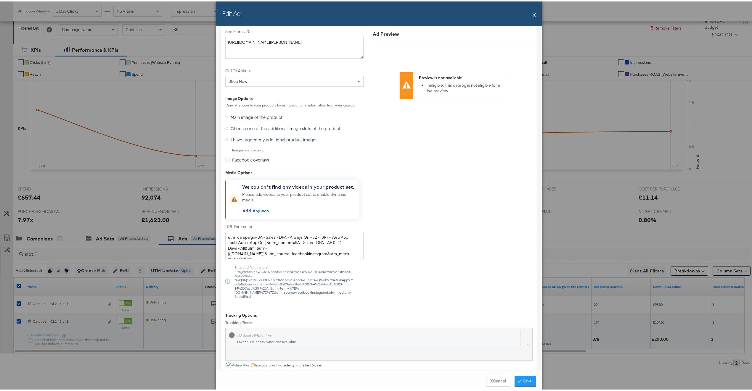
scroll to position [374, 0]
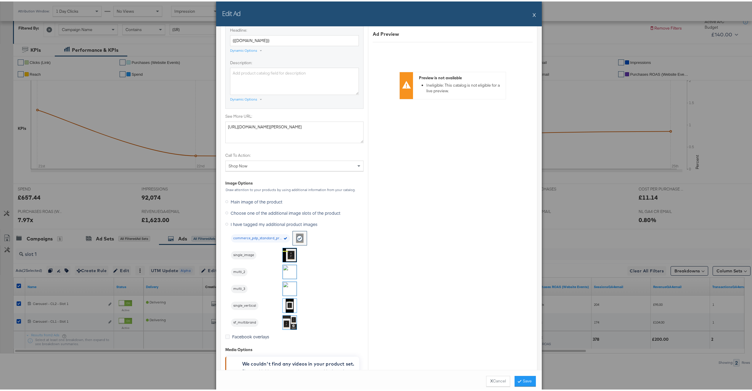
click at [285, 255] on img at bounding box center [290, 254] width 14 height 14
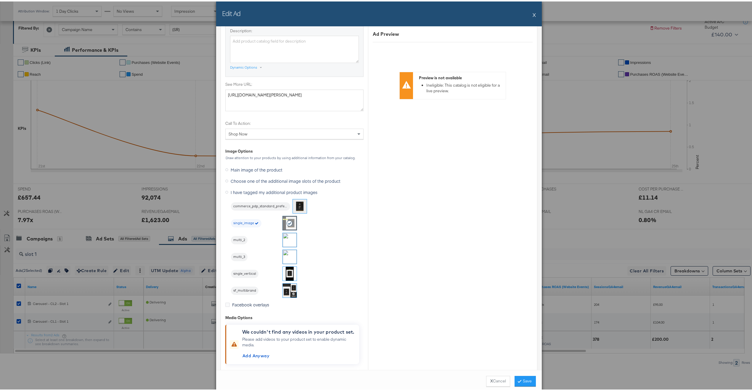
scroll to position [414, 0]
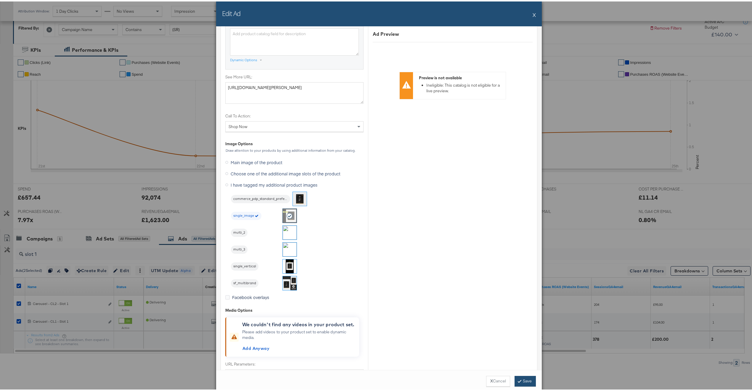
click at [521, 382] on button "Save" at bounding box center [525, 380] width 21 height 11
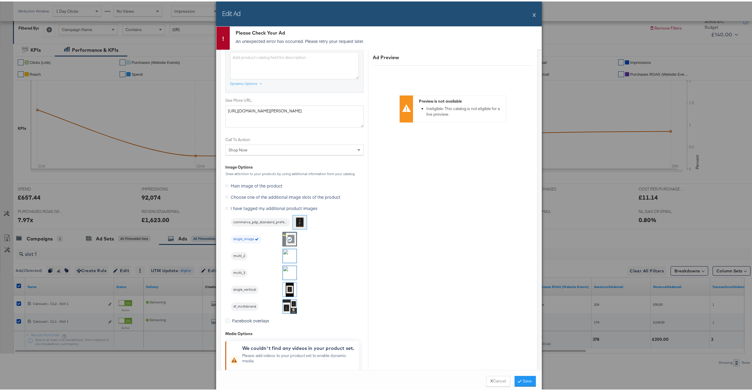
click at [298, 196] on span "Choose one of the additional image slots of the product" at bounding box center [286, 196] width 110 height 6
click at [0, 0] on input "Choose one of the additional image slots of the product" at bounding box center [0, 0] width 0 height 0
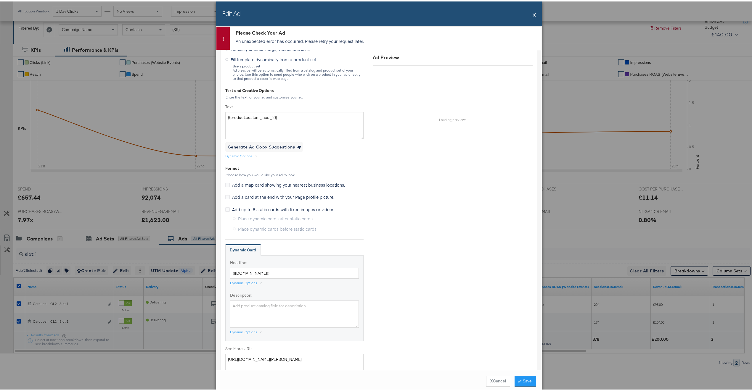
scroll to position [205, 0]
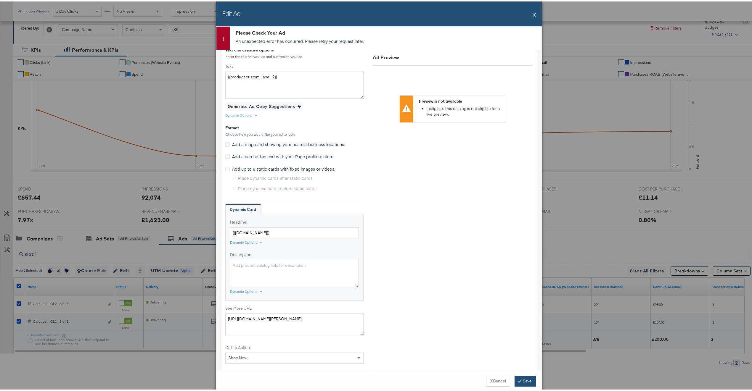
click at [529, 383] on button "Save" at bounding box center [525, 380] width 21 height 11
